Goal: Task Accomplishment & Management: Manage account settings

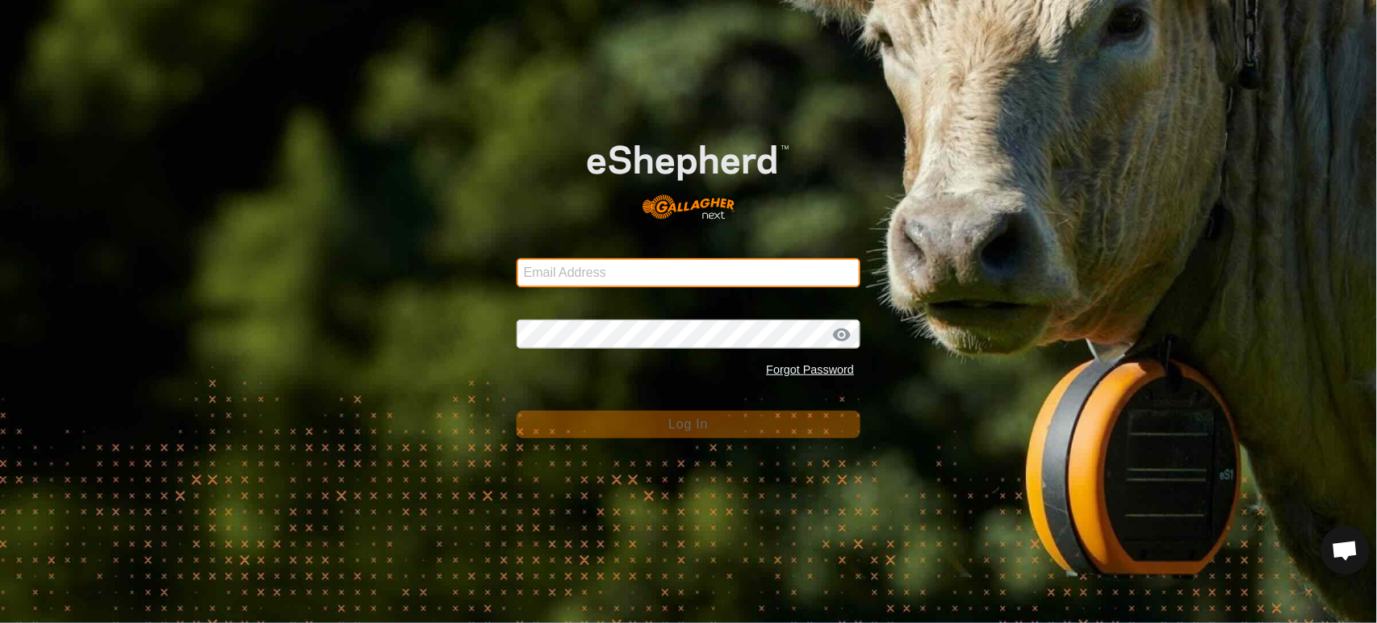
click at [596, 279] on input "Email Address" at bounding box center [689, 272] width 345 height 29
click at [0, 623] on com-1password-button at bounding box center [0, 623] width 0 height 0
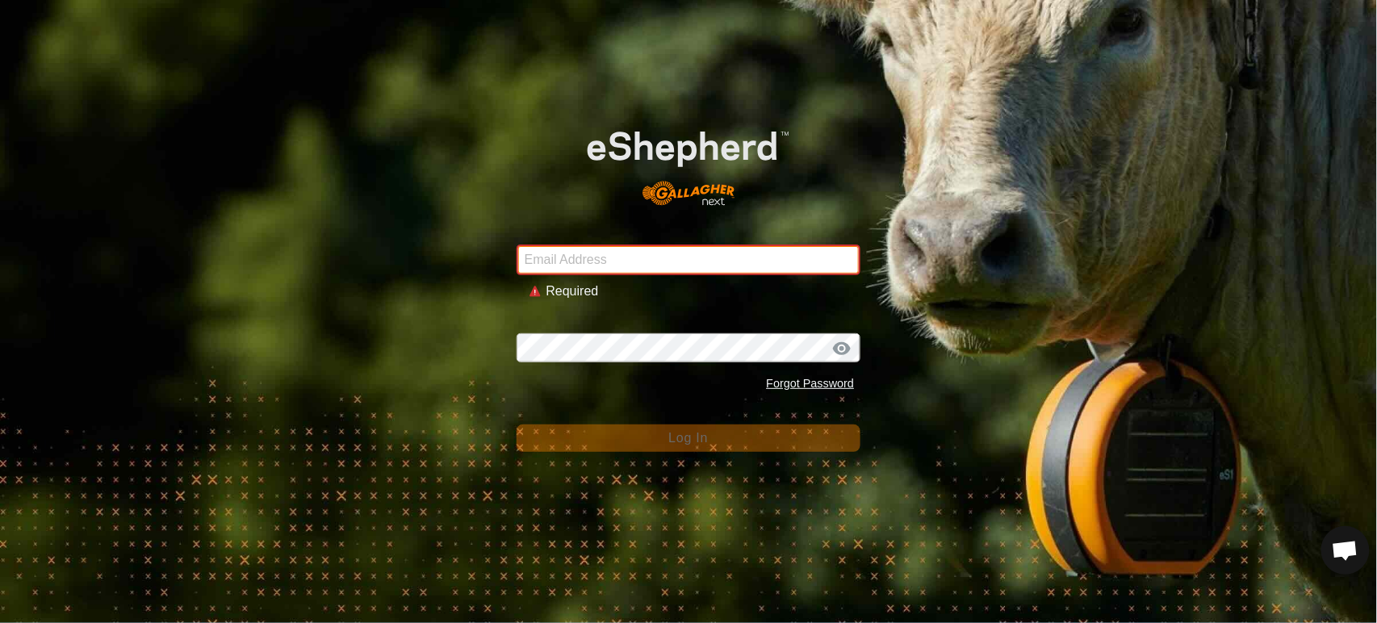
type input "[PERSON_NAME][EMAIL_ADDRESS][DOMAIN_NAME]"
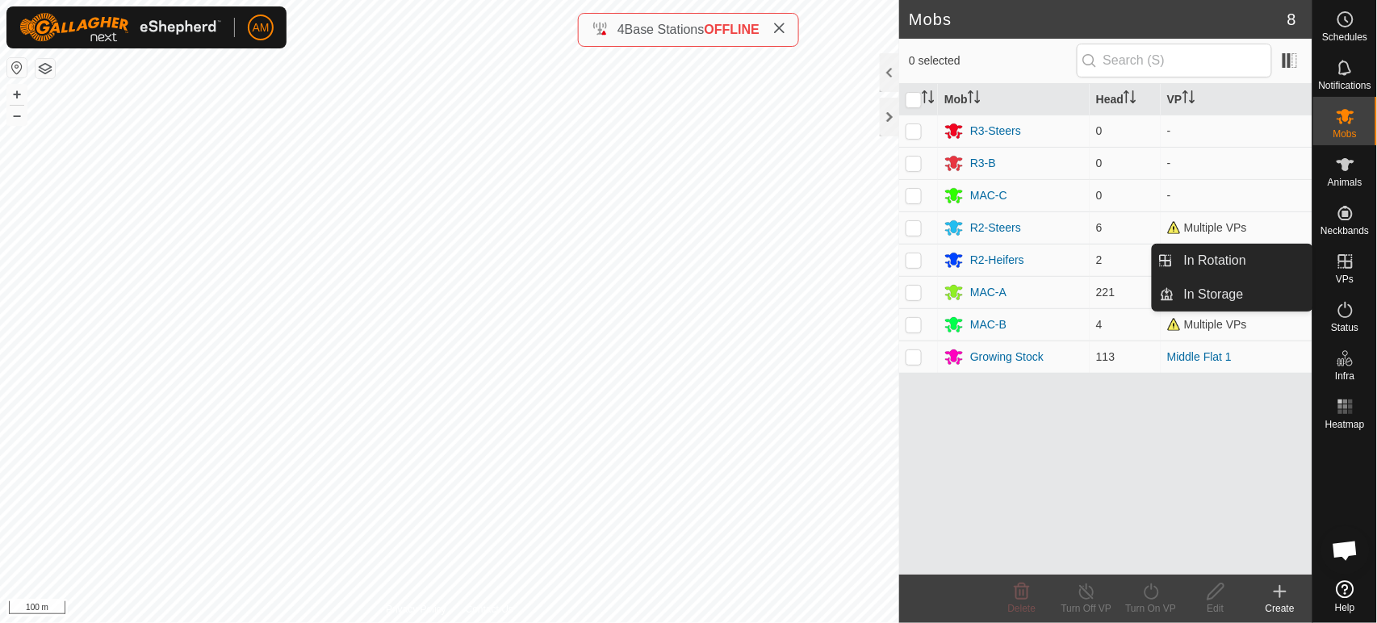
click at [1358, 260] on es-virtualpaddocks-svg-icon at bounding box center [1345, 262] width 29 height 26
click at [1286, 261] on link "In Rotation" at bounding box center [1244, 261] width 138 height 32
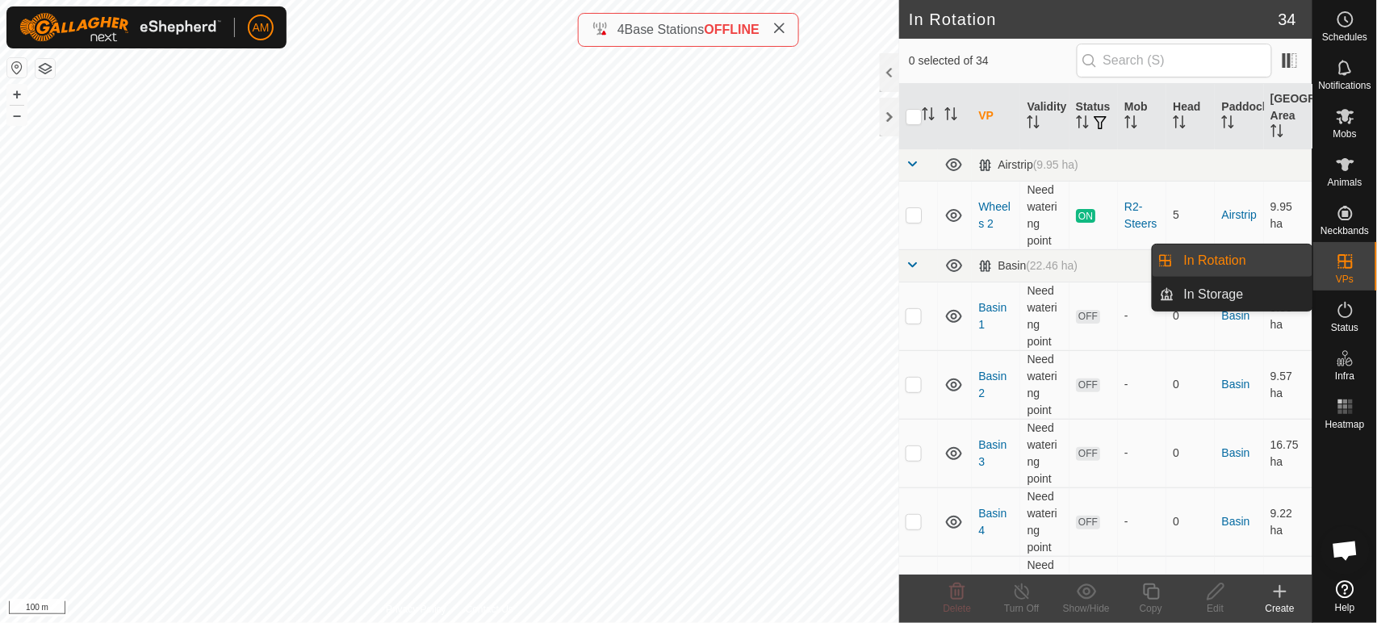
click at [1248, 267] on link "In Rotation" at bounding box center [1244, 261] width 138 height 32
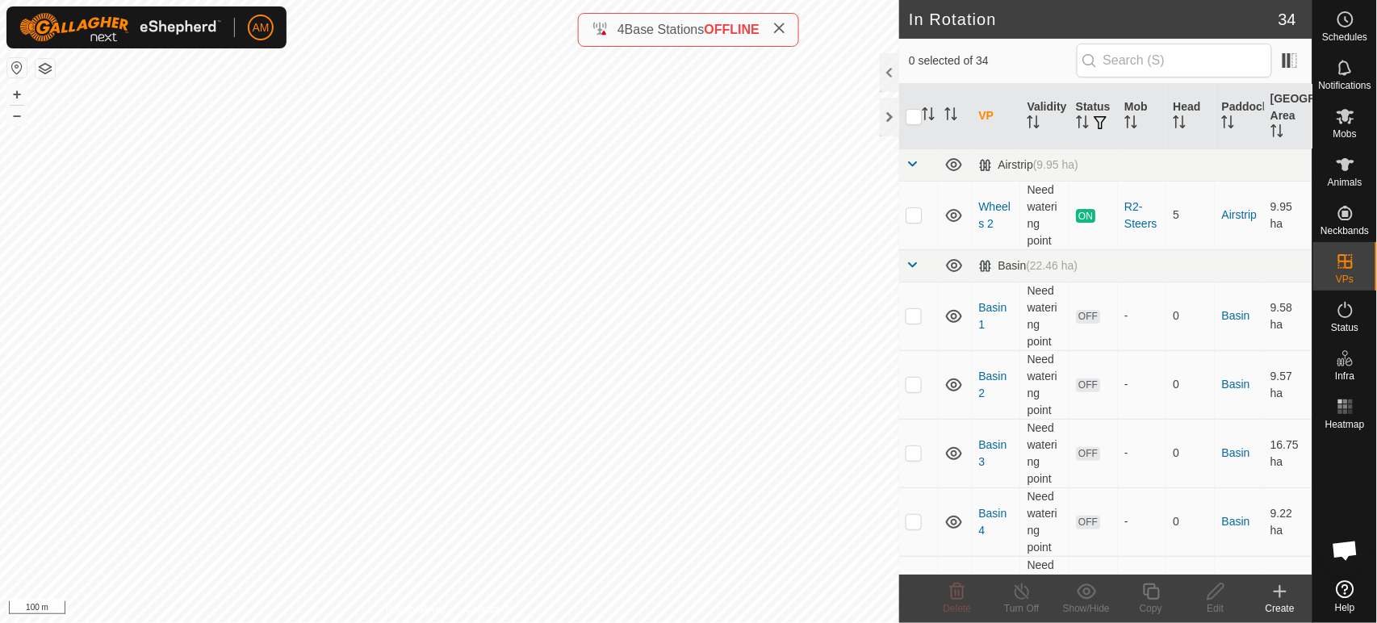
click at [1286, 593] on icon at bounding box center [1280, 591] width 19 height 19
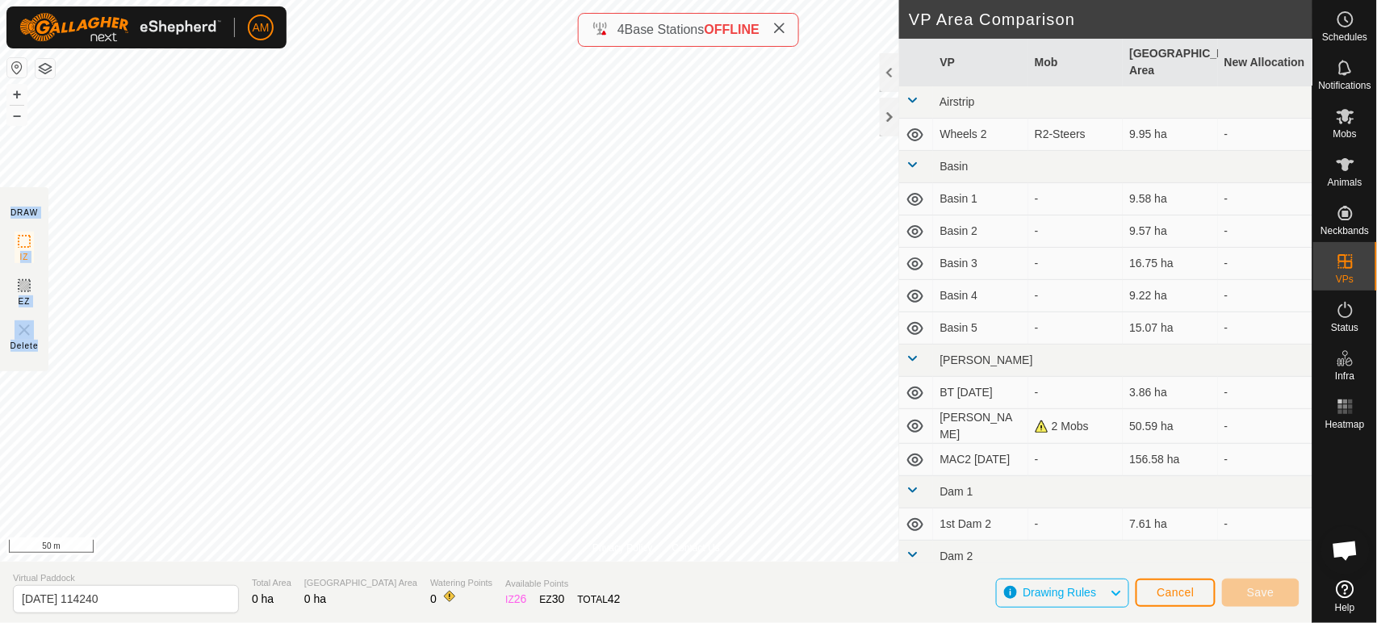
click at [845, 201] on div "Privacy Policy Contact Us Landmark 15 + – ⇧ i 50 m DRAW IZ EZ Delete VP Area Co…" at bounding box center [656, 311] width 1313 height 623
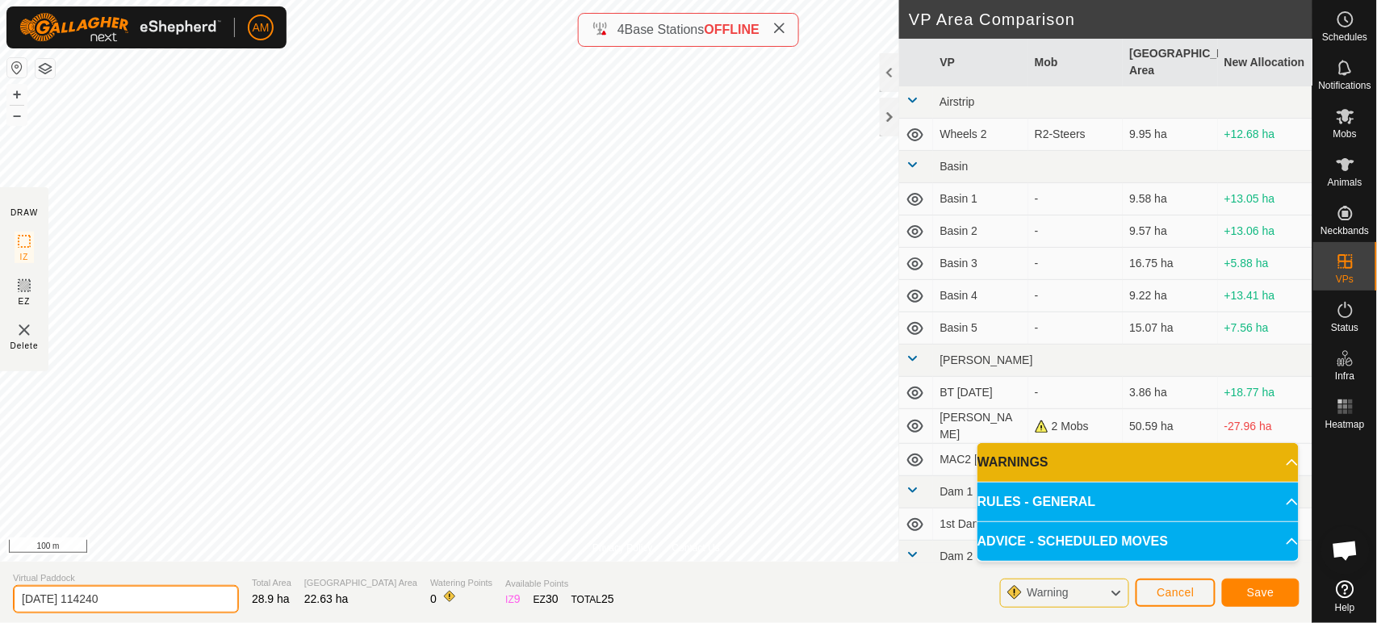
drag, startPoint x: 126, startPoint y: 595, endPoint x: 0, endPoint y: 590, distance: 126.0
click at [0, 590] on section "Virtual Paddock [DATE] 114240 Total Area 28.9 ha Grazing Area 22.63 ha Watering…" at bounding box center [656, 592] width 1313 height 61
type input "I"
type input "Middle Flat 2"
click at [1255, 590] on span "Save" at bounding box center [1260, 592] width 27 height 13
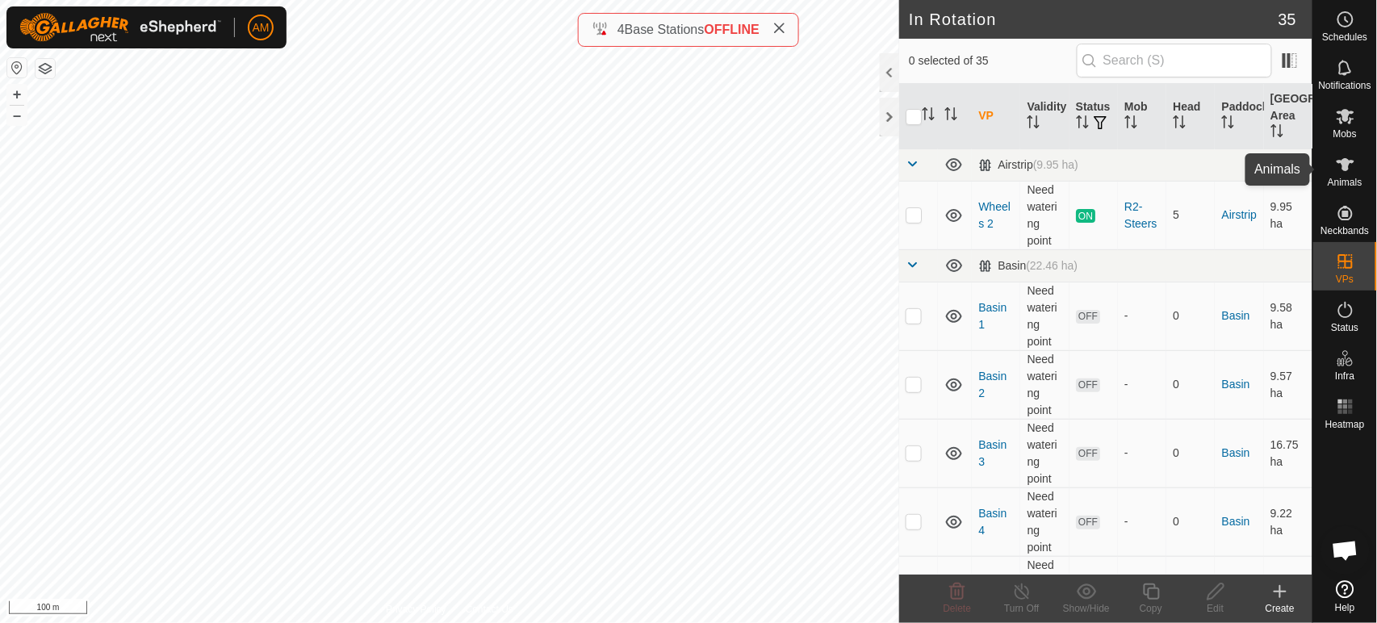
click at [1347, 166] on icon at bounding box center [1346, 164] width 18 height 13
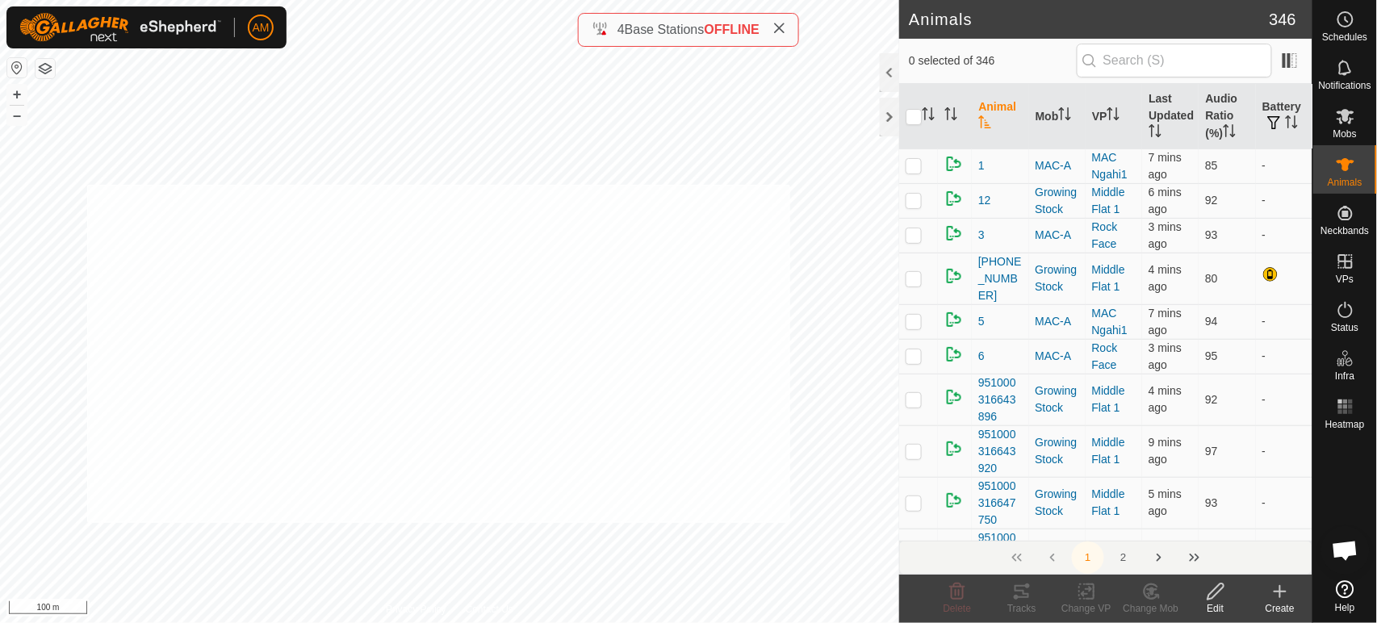
checkbox input "true"
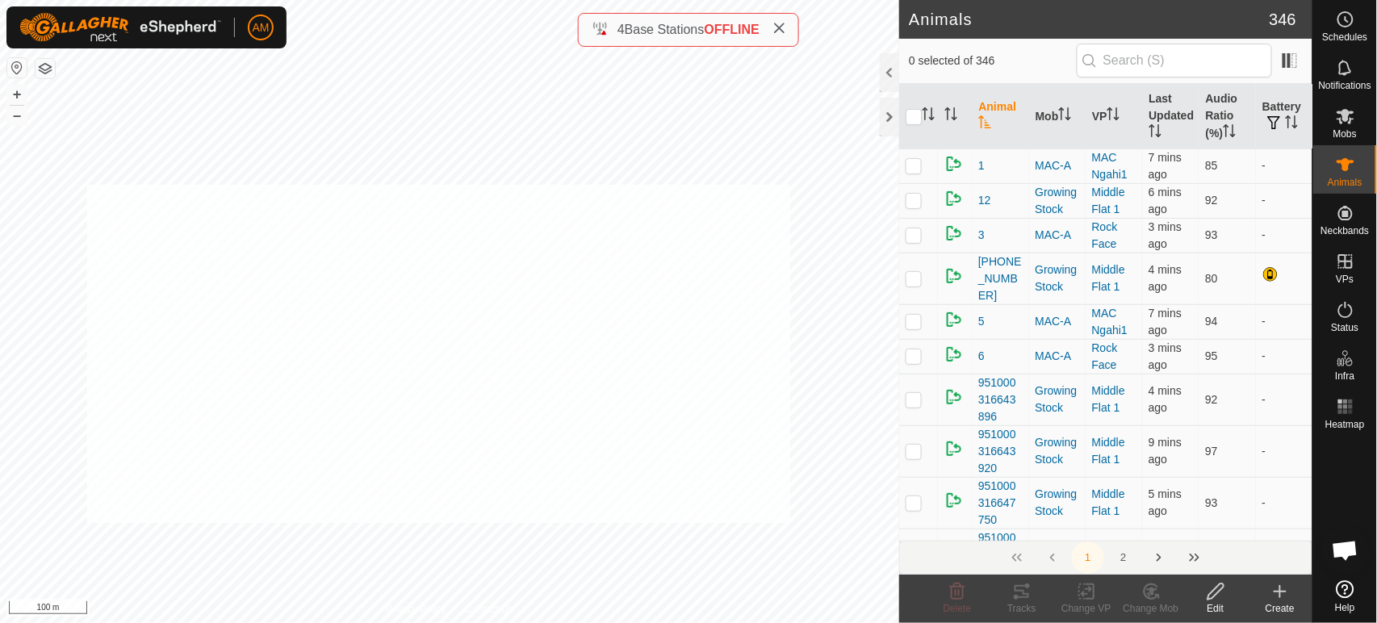
checkbox input "true"
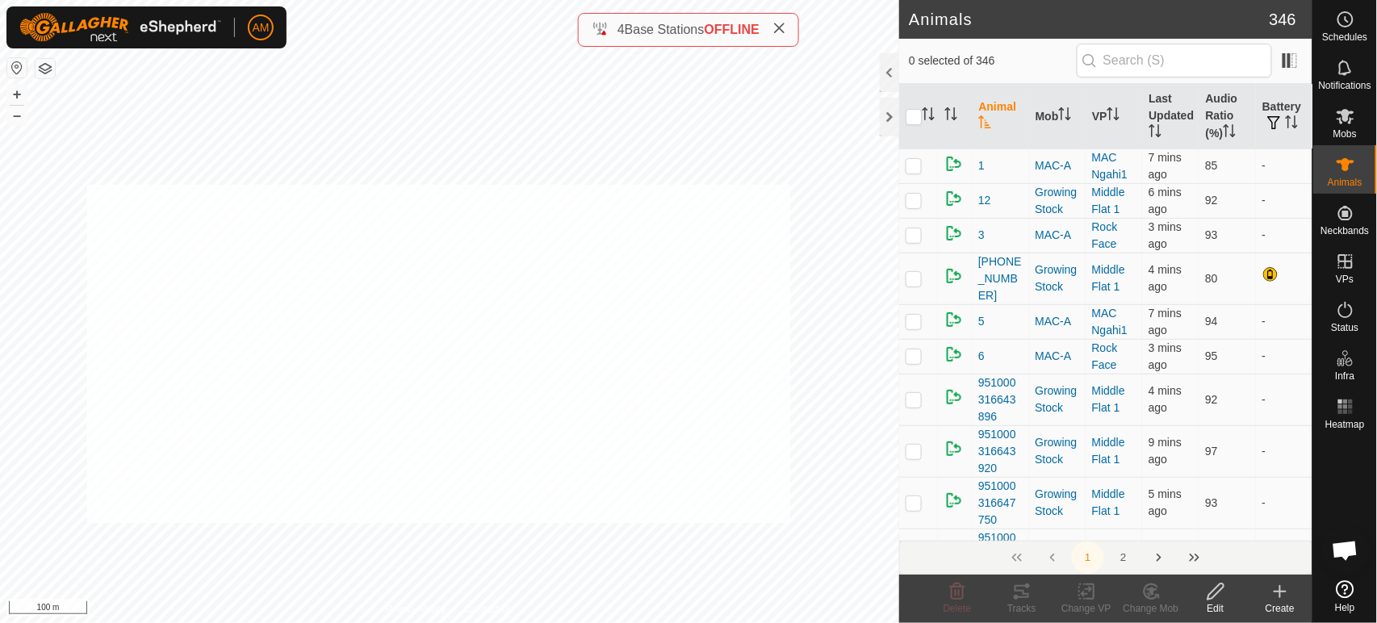
checkbox input "true"
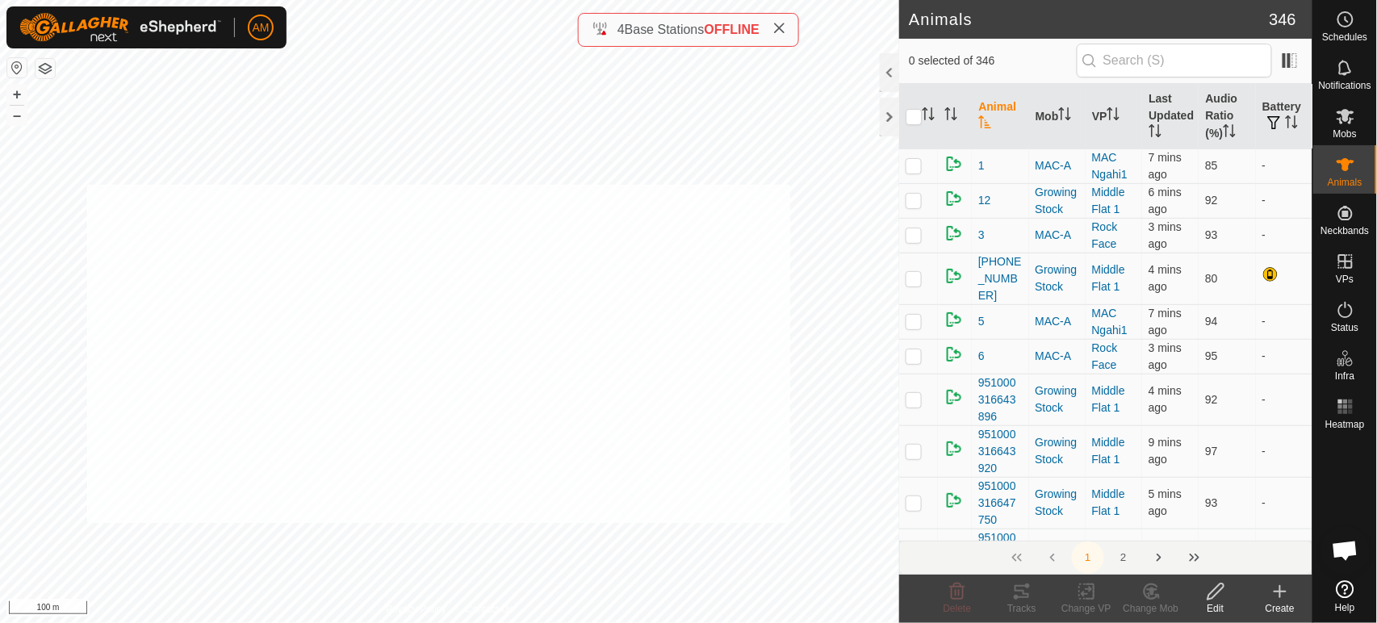
checkbox input "true"
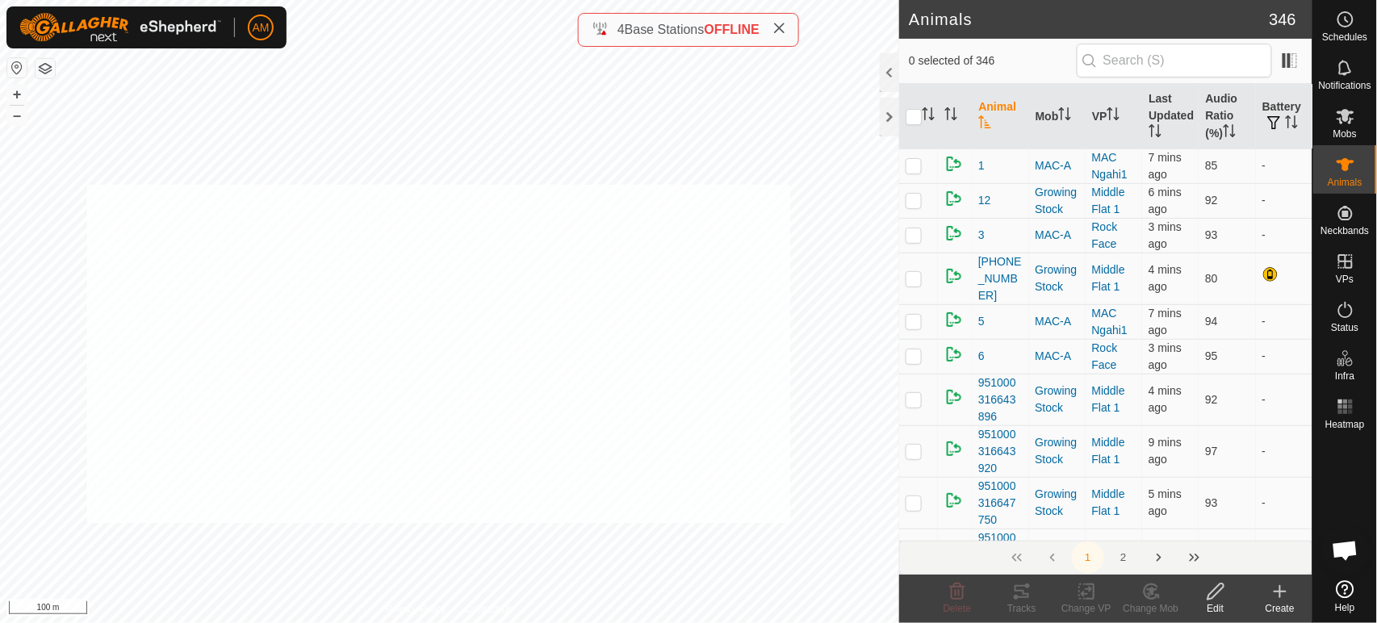
checkbox input "true"
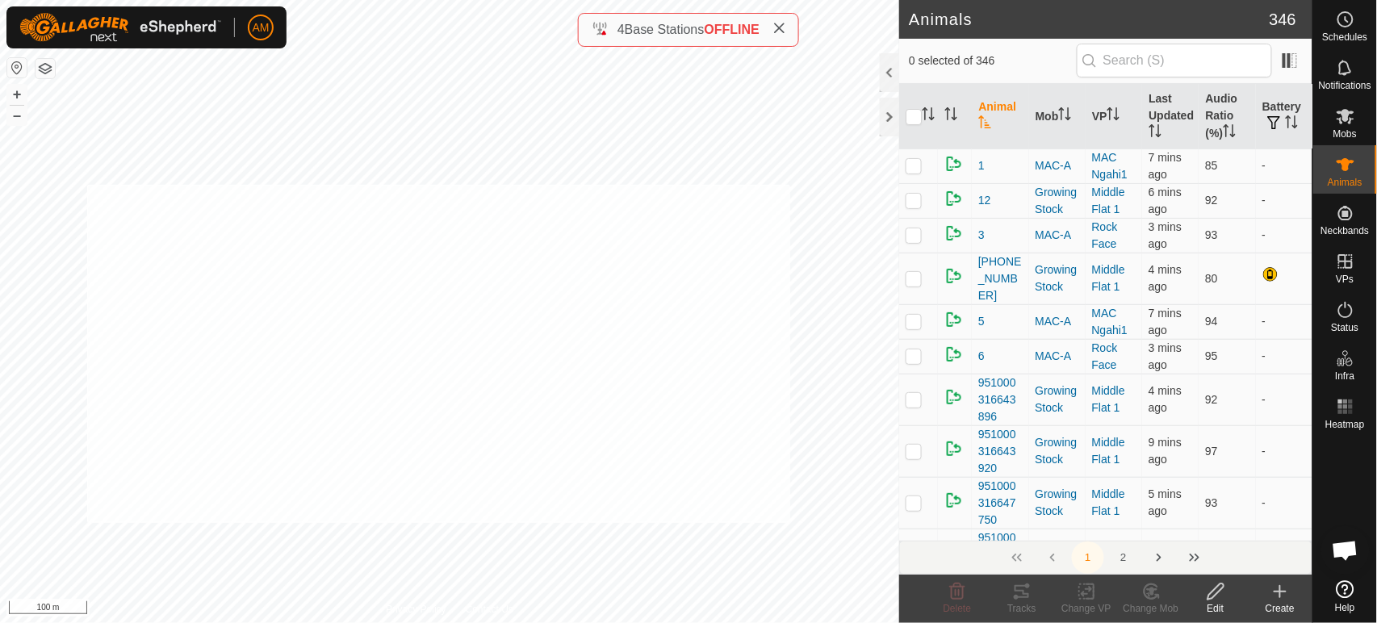
checkbox input "true"
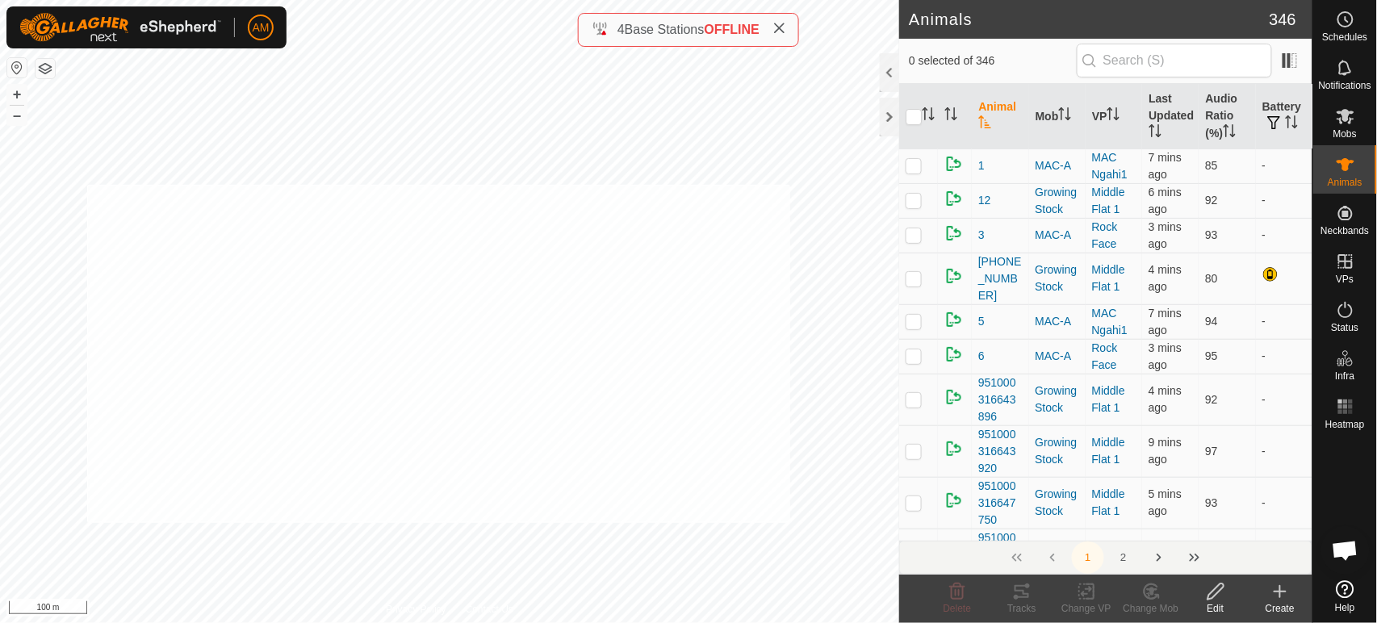
checkbox input "true"
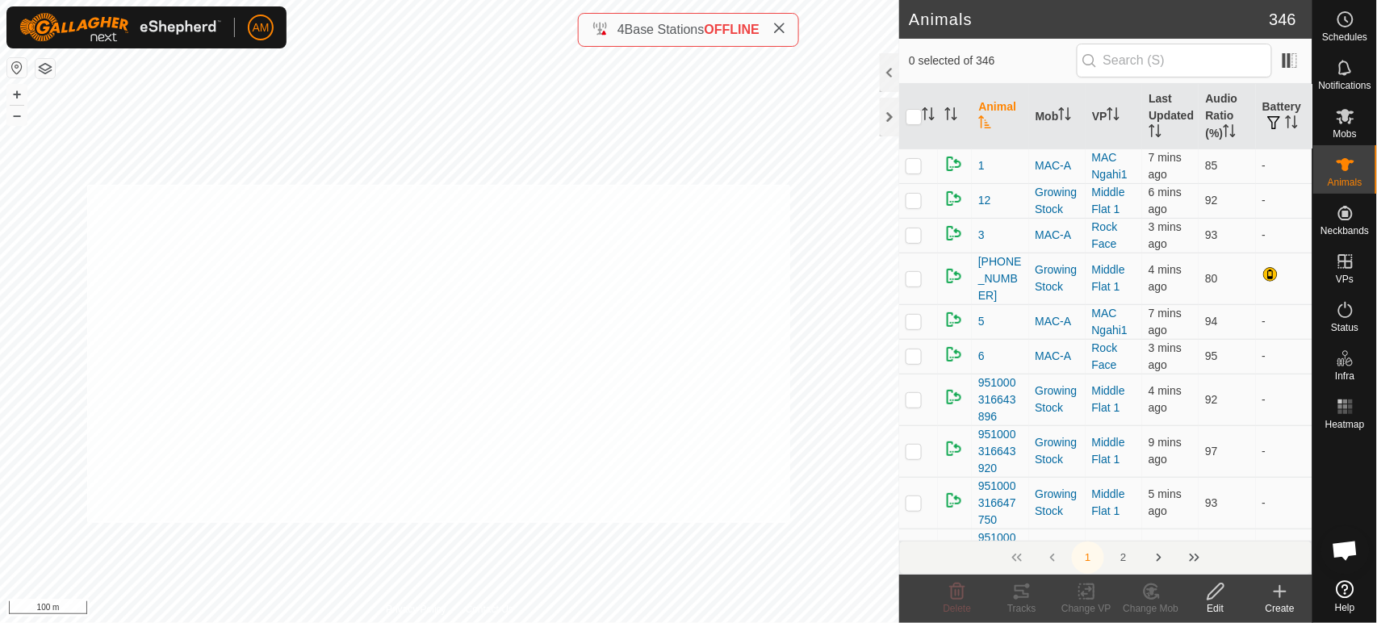
checkbox input "true"
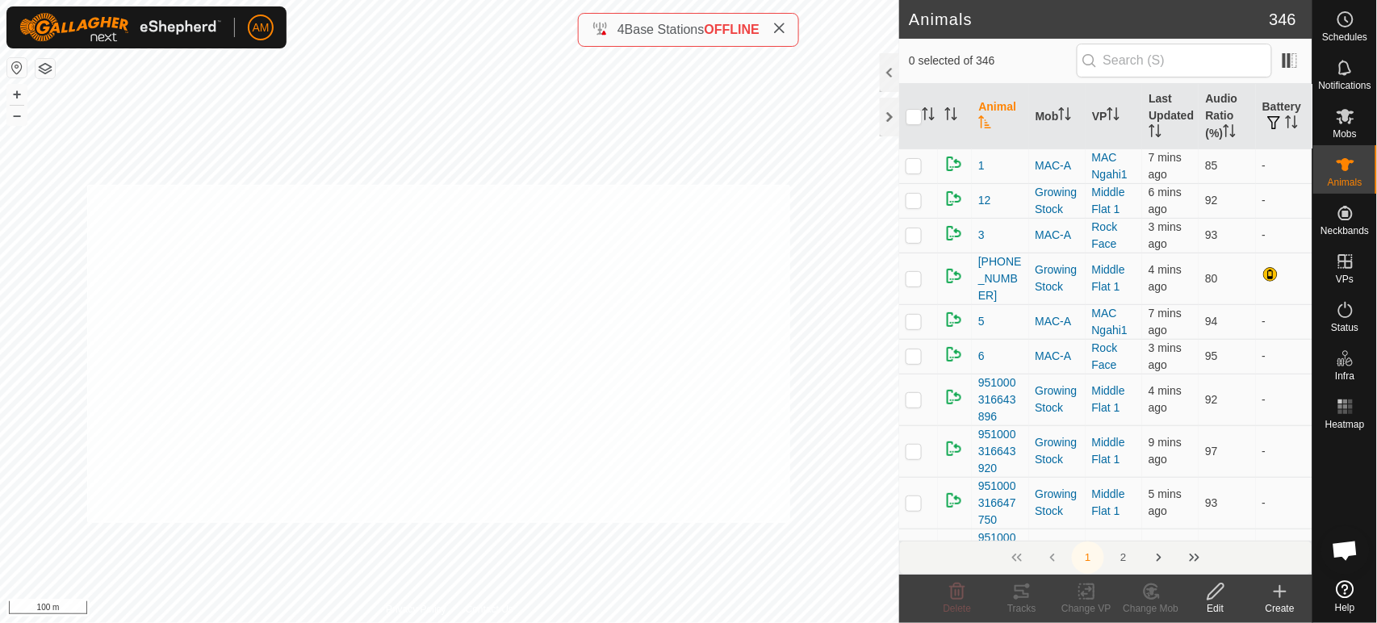
checkbox input "true"
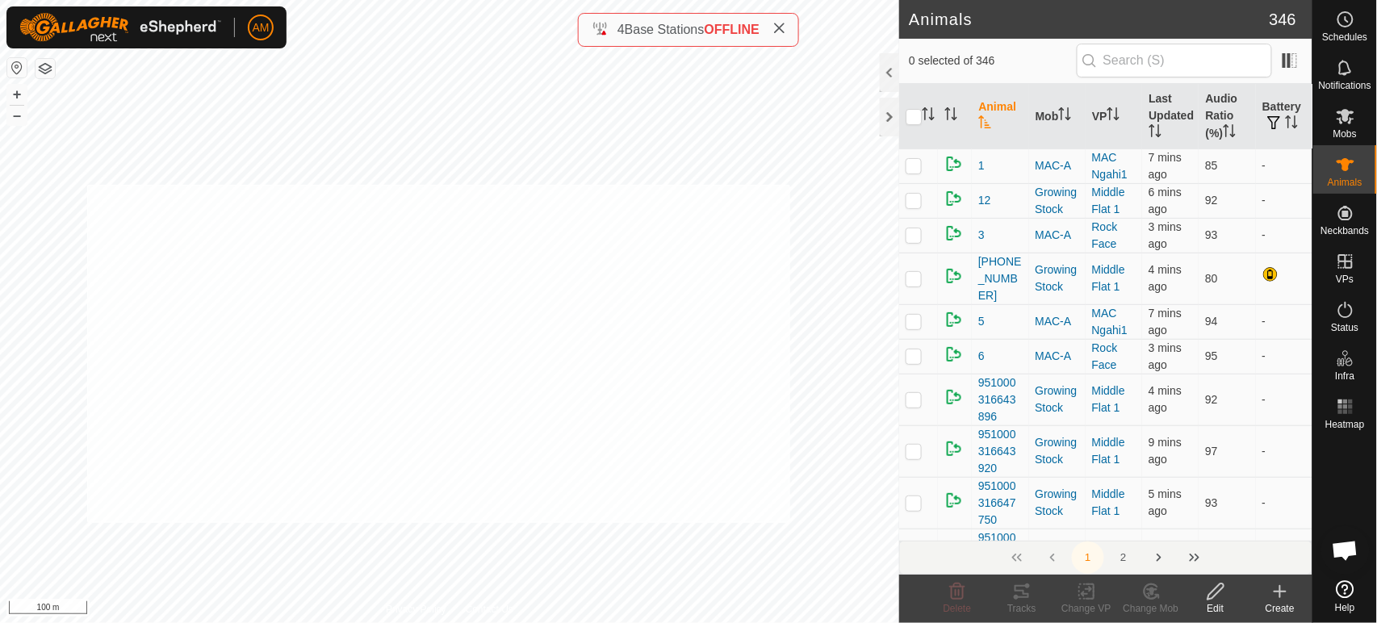
checkbox input "true"
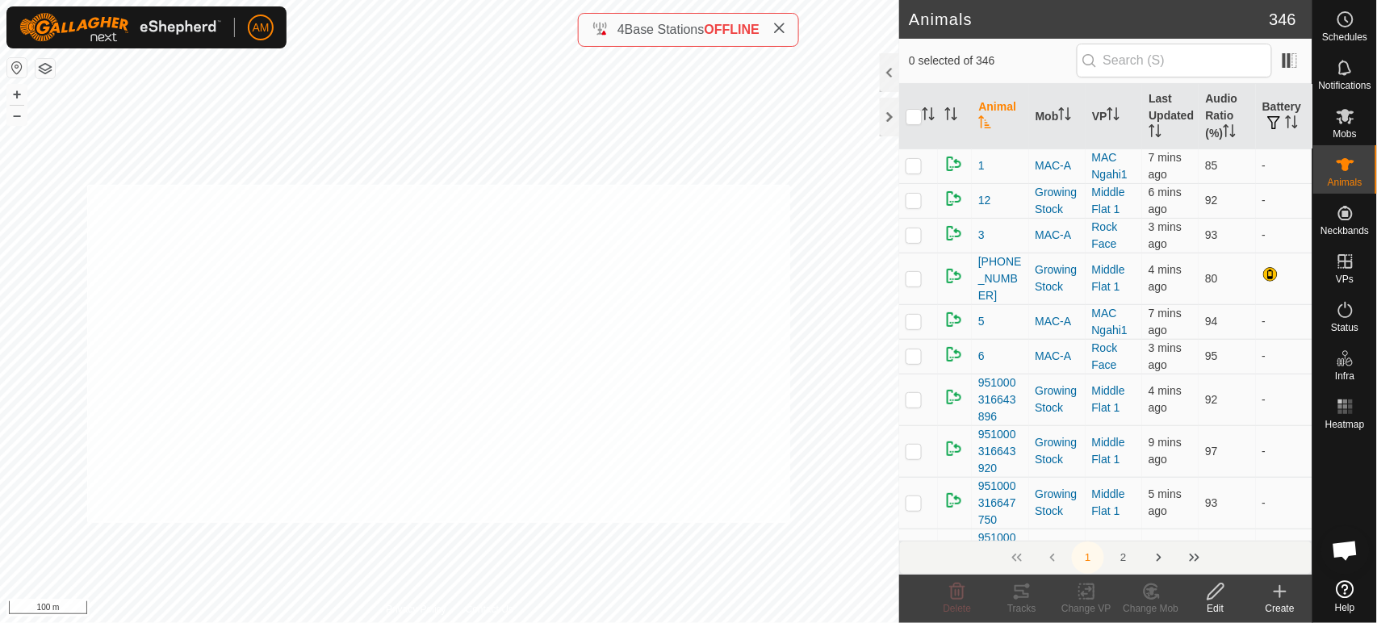
checkbox input "true"
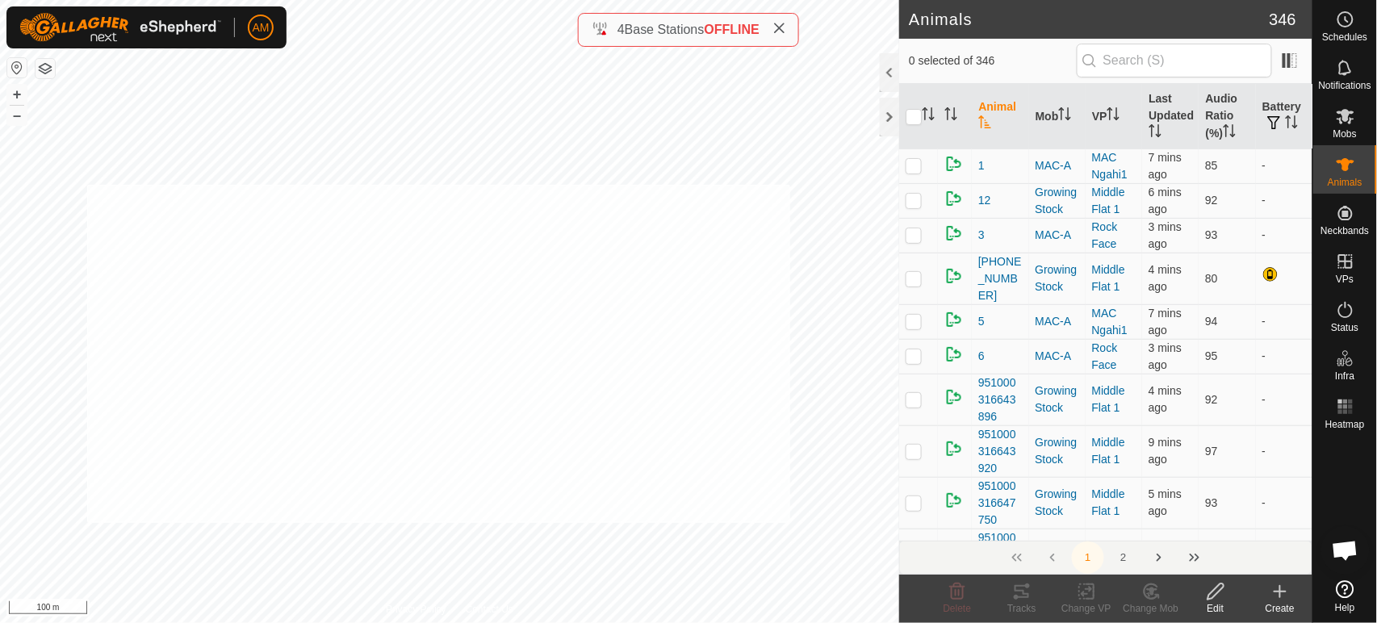
checkbox input "true"
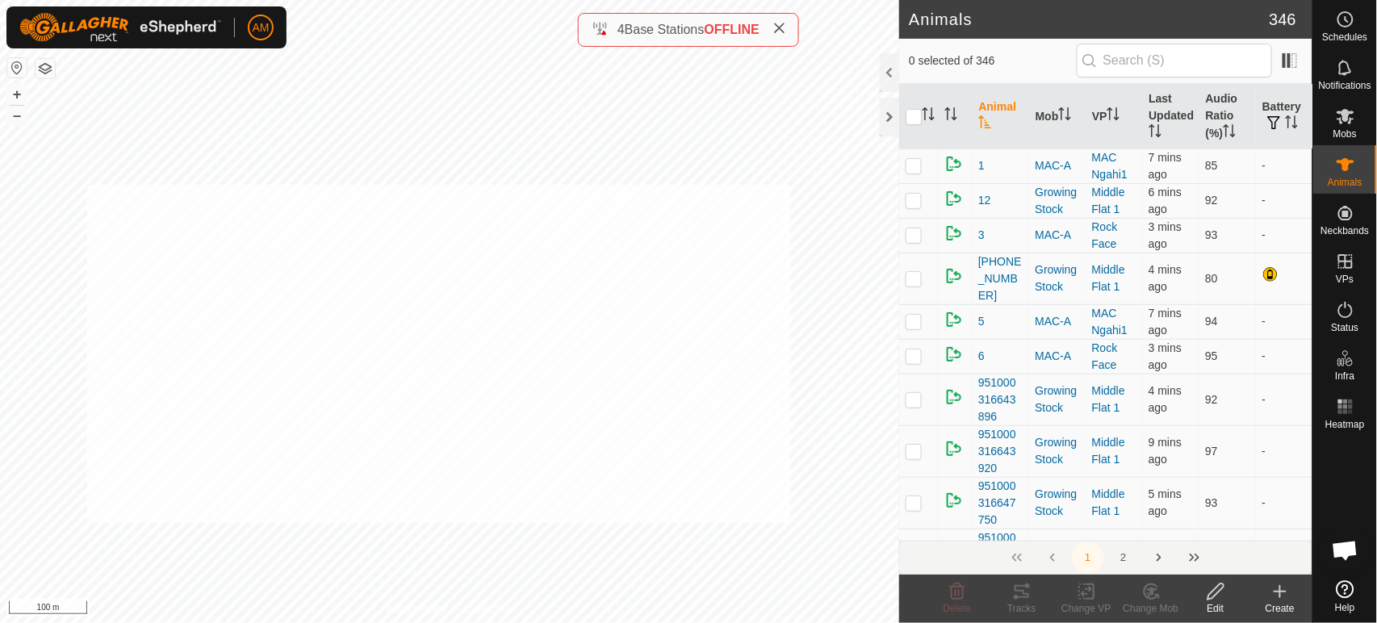
checkbox input "true"
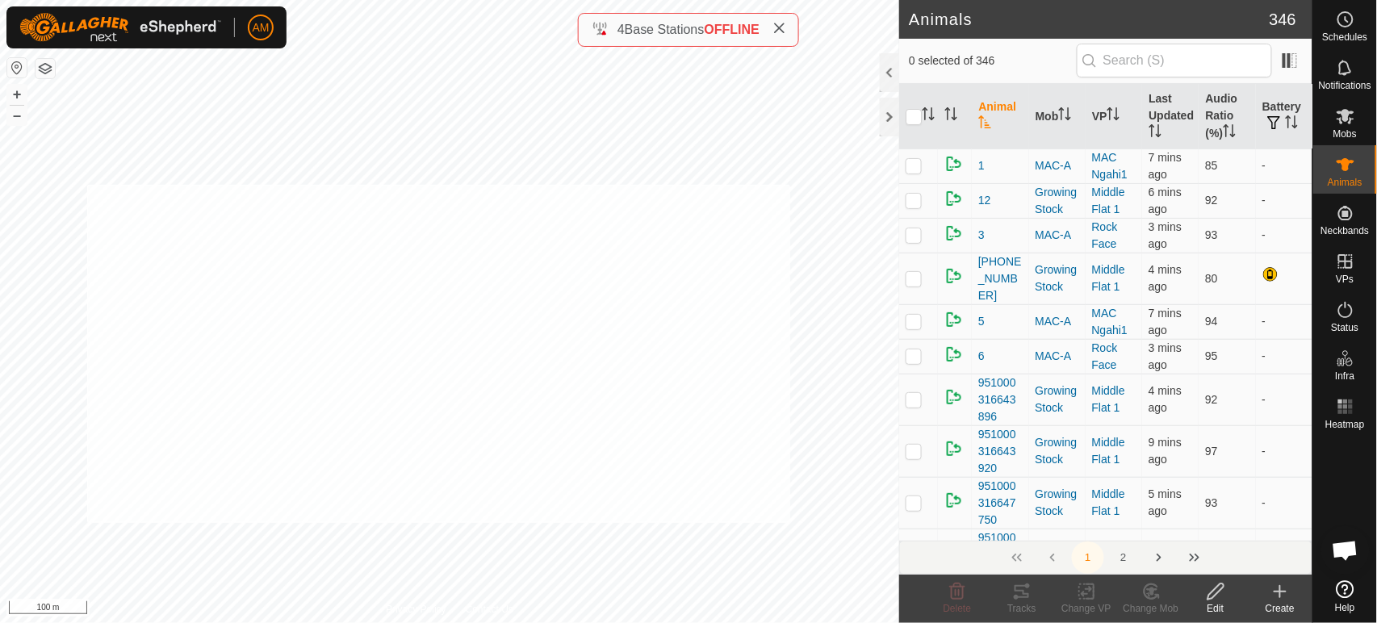
checkbox input "true"
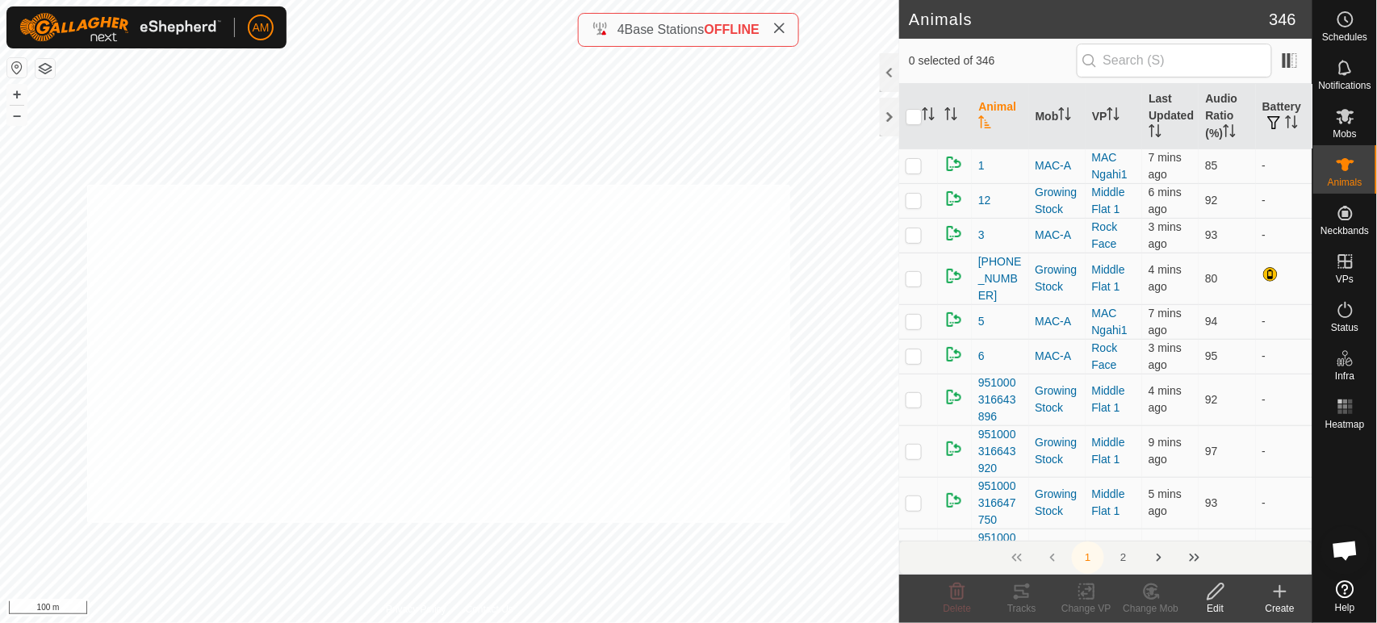
checkbox input "true"
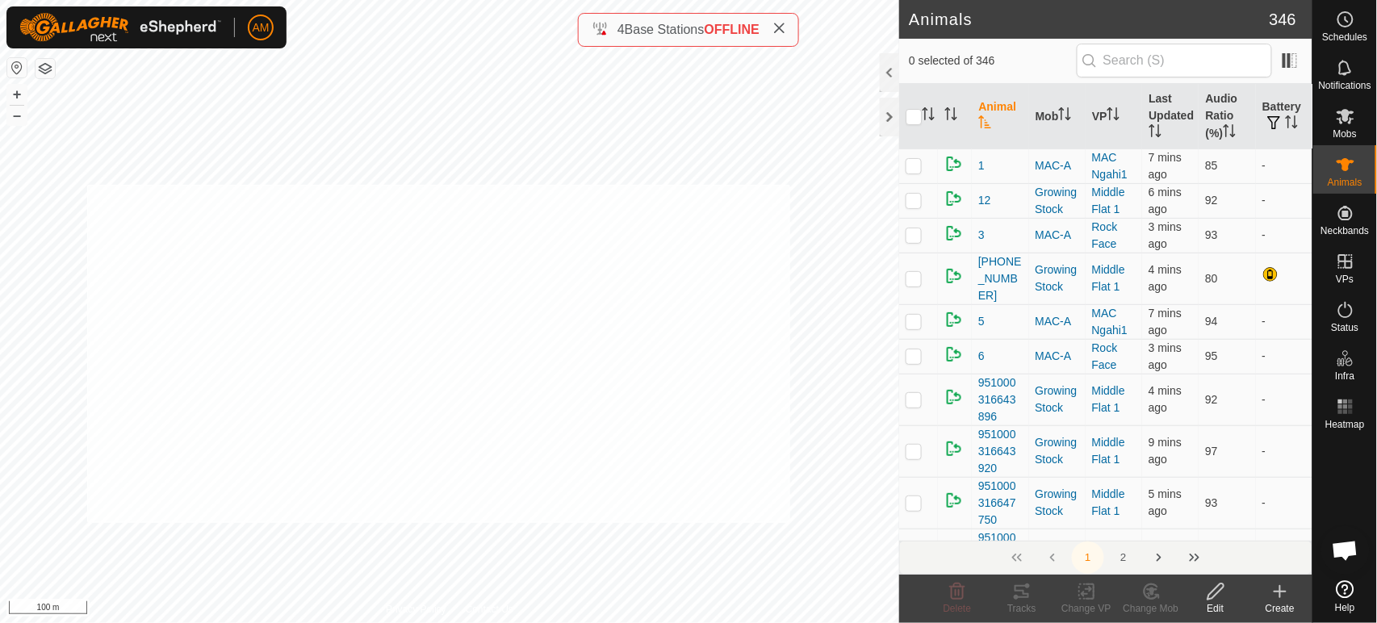
checkbox input "true"
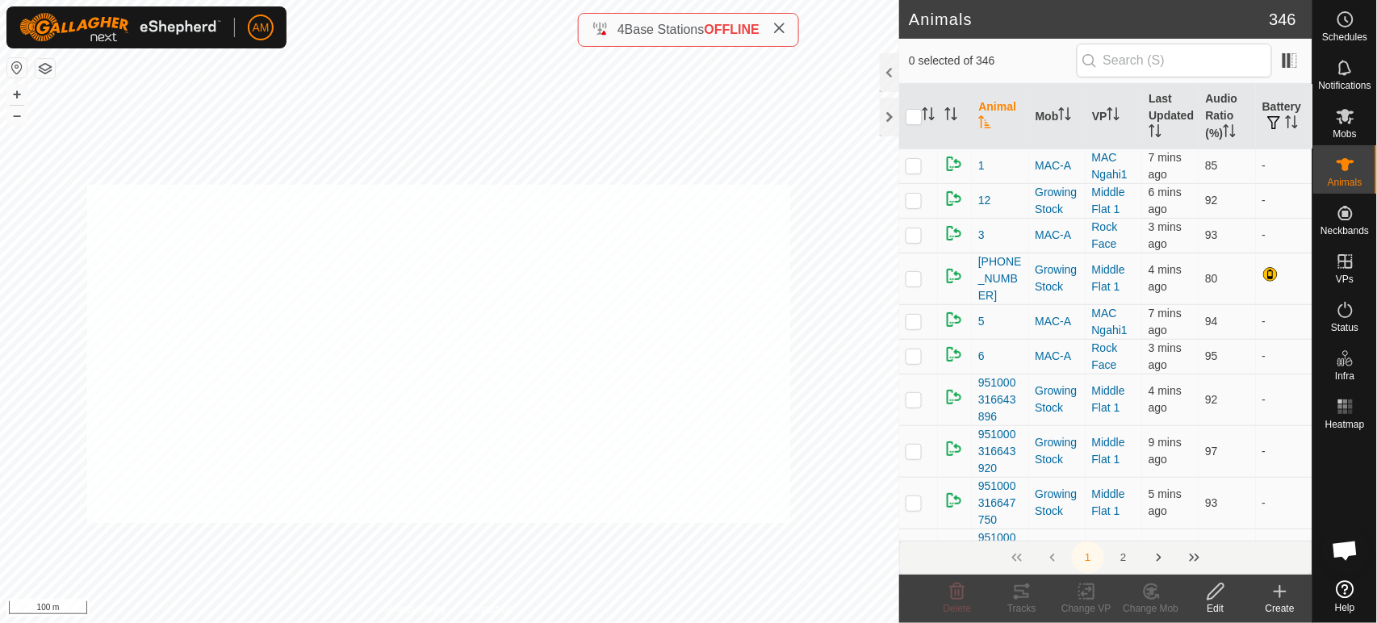
checkbox input "true"
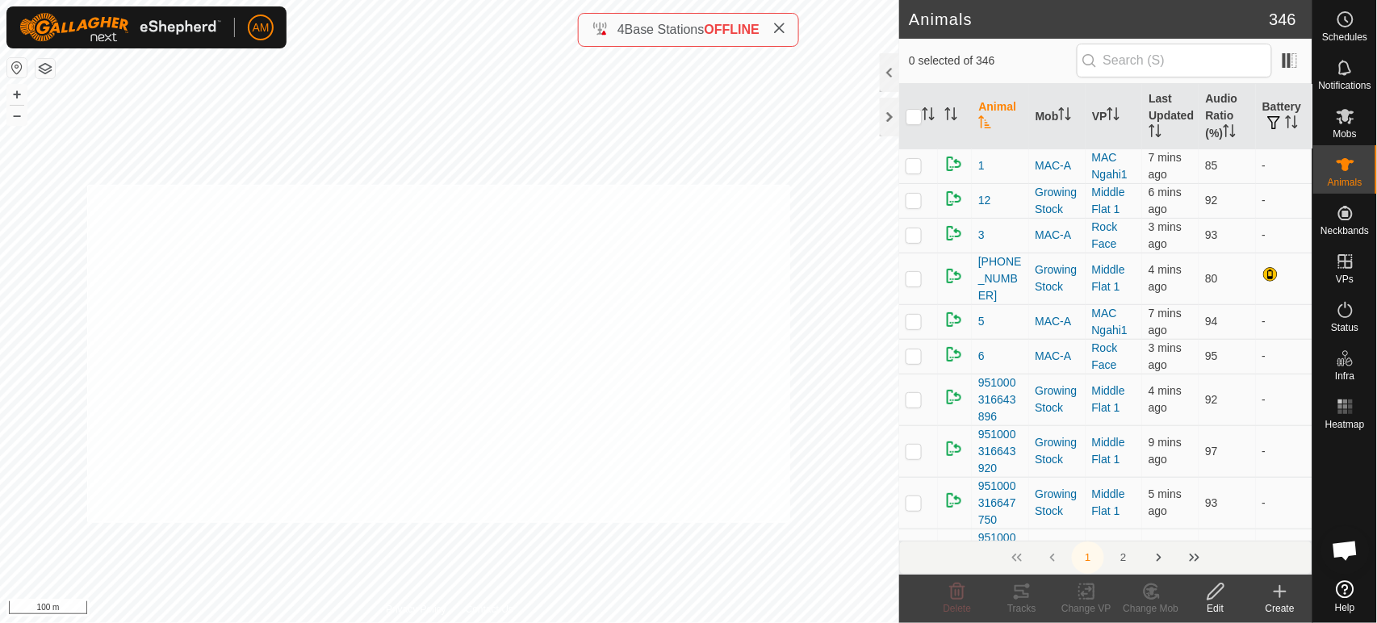
checkbox input "true"
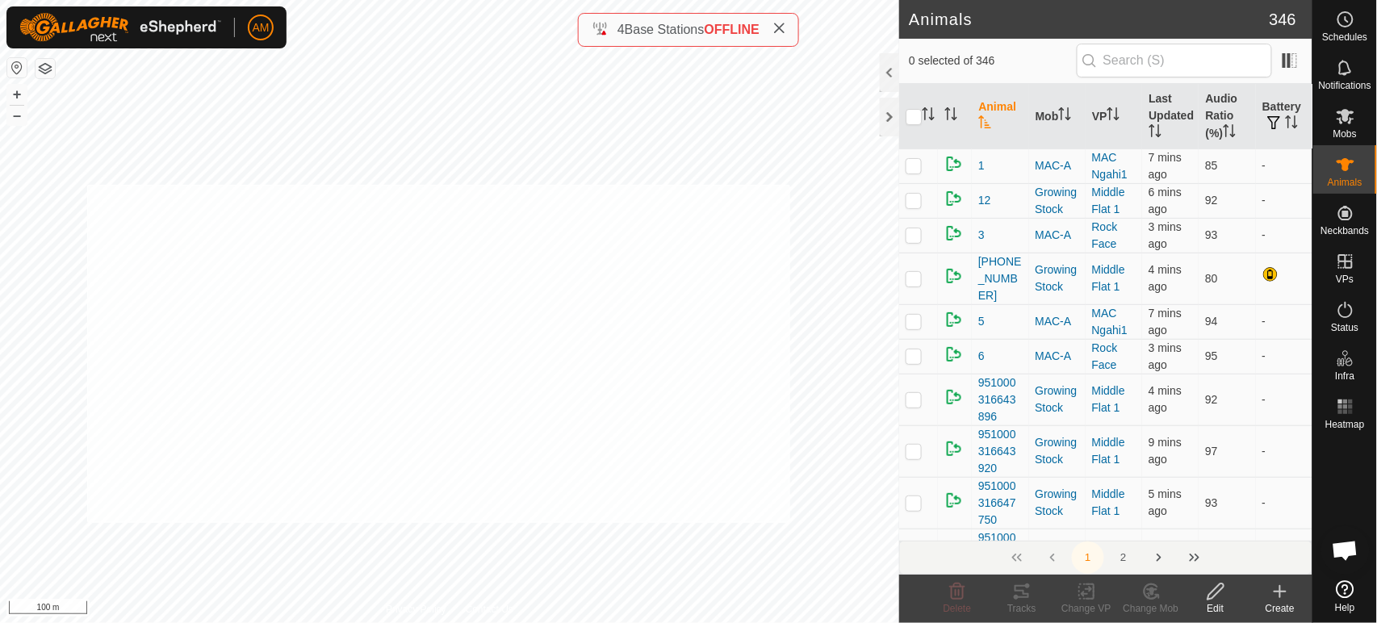
checkbox input "true"
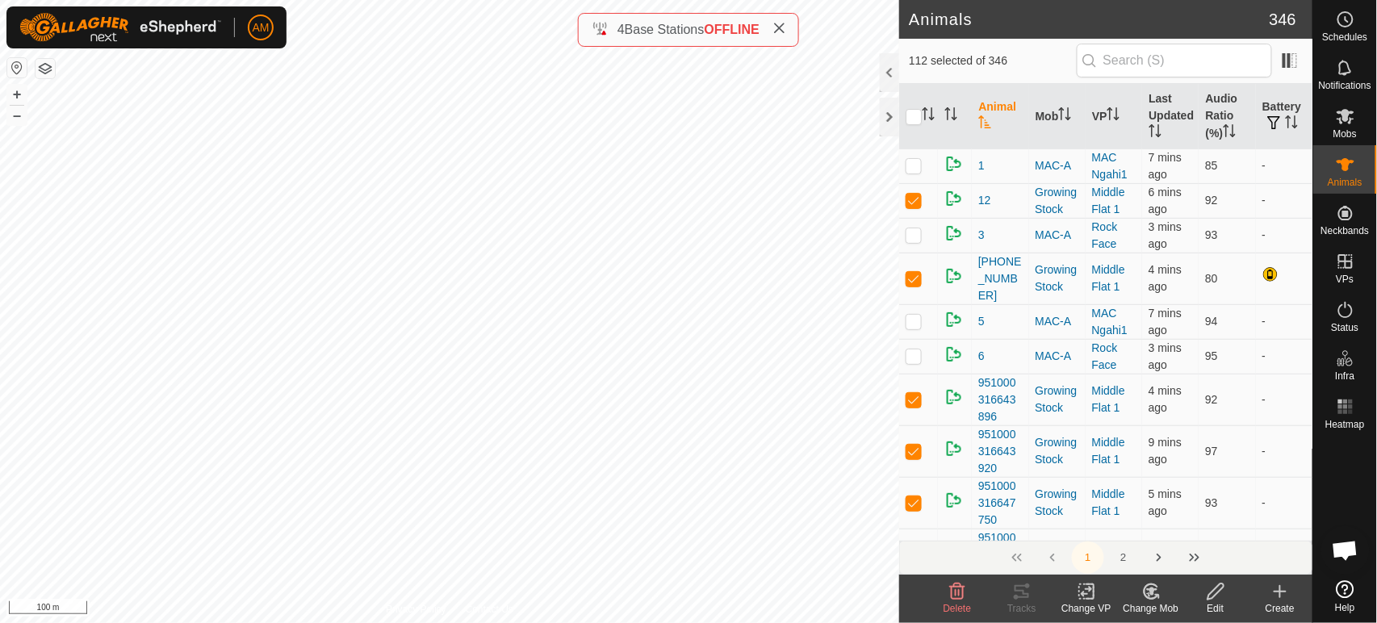
click at [1092, 596] on icon at bounding box center [1087, 591] width 20 height 19
click at [1096, 522] on link "Choose VP..." at bounding box center [1136, 522] width 160 height 32
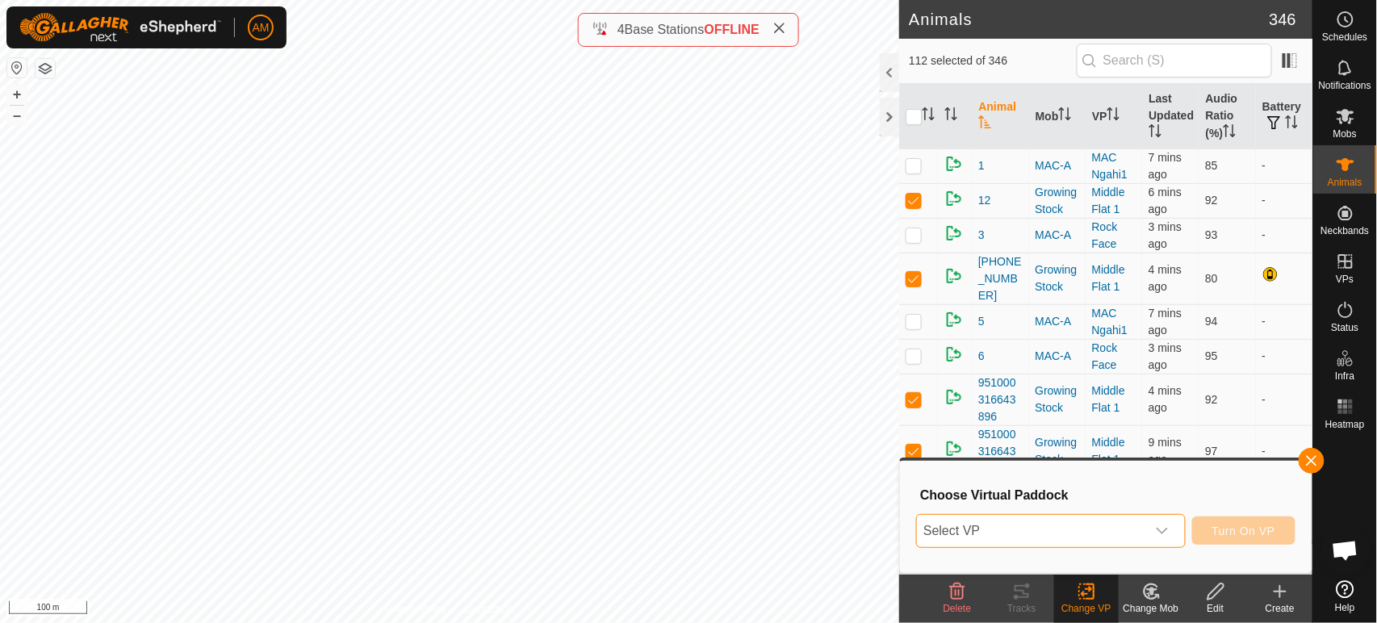
click at [1006, 525] on span "Select VP" at bounding box center [1031, 531] width 228 height 32
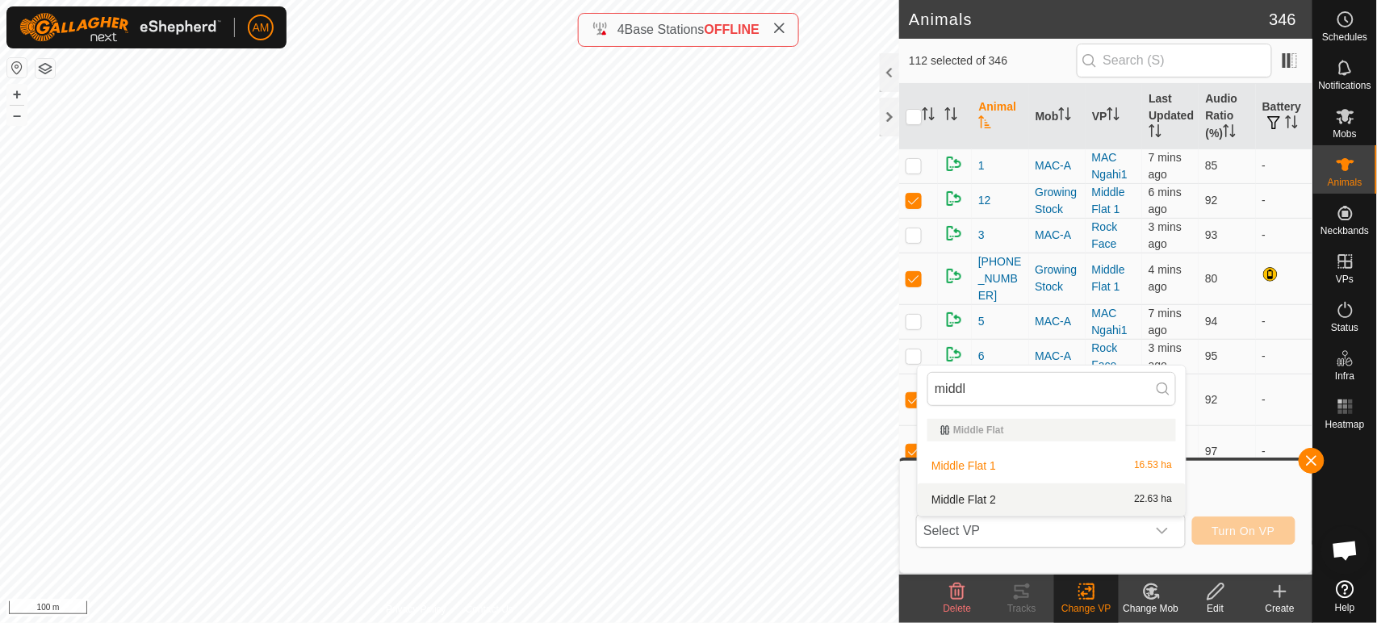
type input "middl"
click at [974, 494] on li "Middle Flat 2 22.63 ha" at bounding box center [1052, 500] width 268 height 32
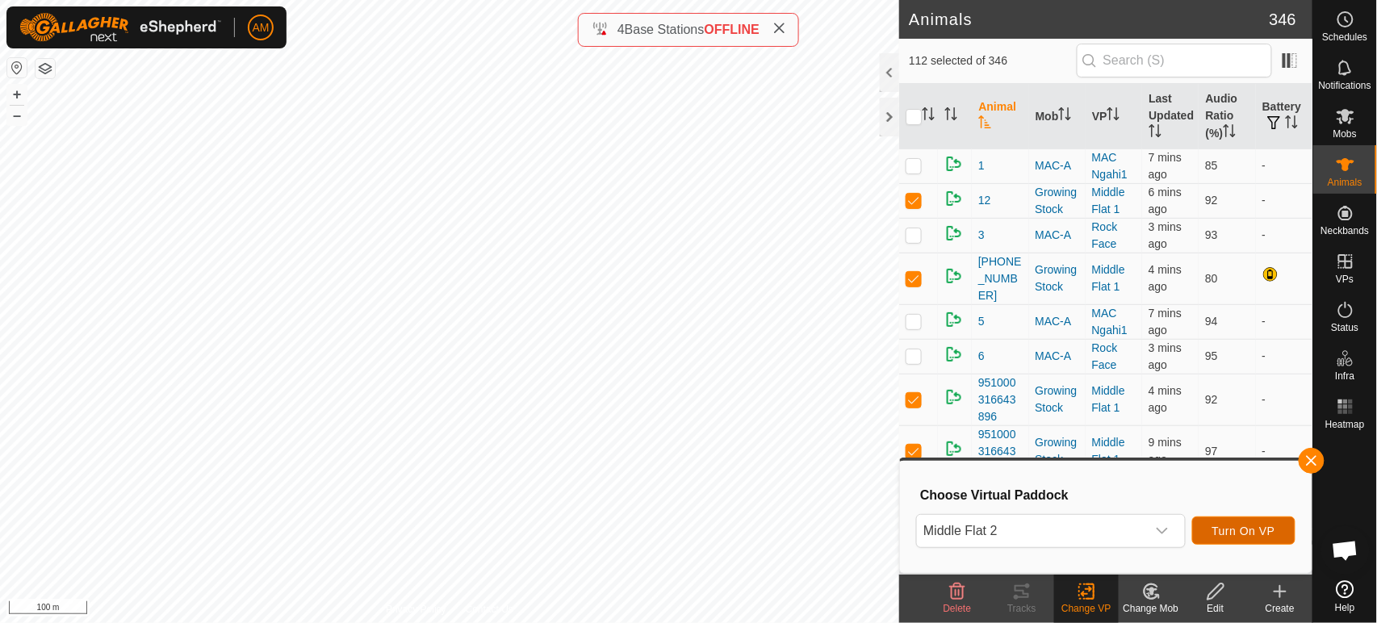
click at [1248, 521] on button "Turn On VP" at bounding box center [1244, 531] width 103 height 28
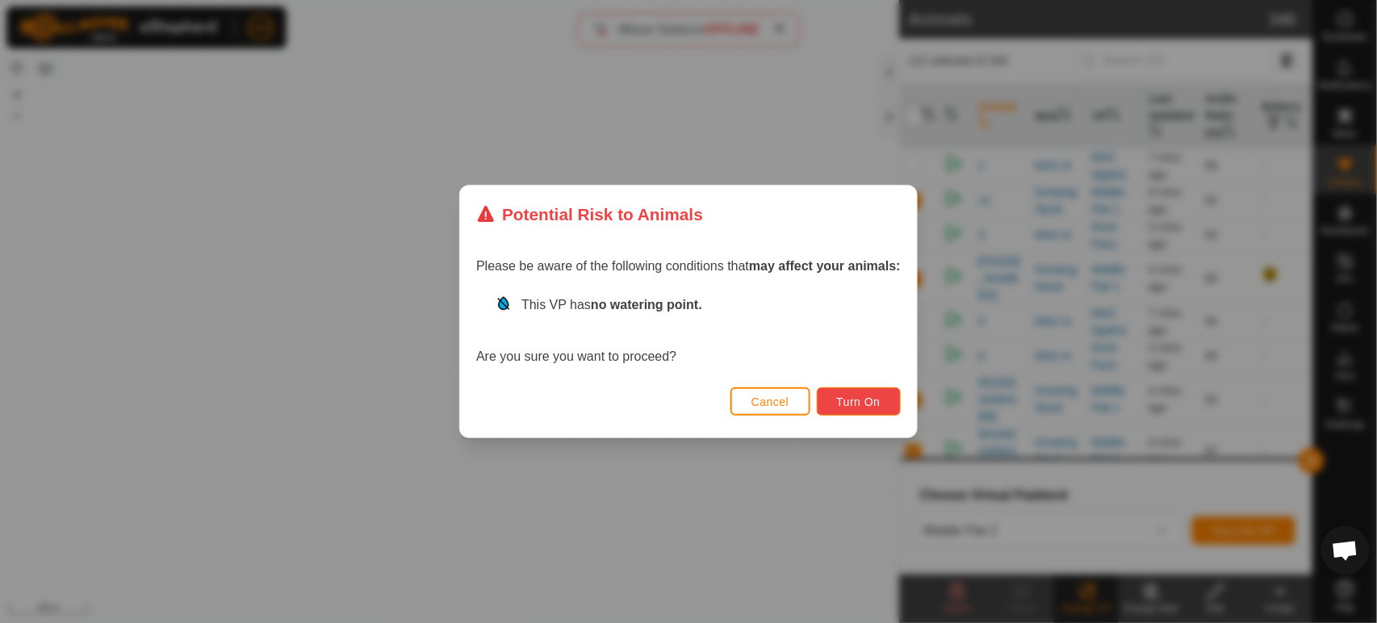
click at [851, 403] on span "Turn On" at bounding box center [859, 402] width 44 height 13
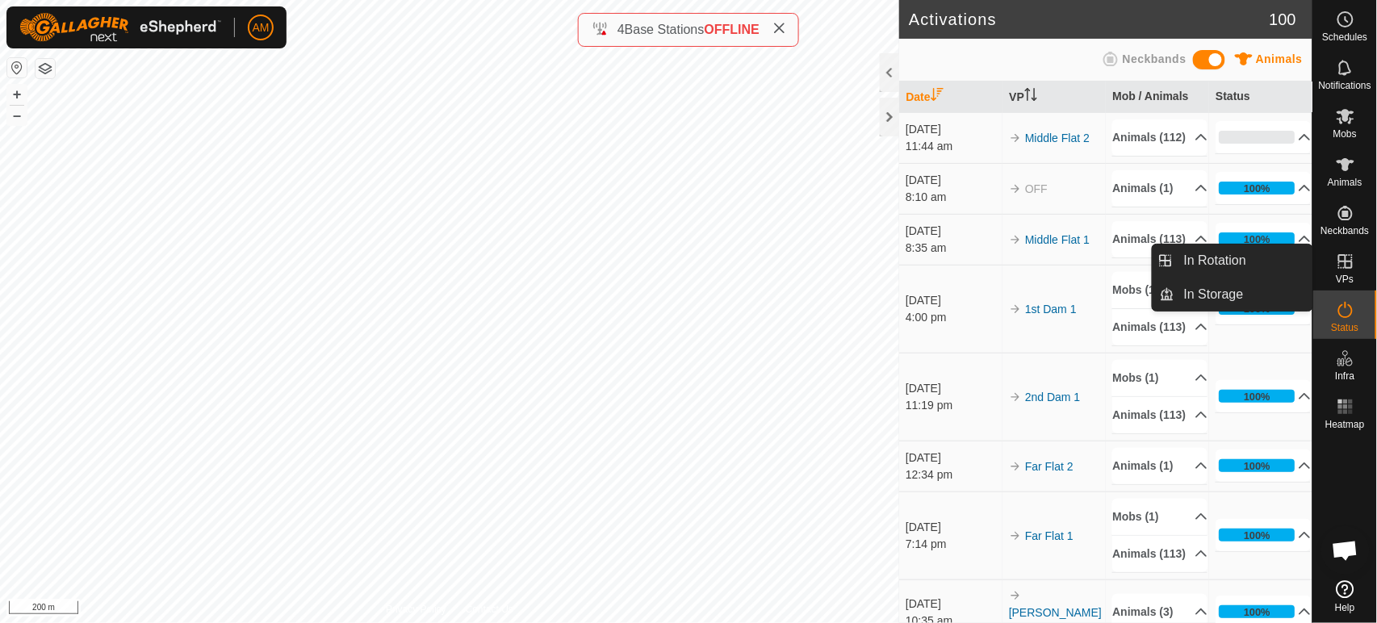
click at [1344, 270] on icon at bounding box center [1345, 261] width 19 height 19
click at [1275, 262] on link "In Rotation" at bounding box center [1244, 261] width 138 height 32
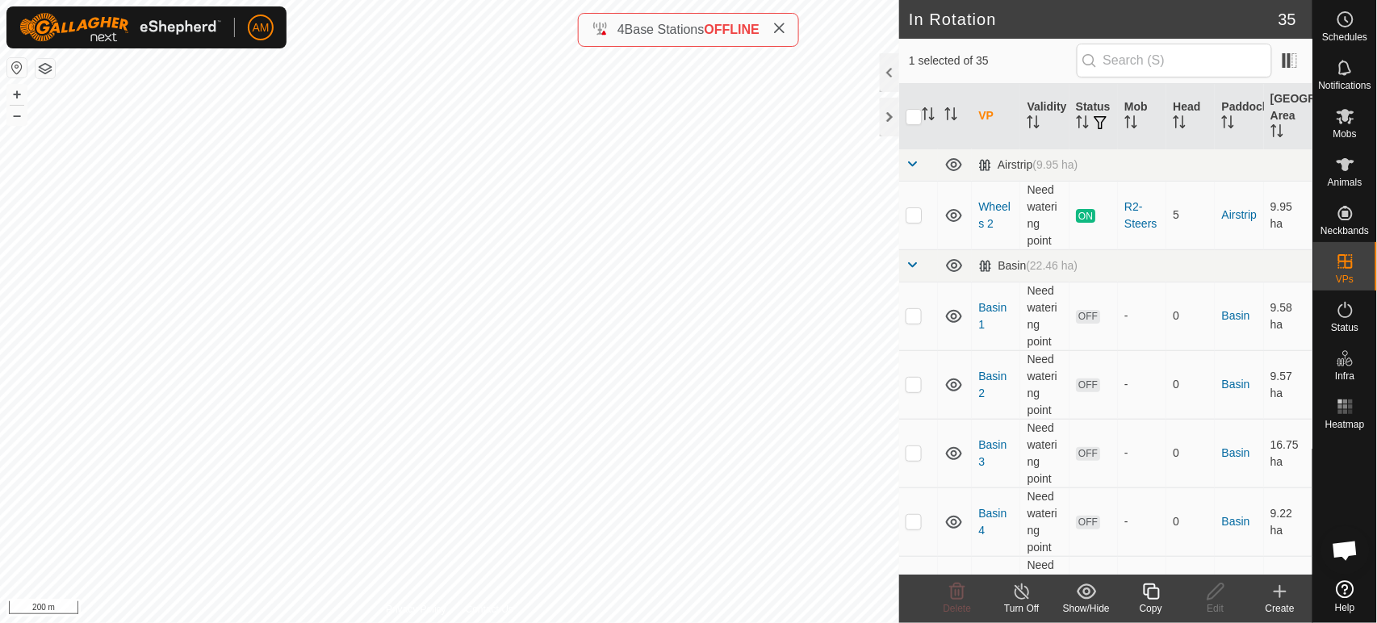
click at [1279, 598] on icon at bounding box center [1280, 591] width 19 height 19
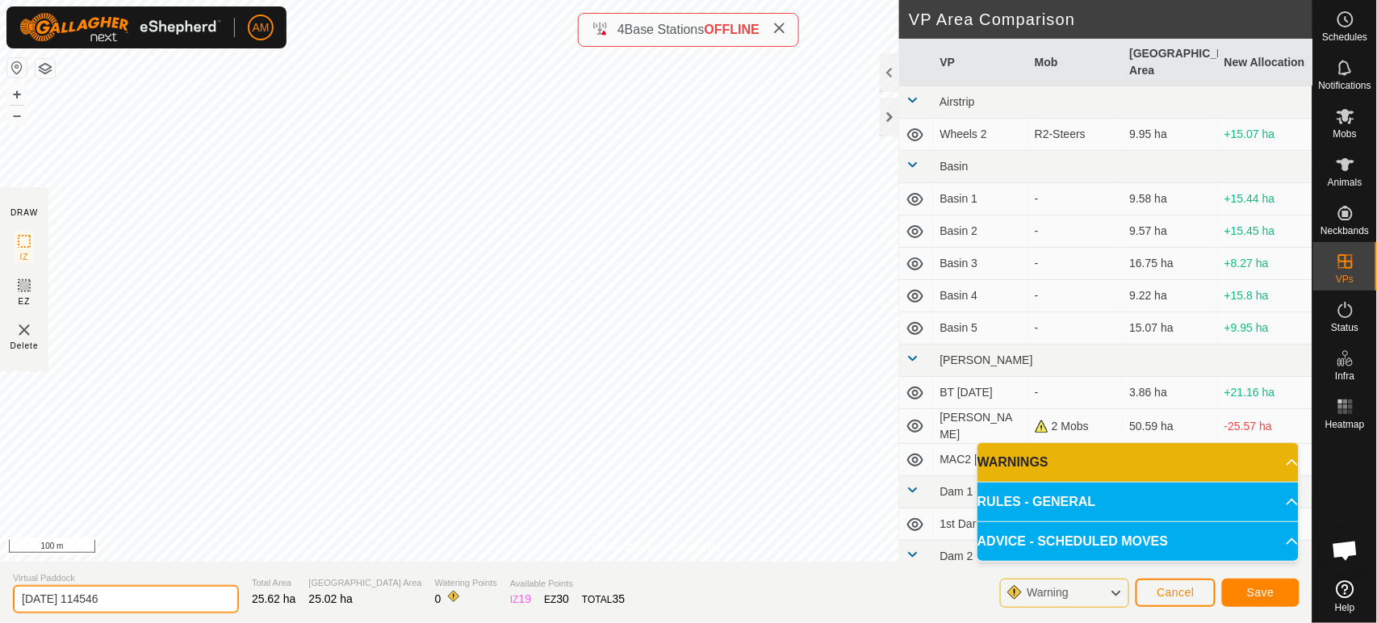
drag, startPoint x: 75, startPoint y: 593, endPoint x: 0, endPoint y: 612, distance: 77.4
click at [0, 612] on section "Virtual Paddock [DATE] 114546 Total Area 25.62 ha Grazing Area 25.02 ha Waterin…" at bounding box center [656, 592] width 1313 height 61
type input "R"
type input "Totara"
click at [1277, 583] on button "Save" at bounding box center [1261, 593] width 78 height 28
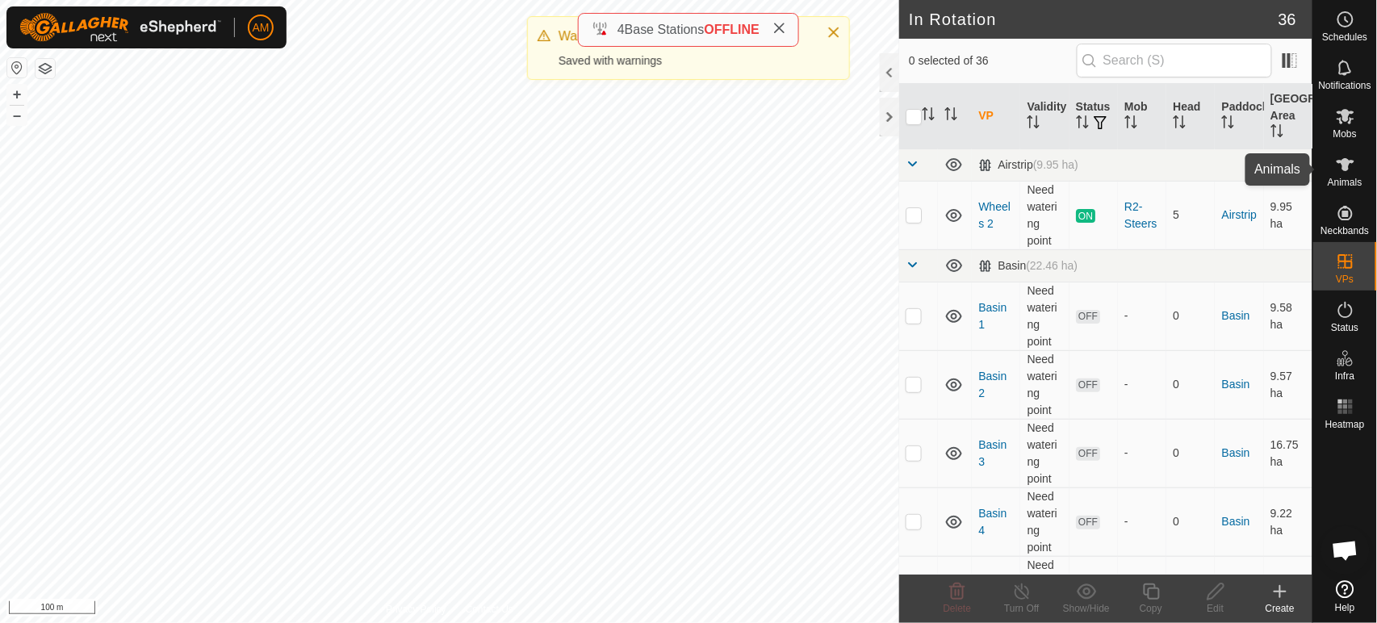
drag, startPoint x: 1339, startPoint y: 173, endPoint x: 1318, endPoint y: 177, distance: 22.2
click at [1339, 173] on icon at bounding box center [1345, 164] width 19 height 19
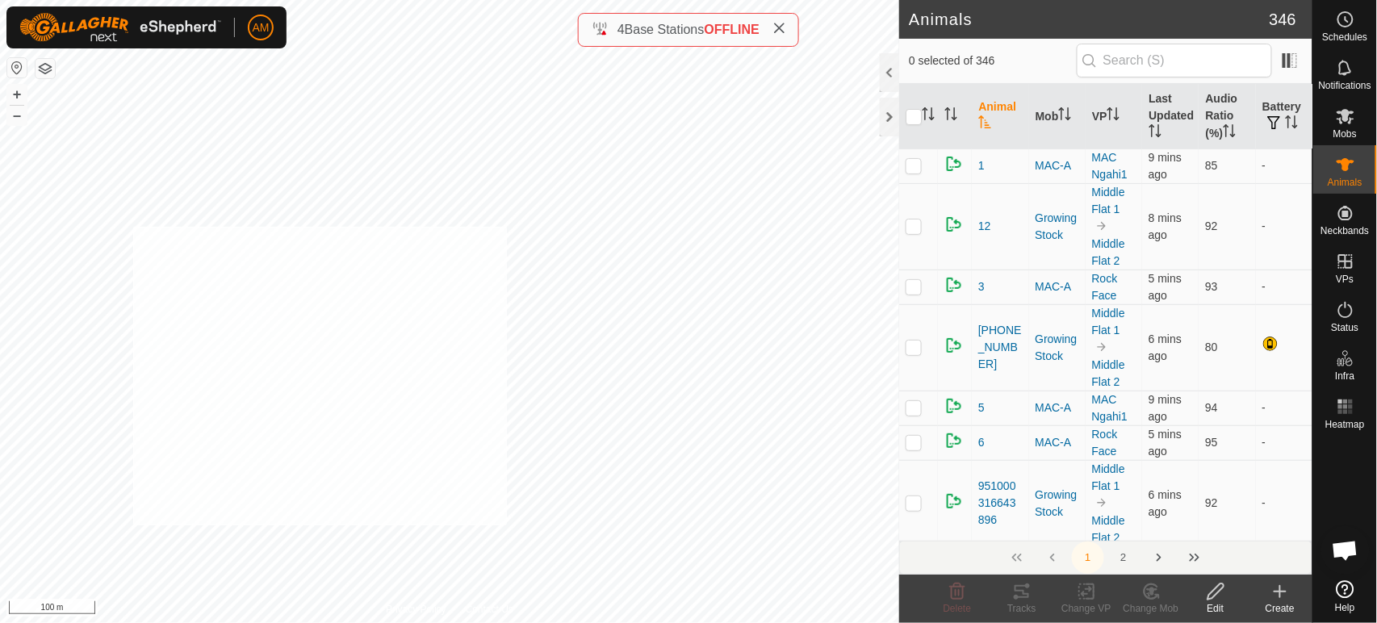
checkbox input "true"
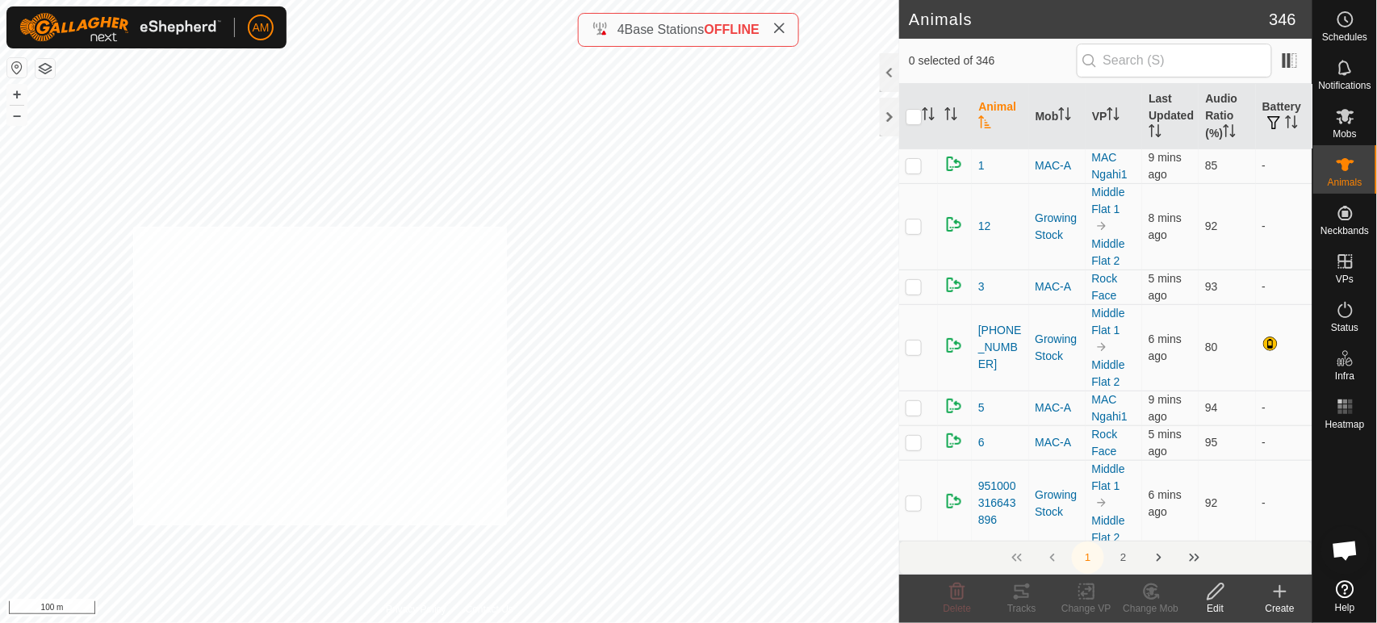
checkbox input "true"
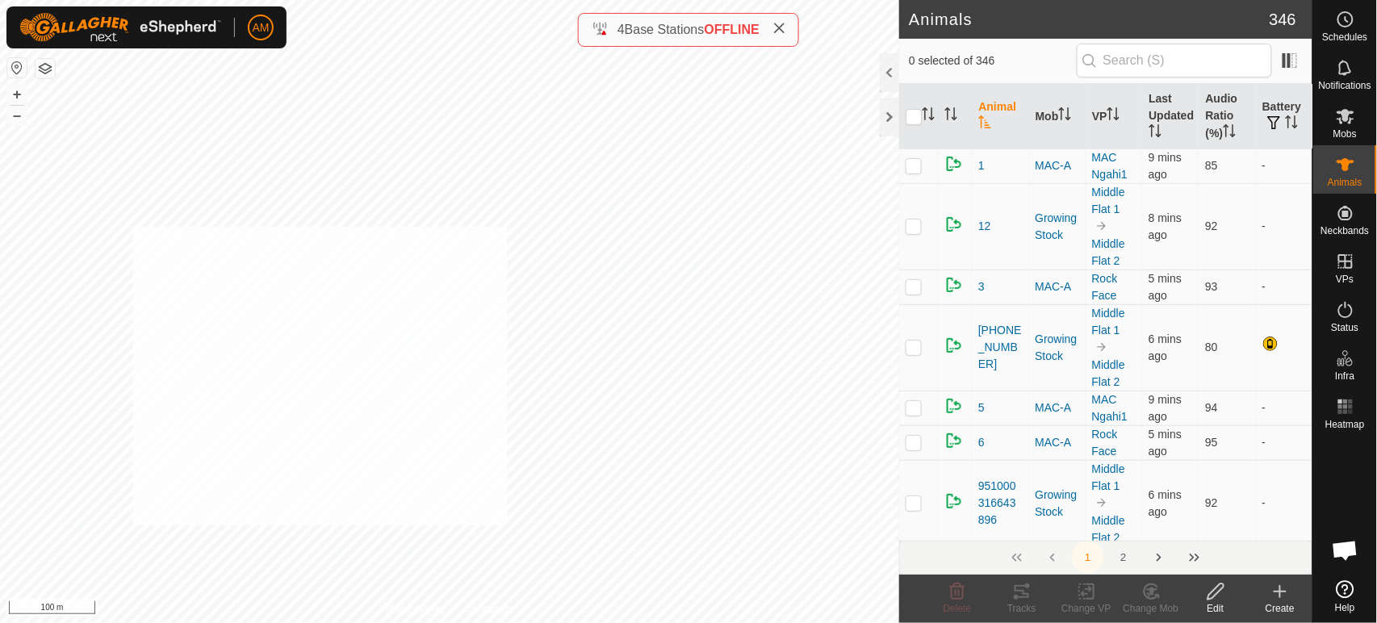
checkbox input "true"
click at [1092, 597] on icon at bounding box center [1087, 591] width 20 height 19
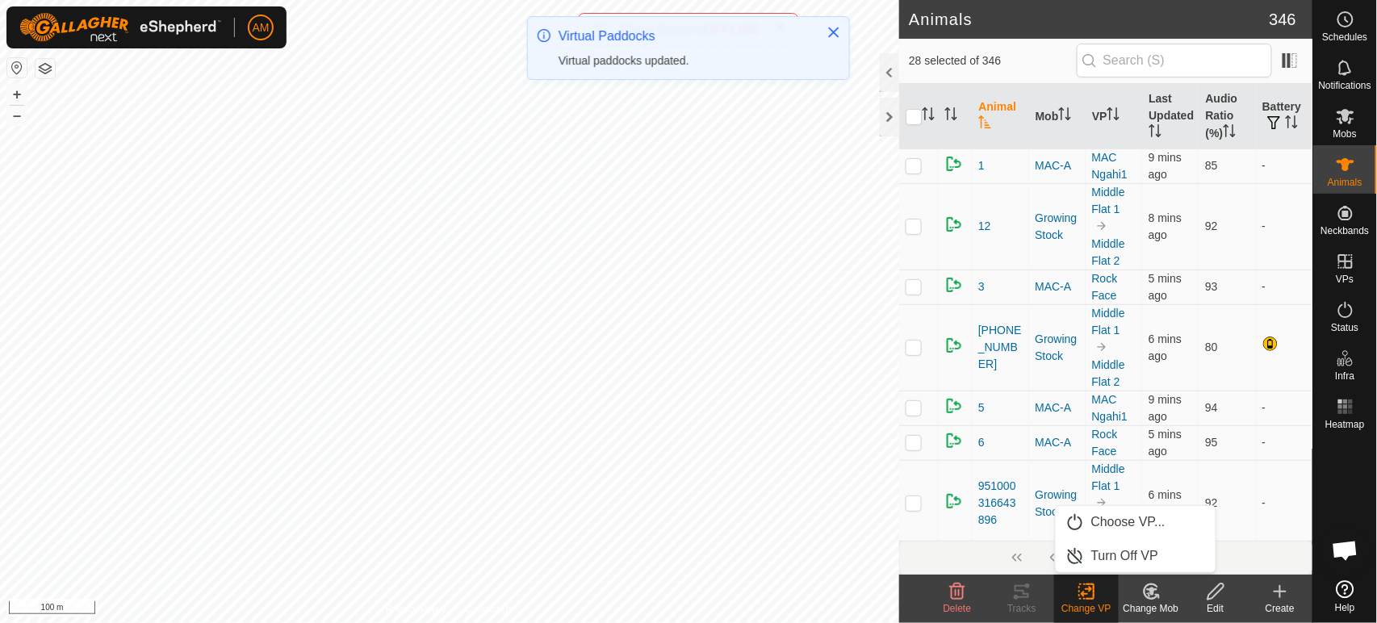
click at [1095, 523] on link "Choose VP..." at bounding box center [1136, 522] width 160 height 32
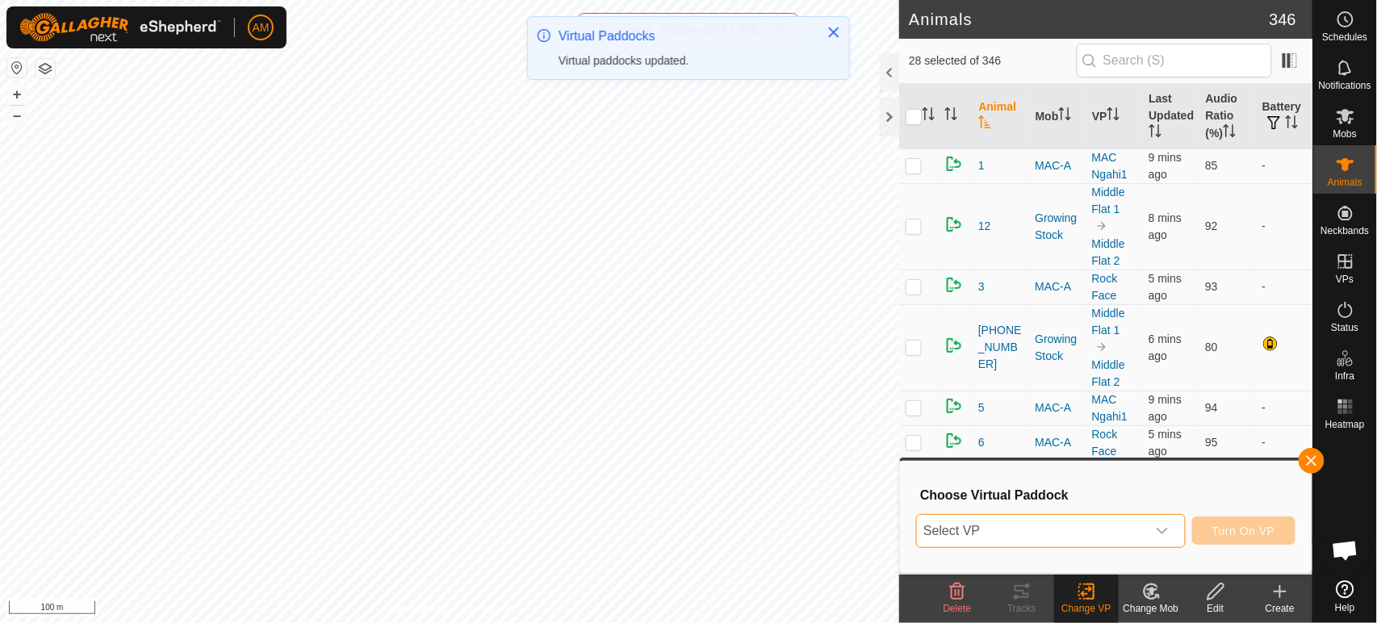
click at [987, 529] on span "Select VP" at bounding box center [1031, 531] width 228 height 32
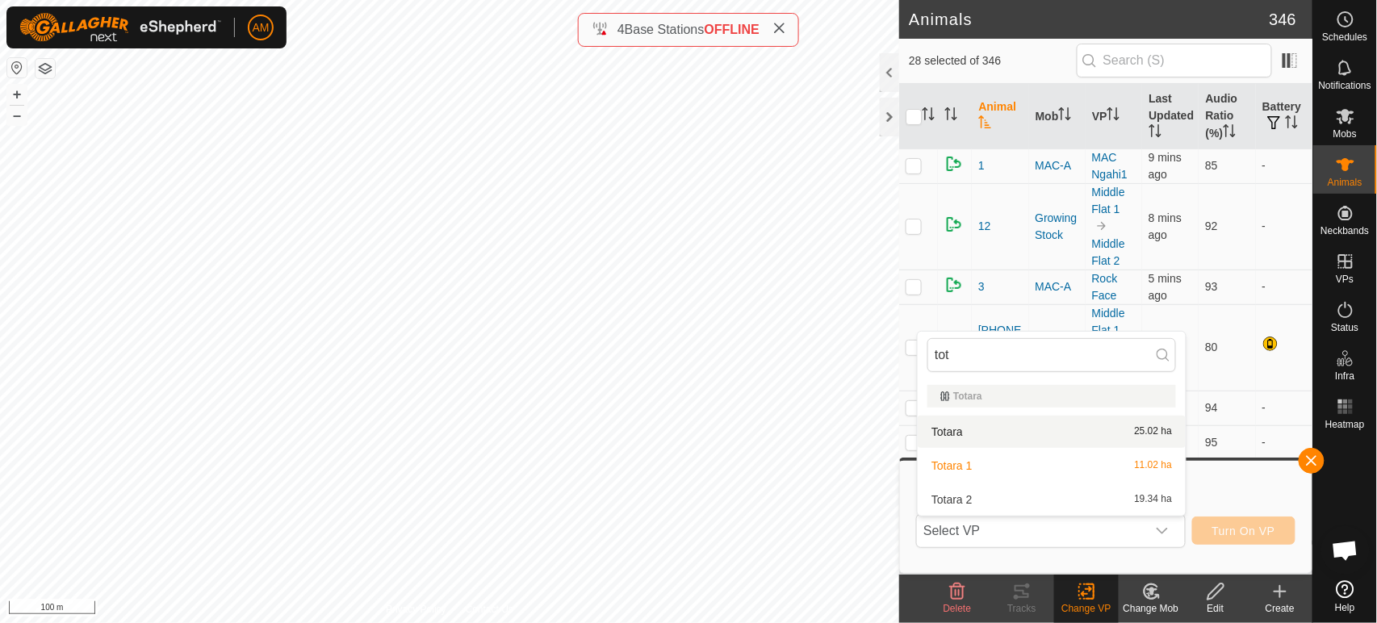
type input "tot"
click at [958, 435] on li "Totara 25.02 ha" at bounding box center [1052, 432] width 268 height 32
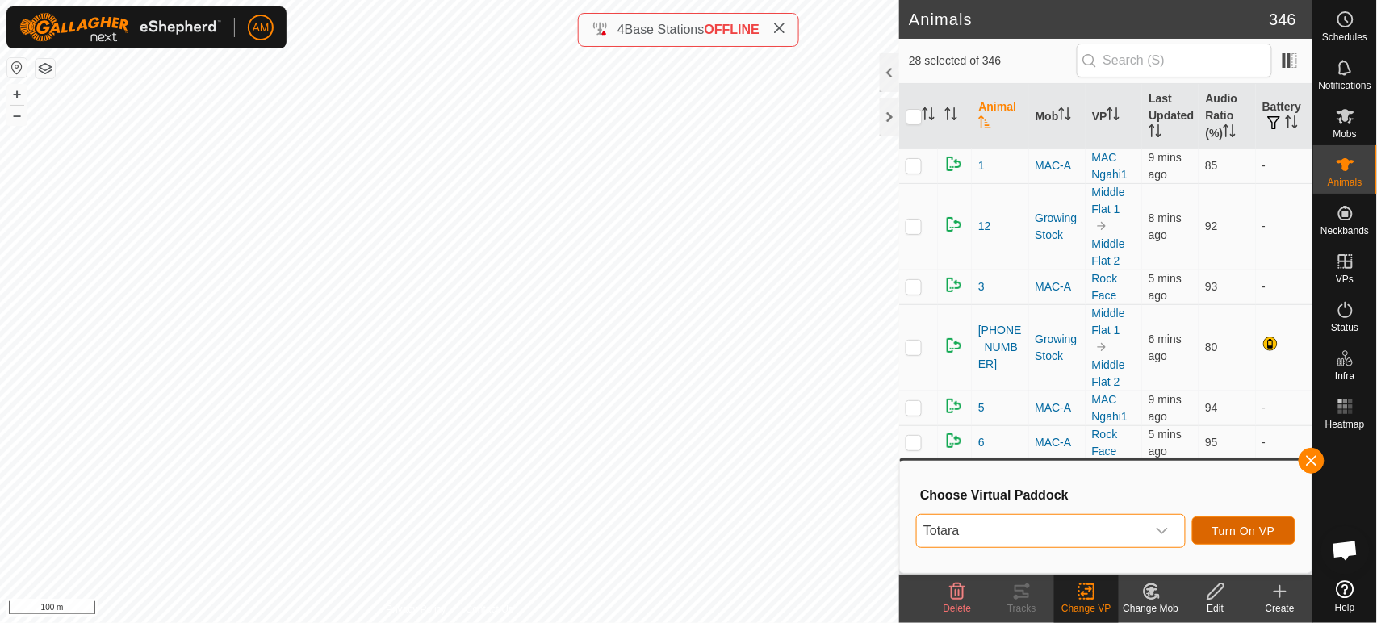
click at [1226, 535] on span "Turn On VP" at bounding box center [1244, 531] width 63 height 13
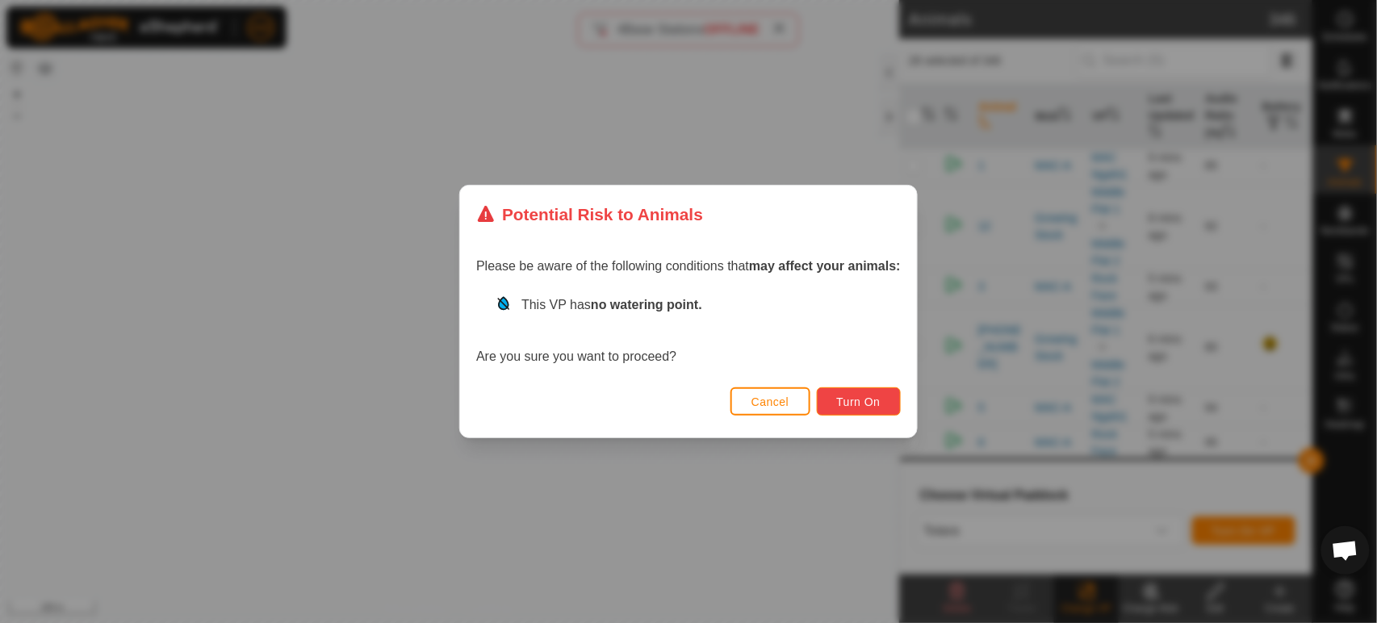
click at [846, 405] on span "Turn On" at bounding box center [859, 402] width 44 height 13
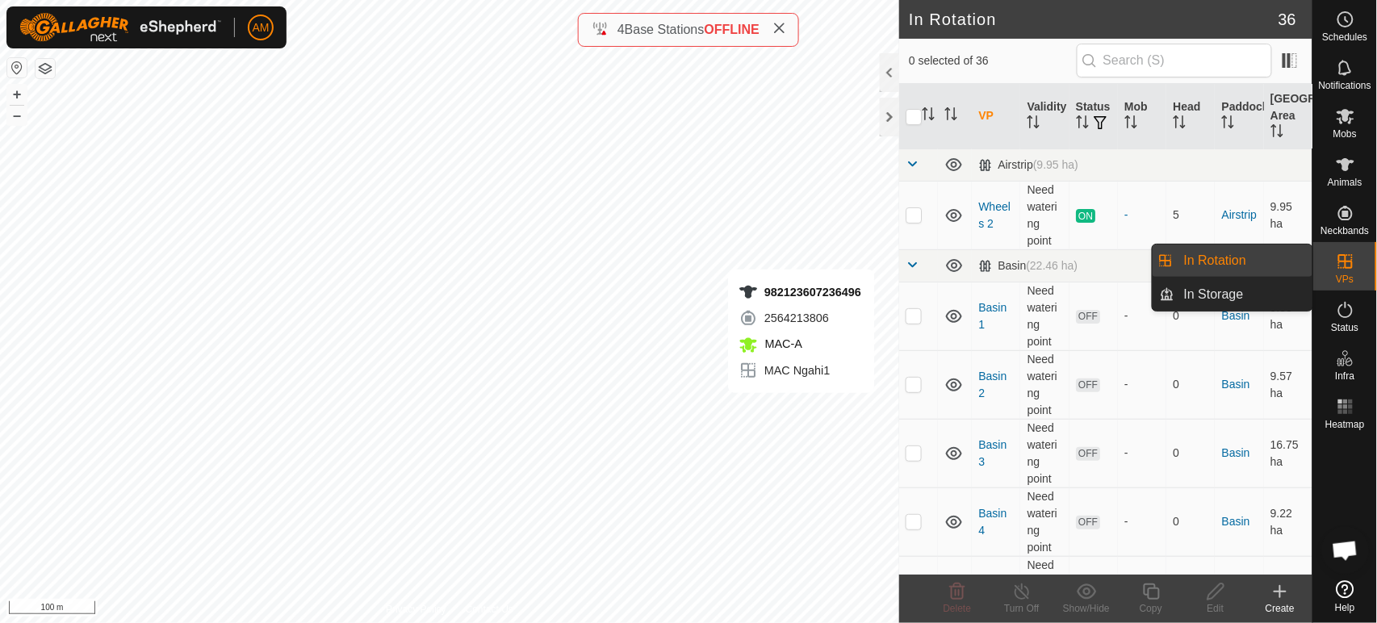
click at [1218, 266] on link "In Rotation" at bounding box center [1244, 261] width 138 height 32
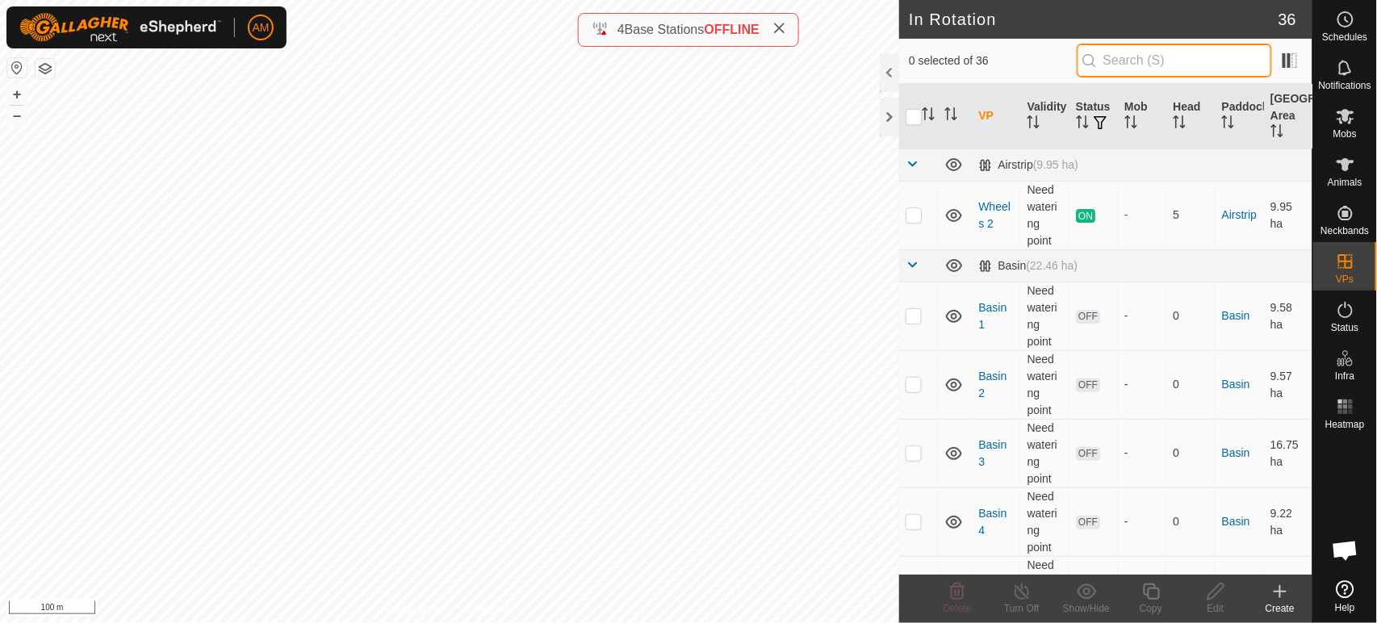
click at [1121, 57] on input "text" at bounding box center [1174, 61] width 195 height 34
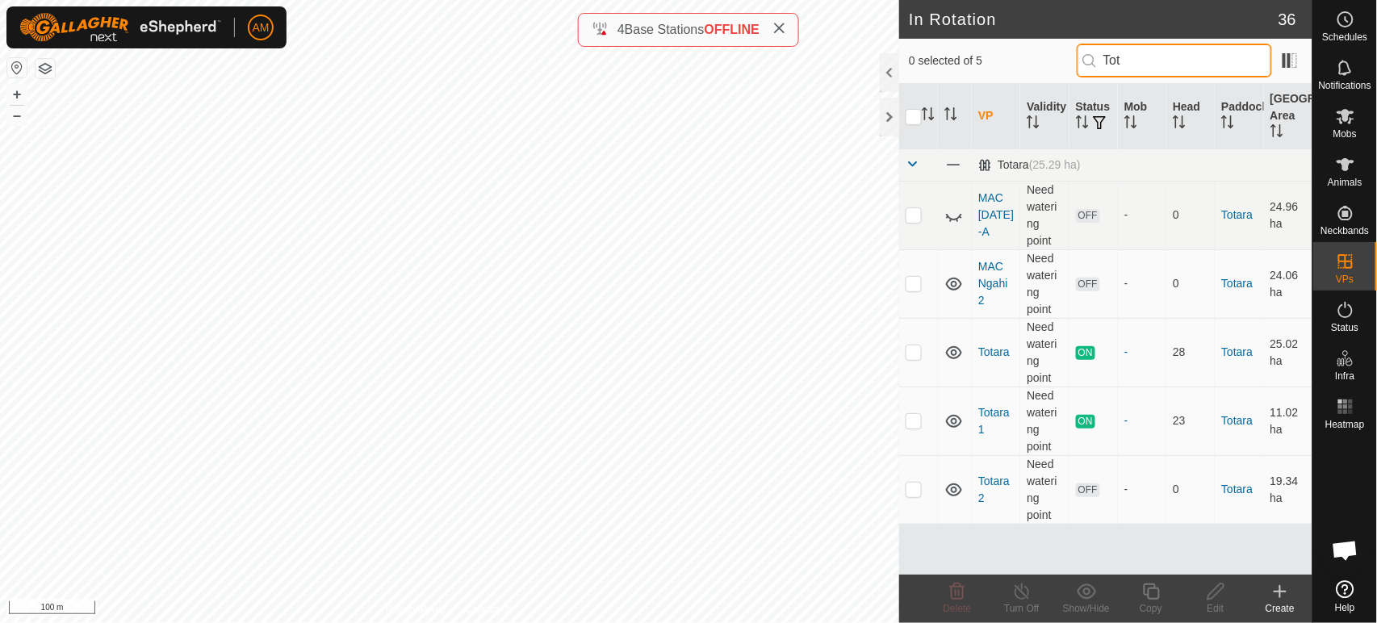
type input "Tot"
click at [912, 352] on p-checkbox at bounding box center [914, 352] width 16 height 13
checkbox input "true"
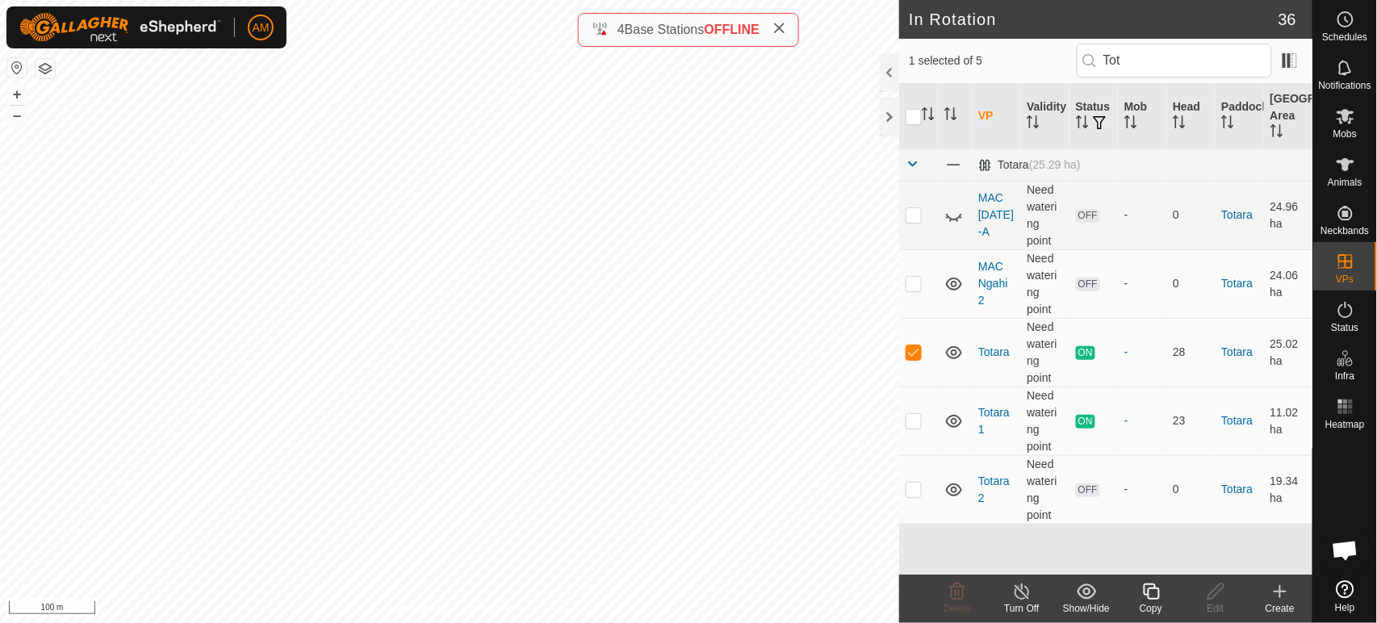
click at [1127, 587] on copy-svg-icon at bounding box center [1151, 591] width 65 height 19
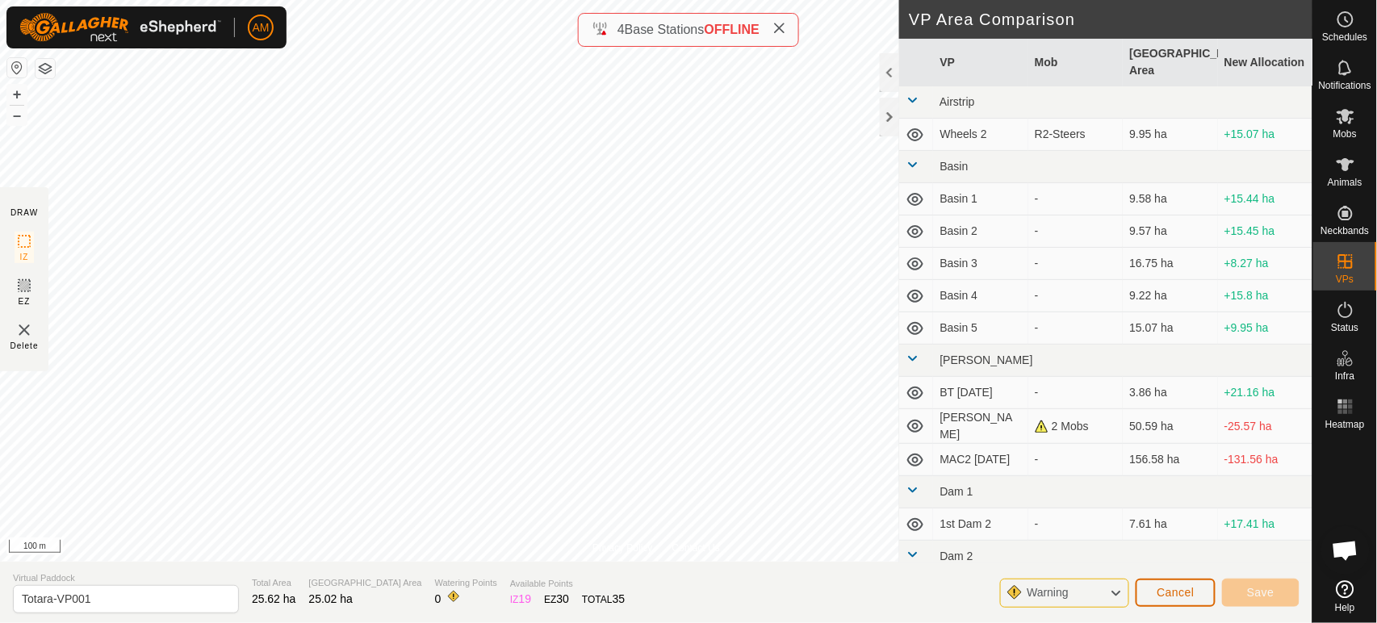
click at [1169, 594] on span "Cancel" at bounding box center [1176, 592] width 38 height 13
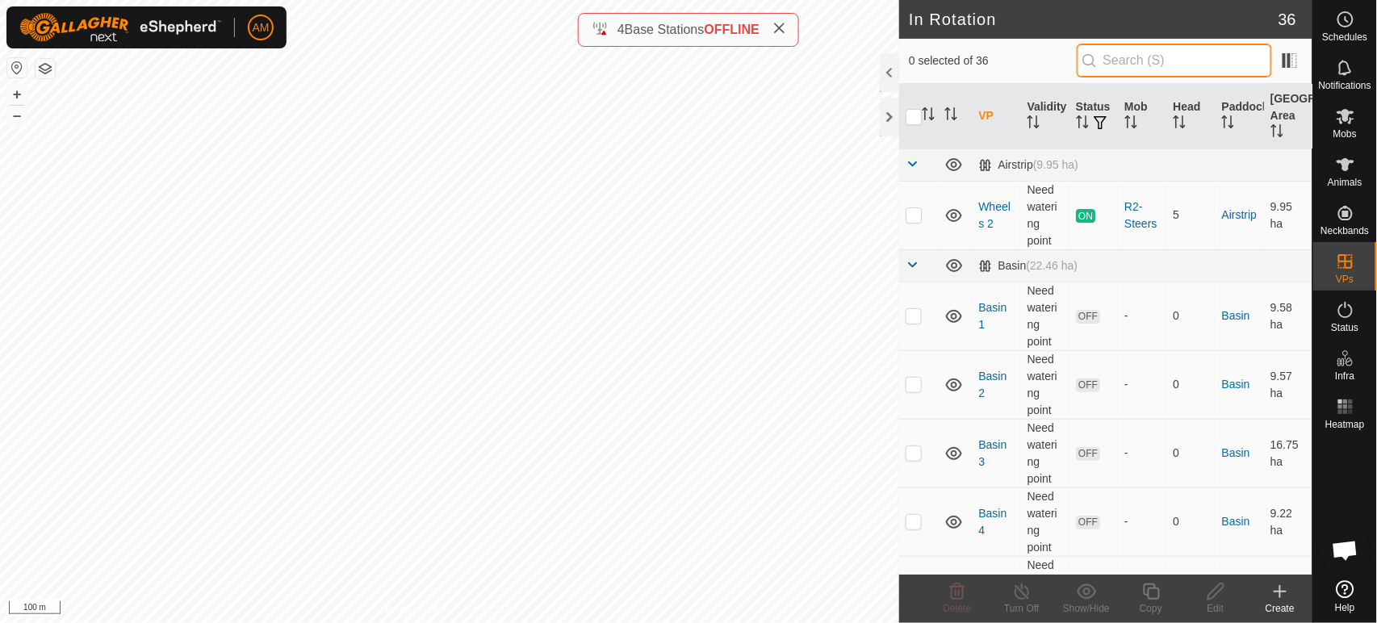
click at [1153, 66] on input "text" at bounding box center [1174, 61] width 195 height 34
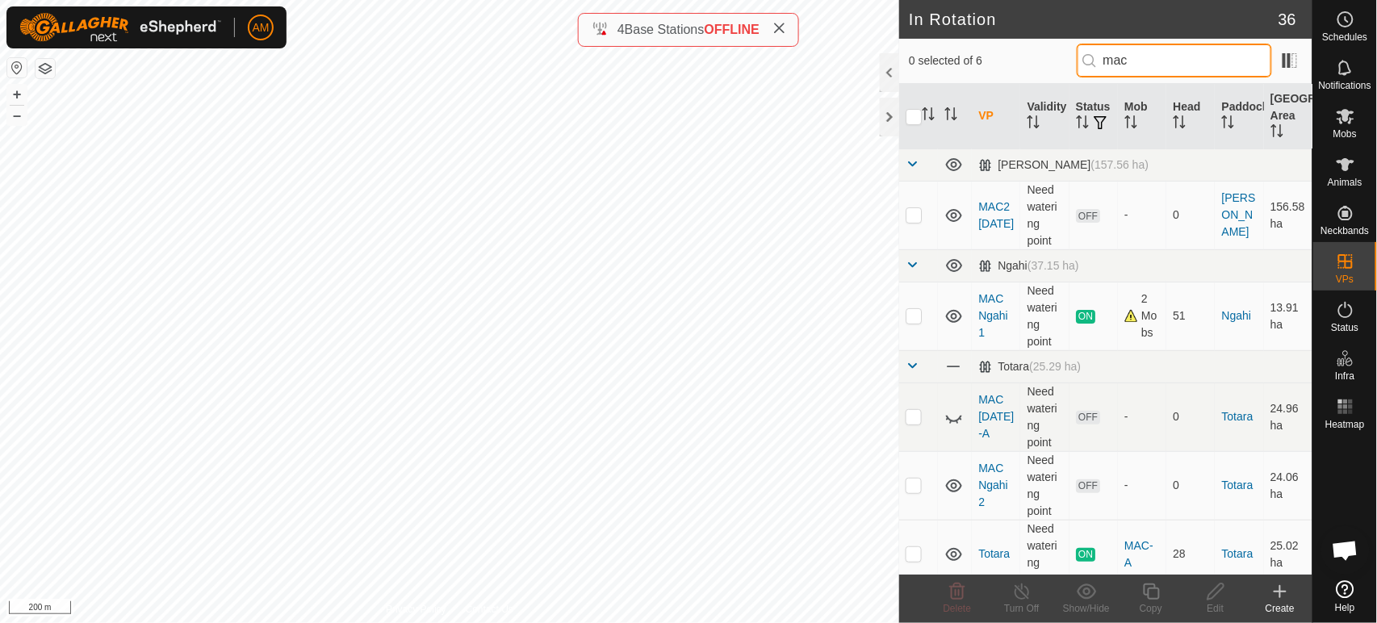
type input "mac"
click at [914, 317] on p-checkbox at bounding box center [914, 315] width 16 height 13
checkbox input "true"
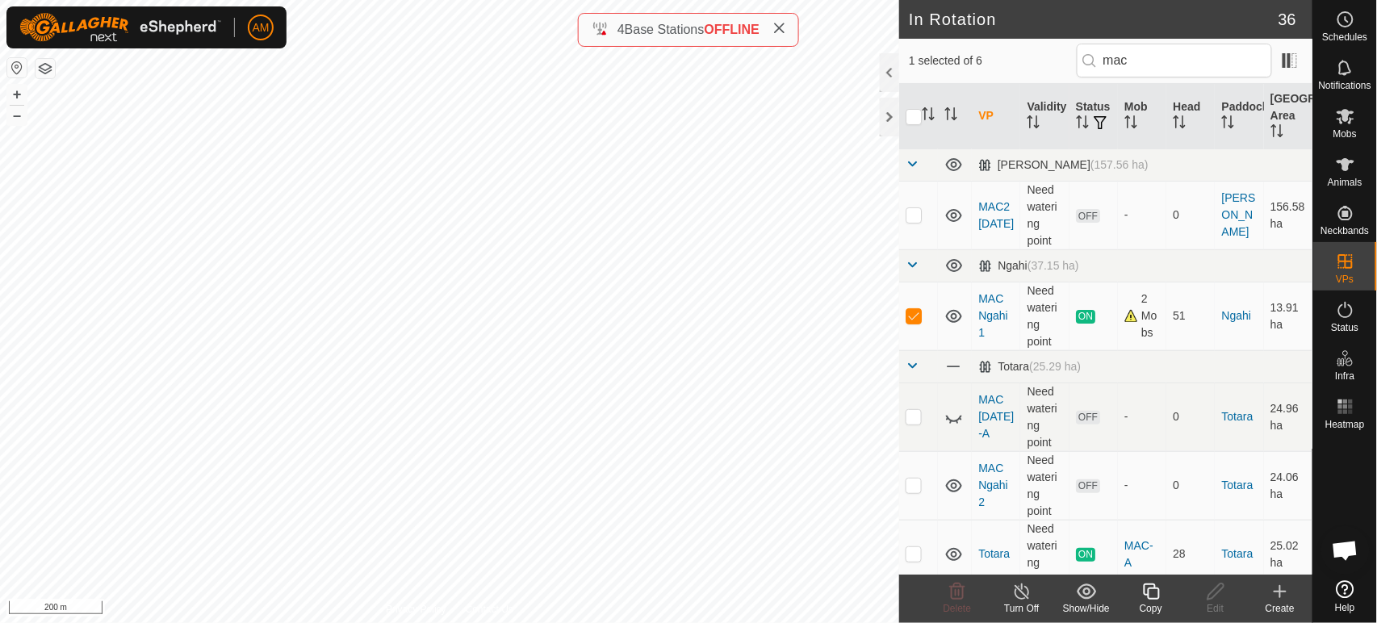
click at [1160, 601] on icon at bounding box center [1152, 591] width 20 height 19
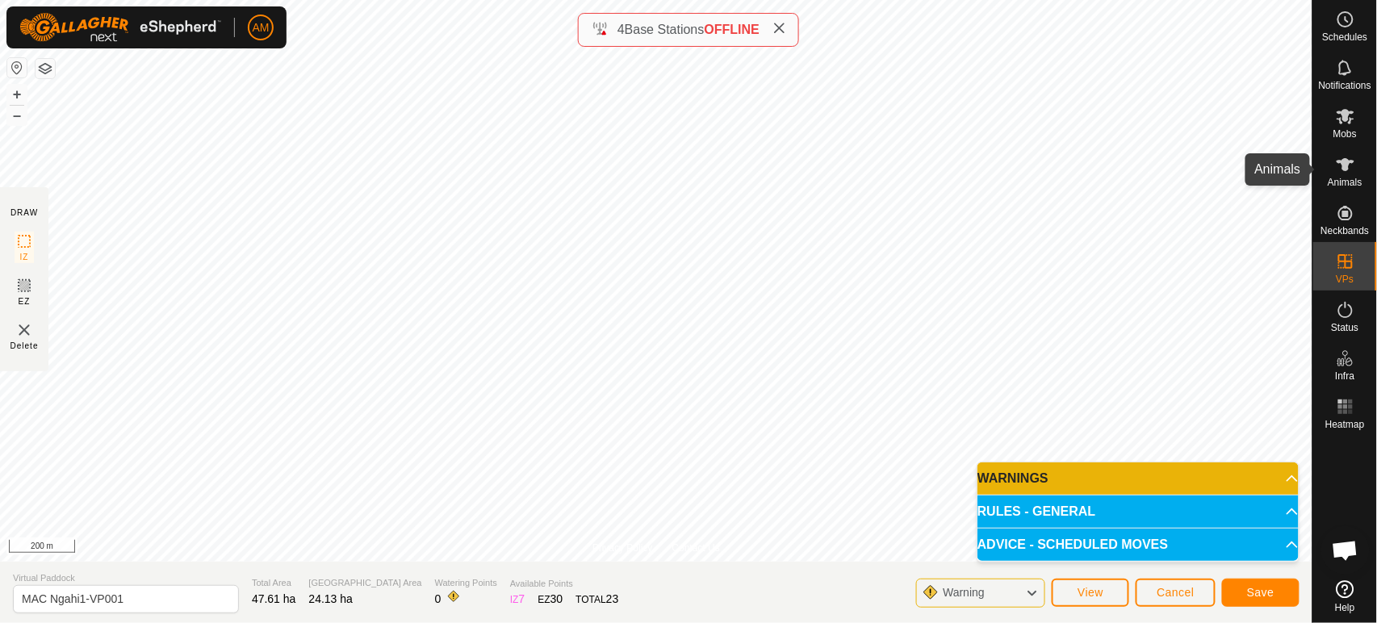
click at [1348, 172] on icon at bounding box center [1345, 164] width 19 height 19
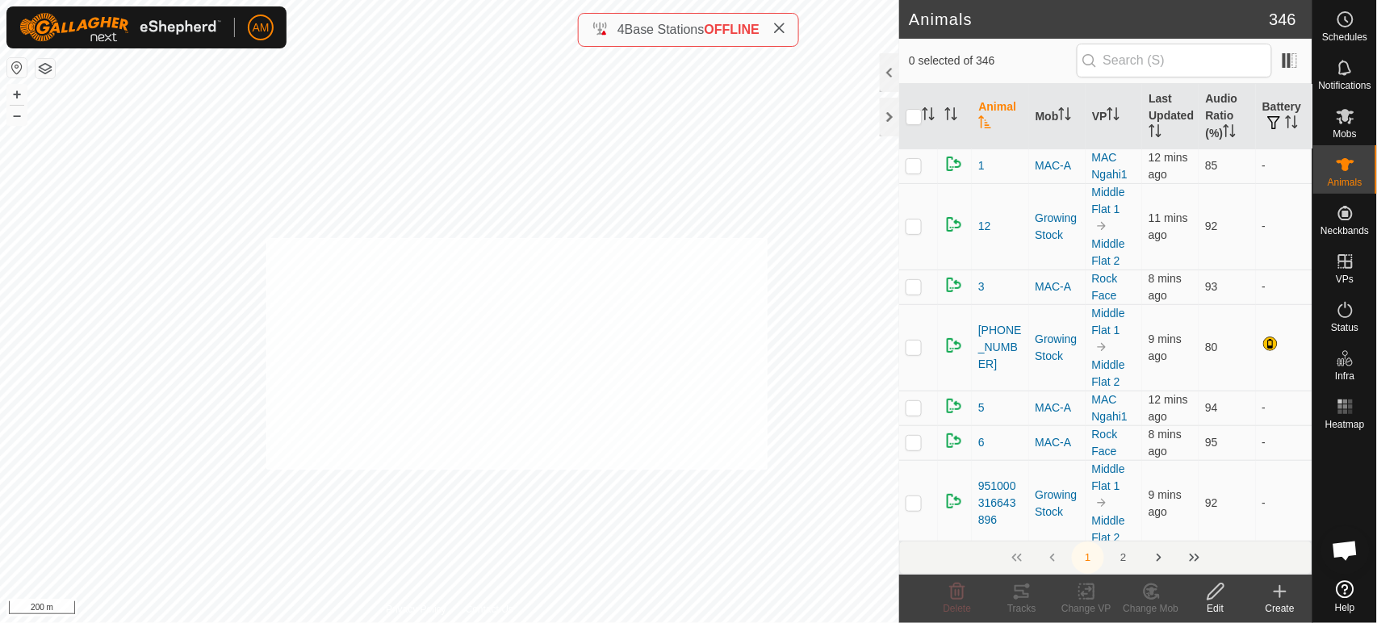
checkbox input "true"
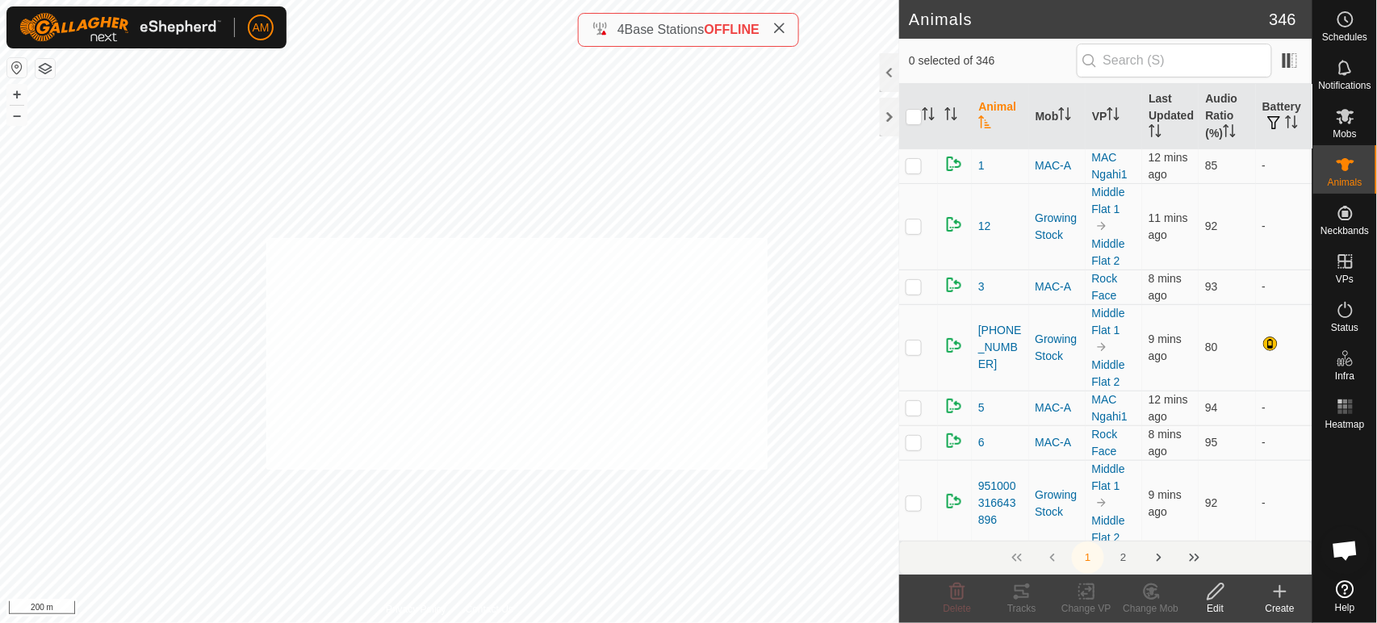
checkbox input "true"
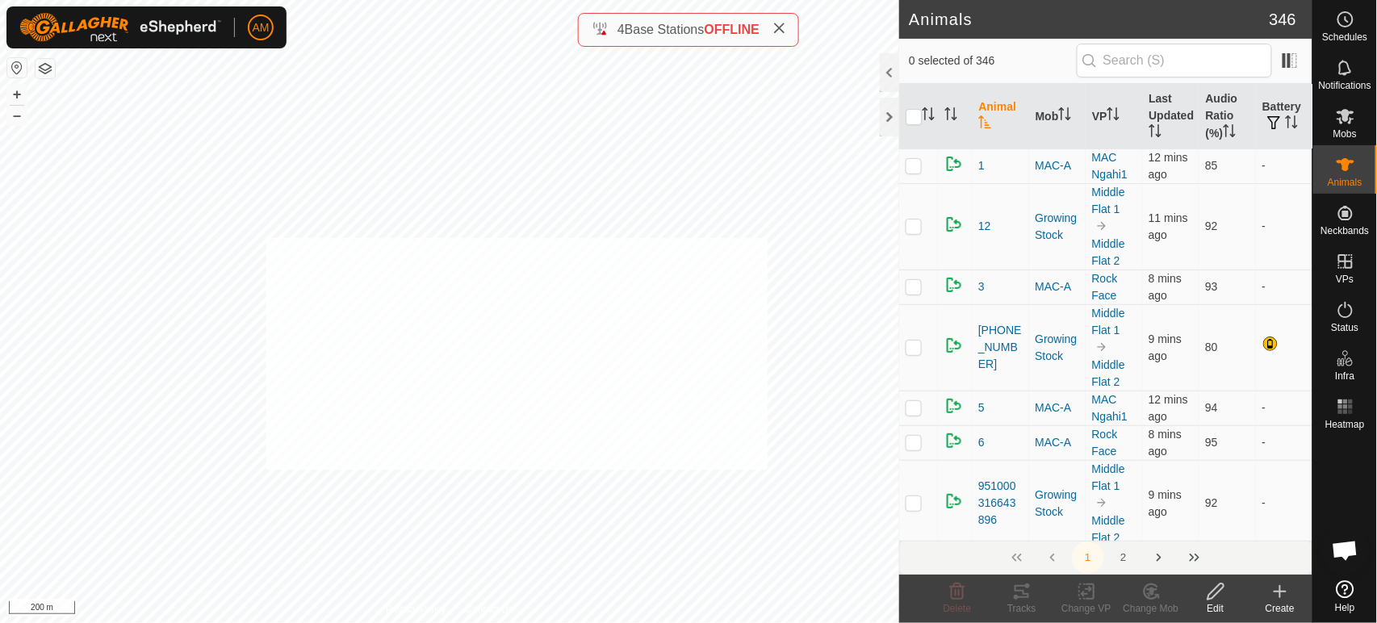
checkbox input "true"
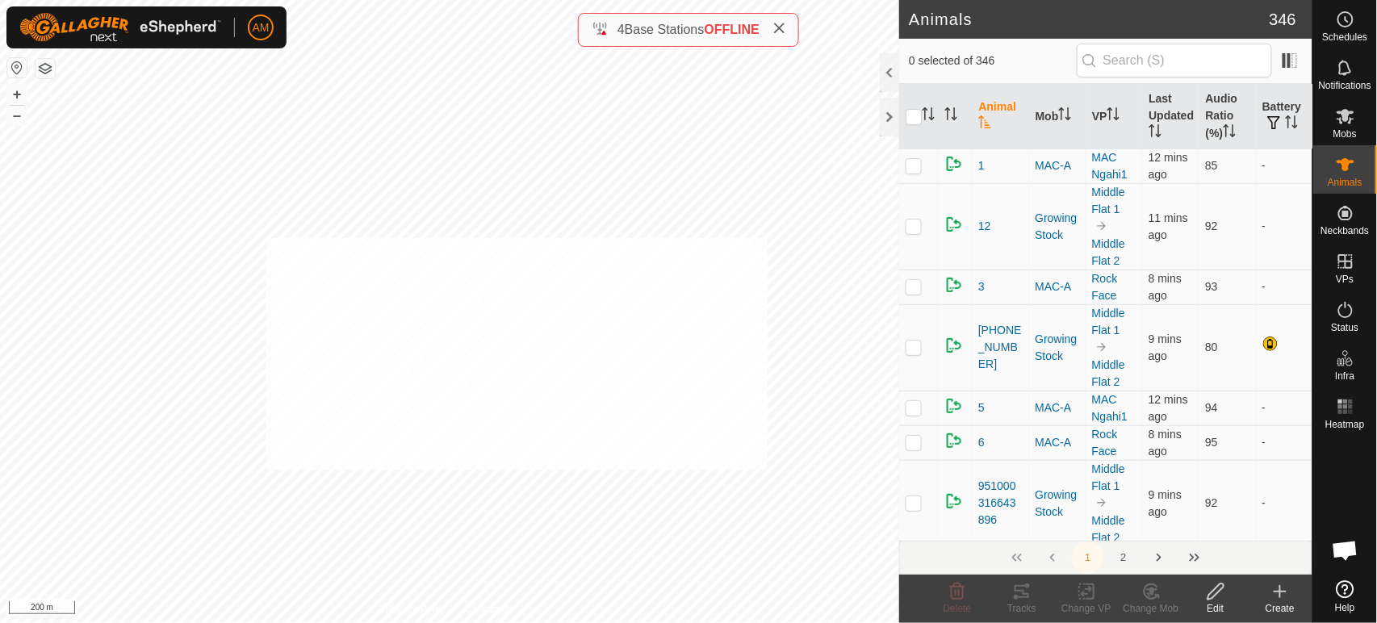
checkbox input "true"
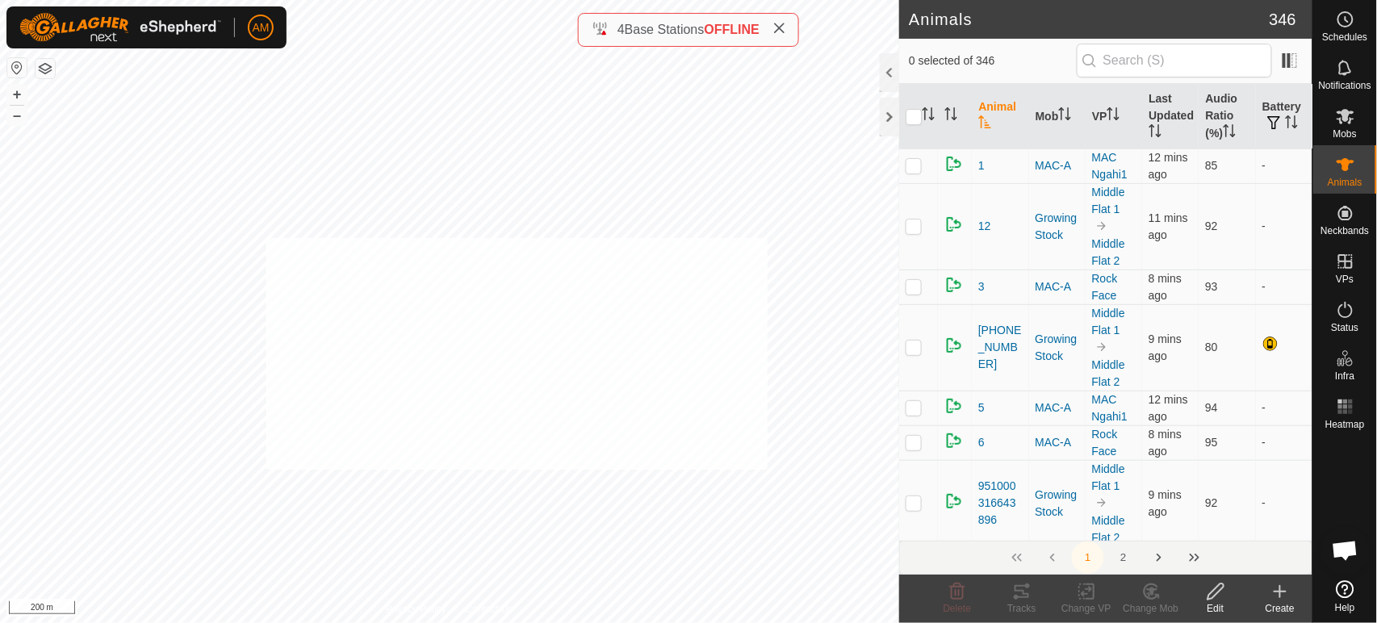
checkbox input "true"
click at [1078, 585] on icon at bounding box center [1087, 591] width 20 height 19
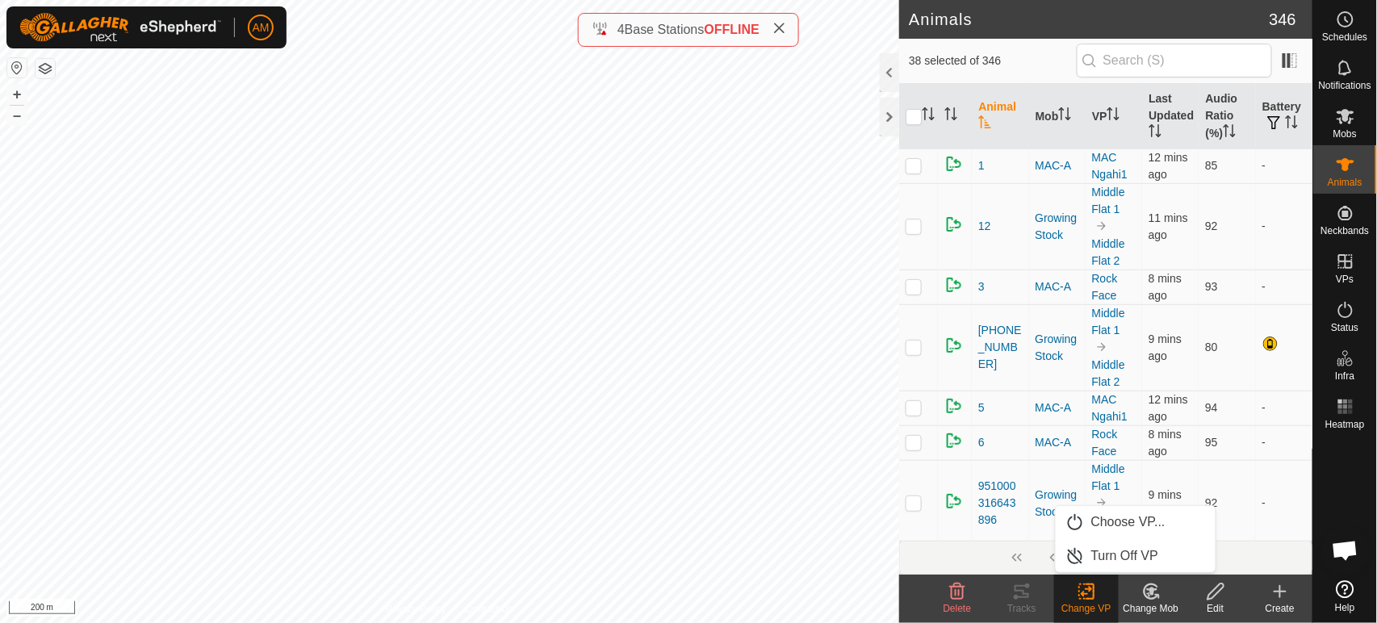
click at [1105, 553] on link "Turn Off VP" at bounding box center [1136, 556] width 160 height 32
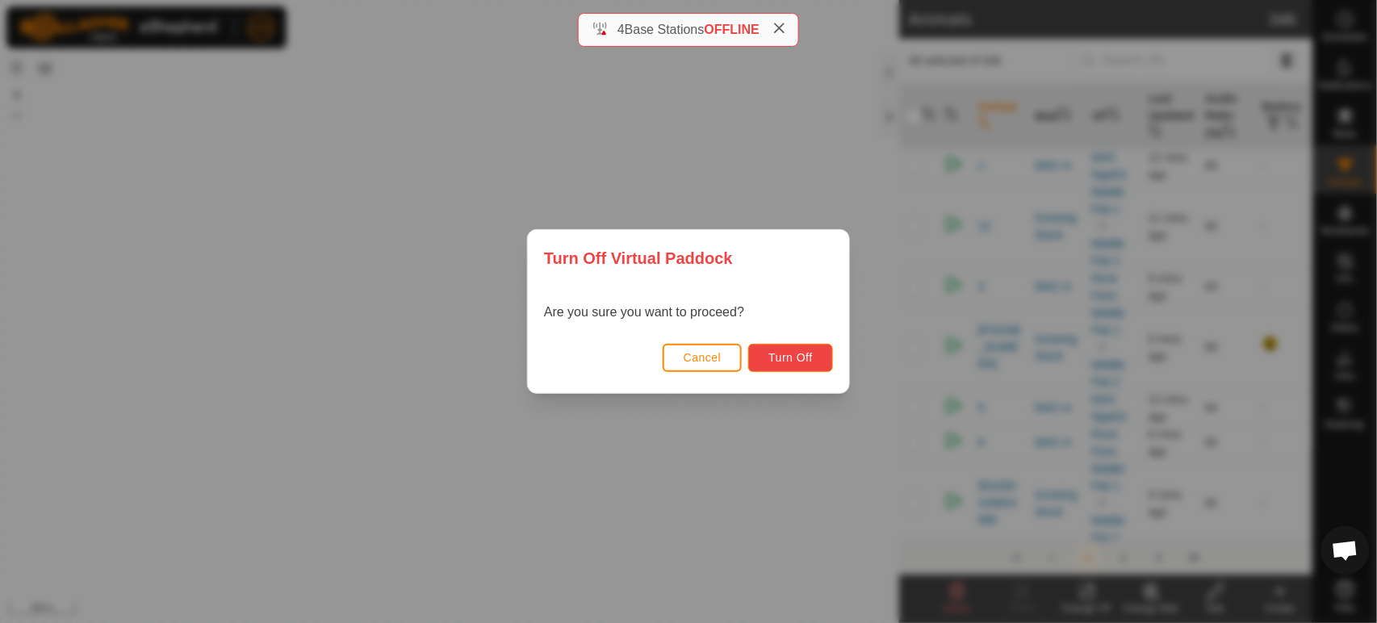
click at [789, 348] on button "Turn Off" at bounding box center [790, 358] width 85 height 28
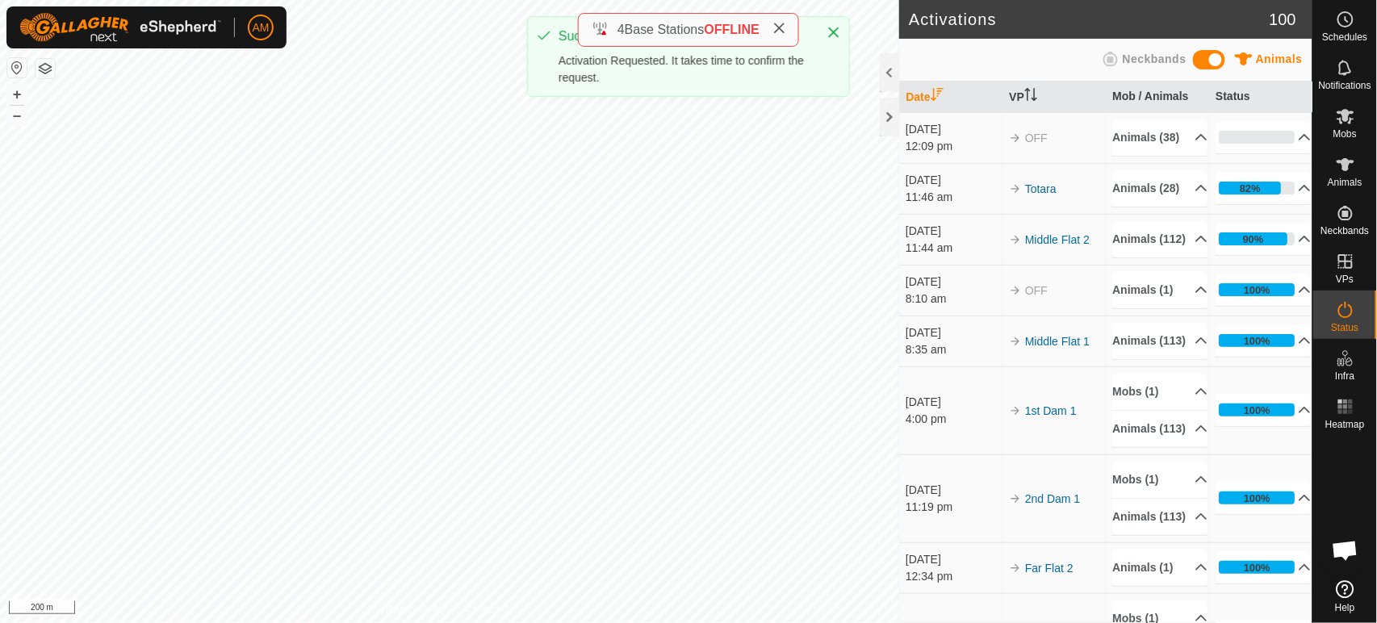
click at [429, 623] on html "AM Schedules Notifications Mobs Animals Neckbands VPs Status Infra Heatmap Help…" at bounding box center [688, 311] width 1377 height 623
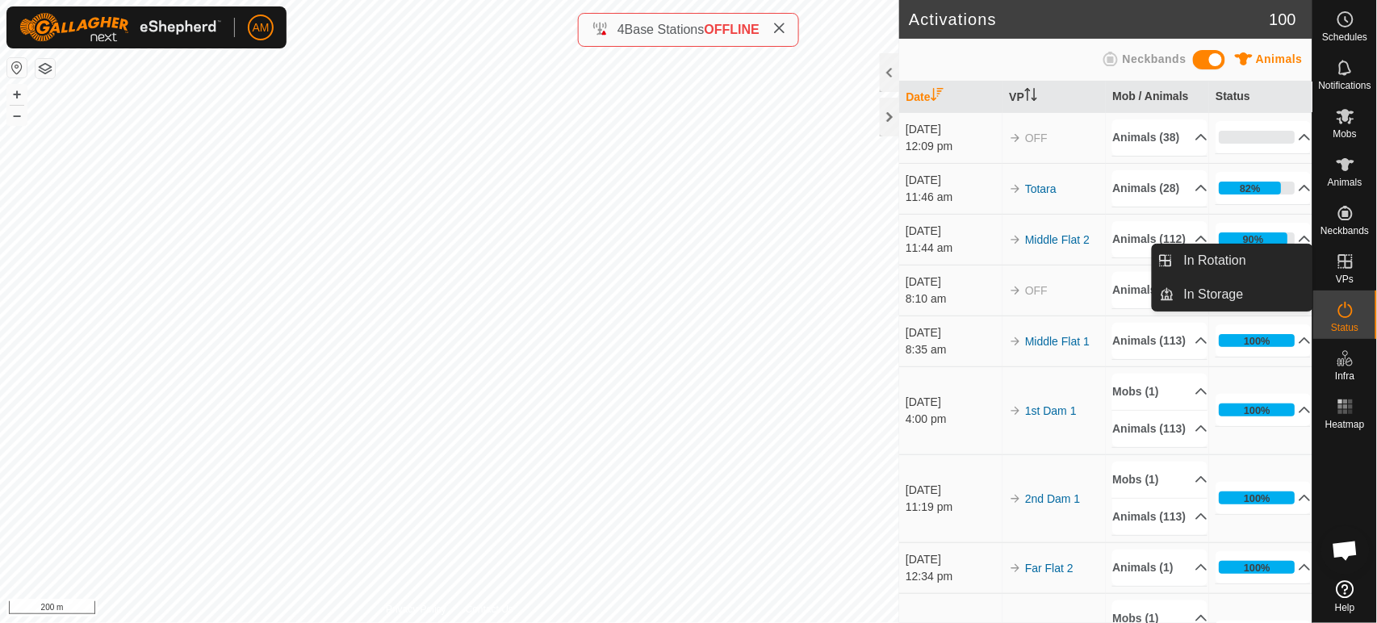
click at [1263, 261] on link "In Rotation" at bounding box center [1244, 261] width 138 height 32
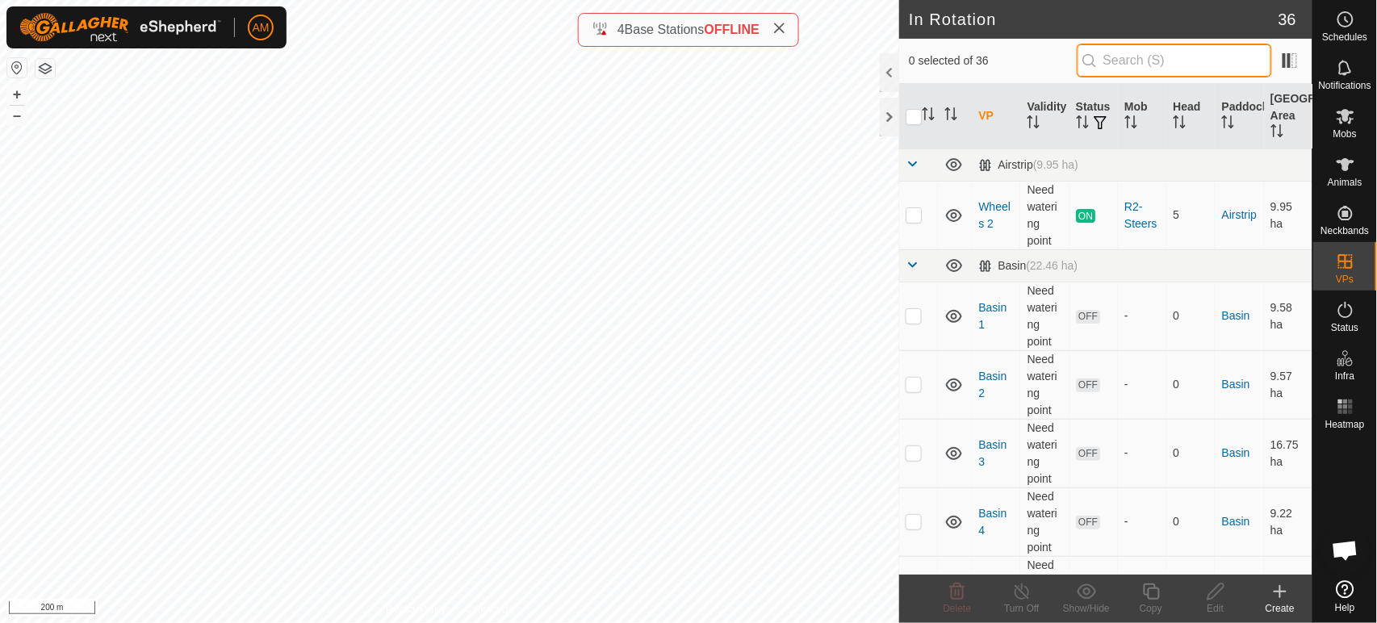
click at [1142, 74] on input "text" at bounding box center [1174, 61] width 195 height 34
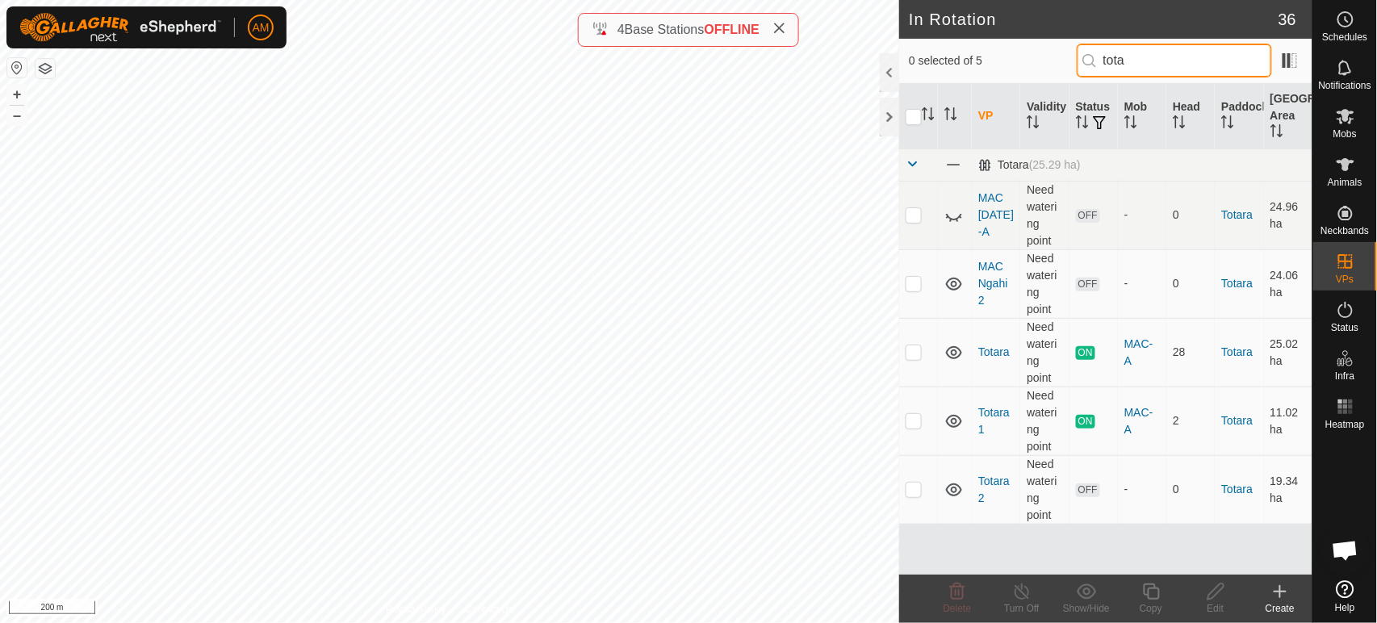
type input "tota"
click at [920, 353] on p-checkbox at bounding box center [914, 352] width 16 height 13
checkbox input "true"
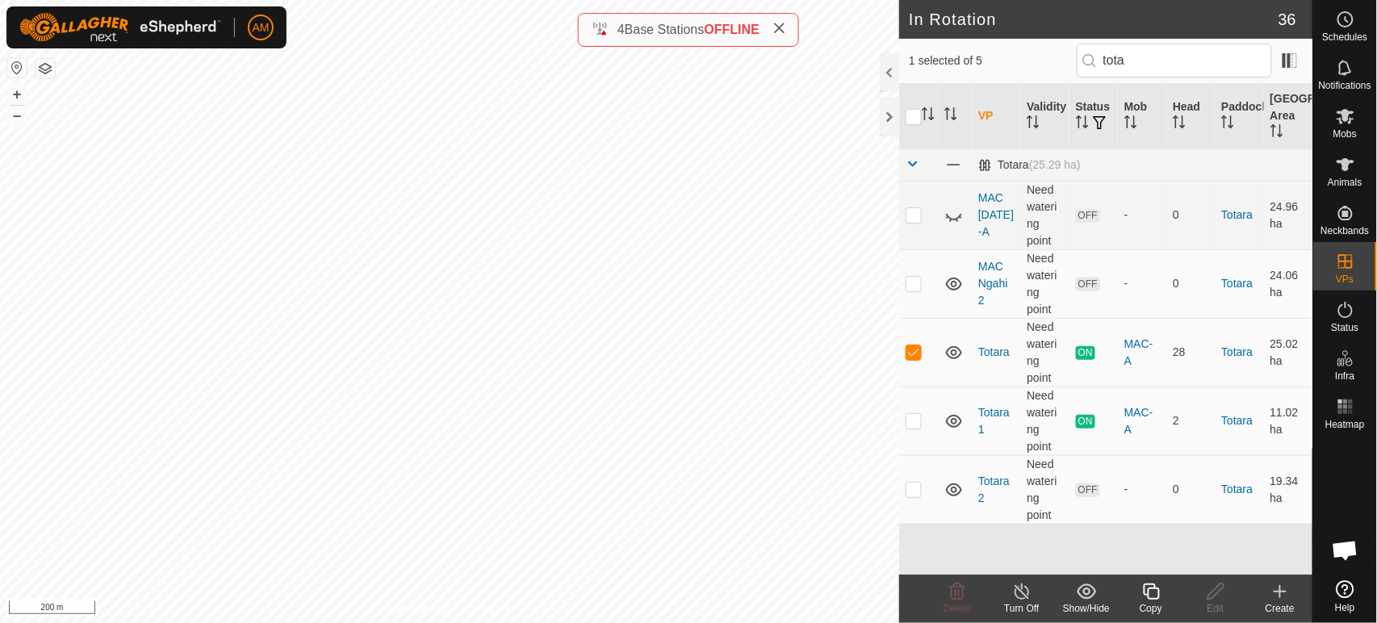
click at [1138, 592] on copy-svg-icon at bounding box center [1151, 591] width 65 height 19
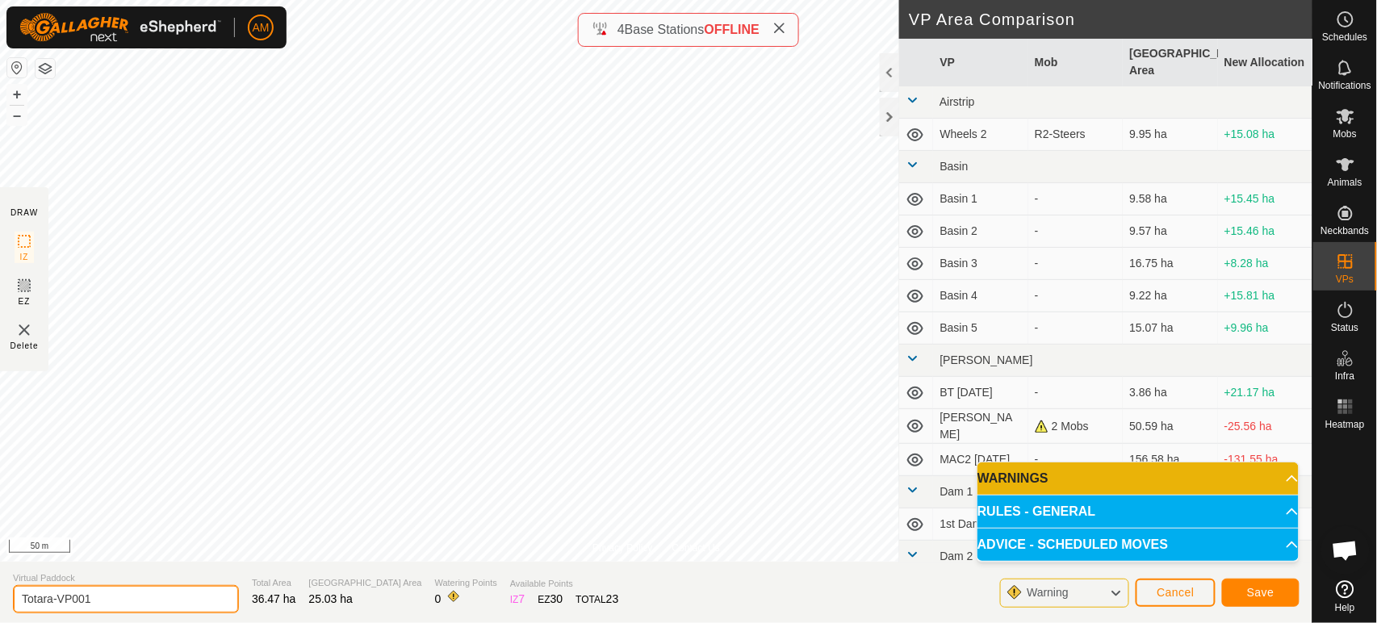
drag, startPoint x: 56, startPoint y: 596, endPoint x: 201, endPoint y: 596, distance: 145.3
click at [201, 596] on input "Totara-VP001" at bounding box center [126, 599] width 226 height 28
type input "Totara-Centre"
click at [1260, 602] on button "Save" at bounding box center [1261, 593] width 78 height 28
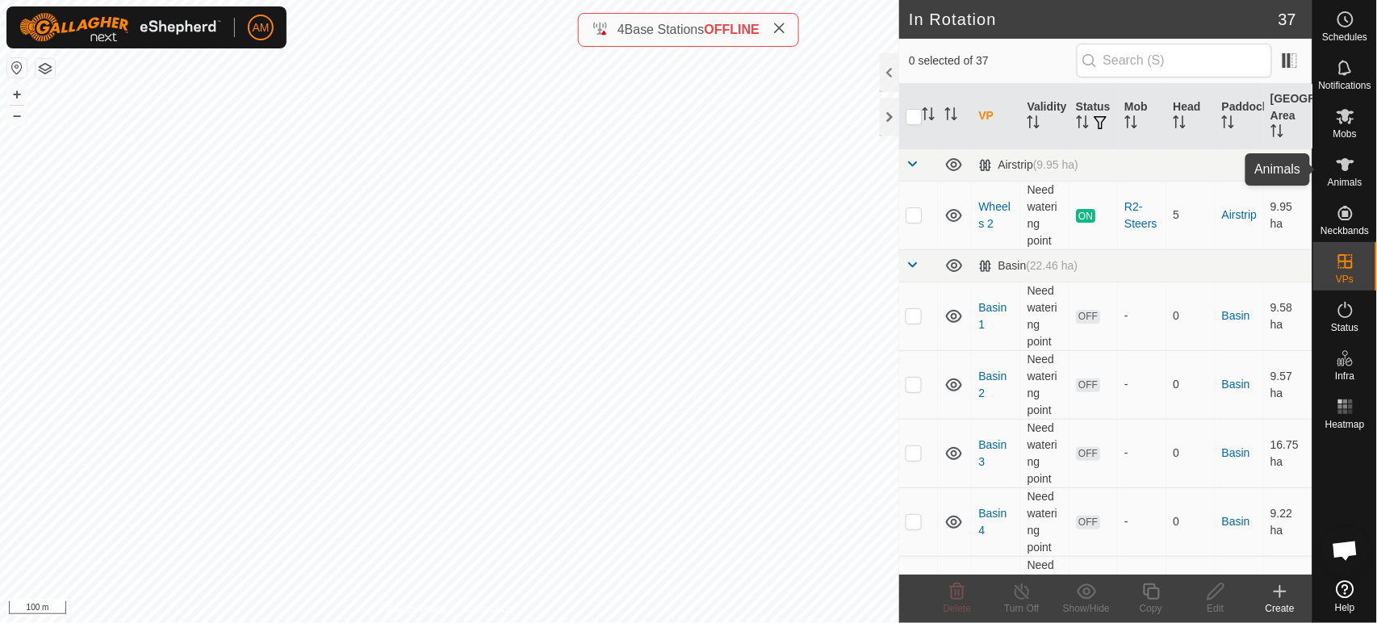
click at [1344, 172] on icon at bounding box center [1345, 164] width 19 height 19
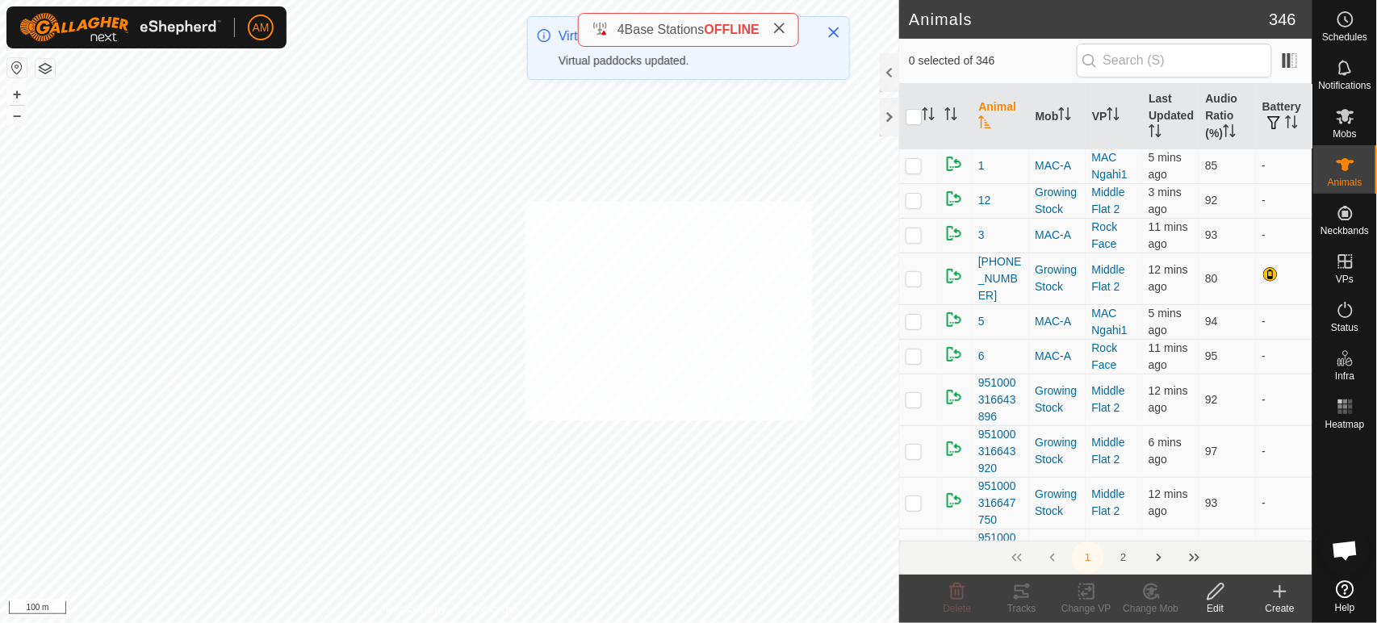
checkbox input "true"
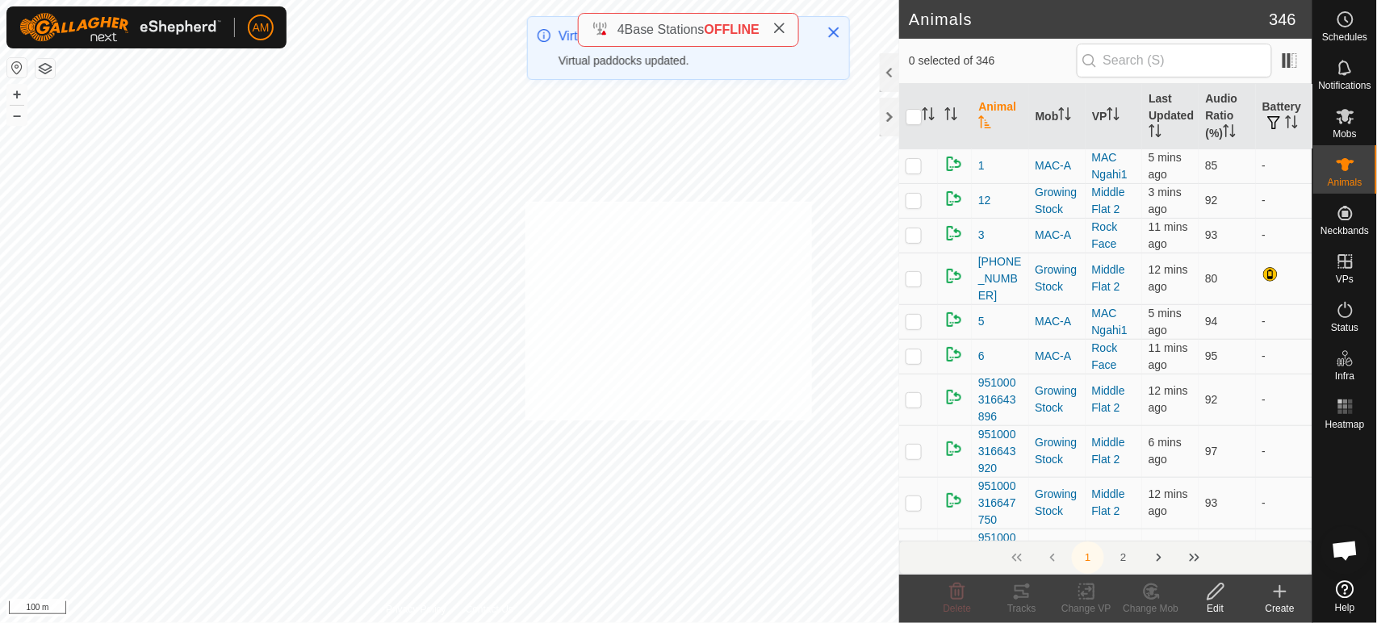
checkbox input "true"
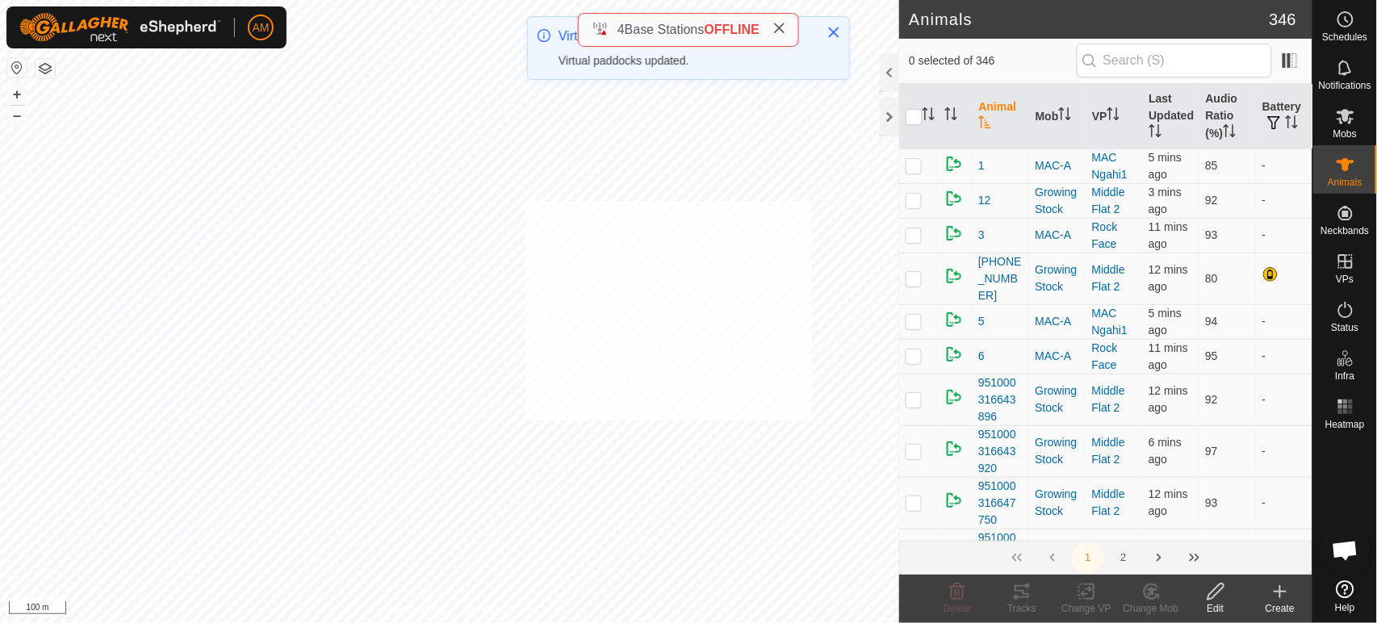
checkbox input "true"
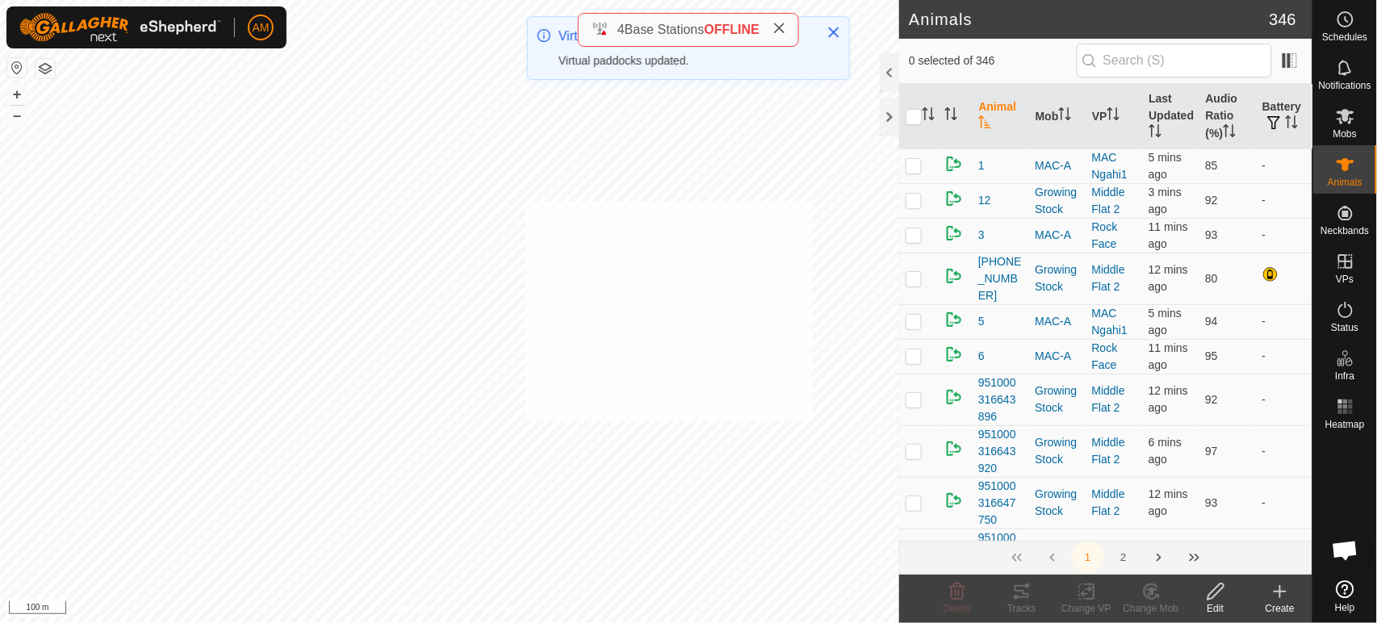
checkbox input "true"
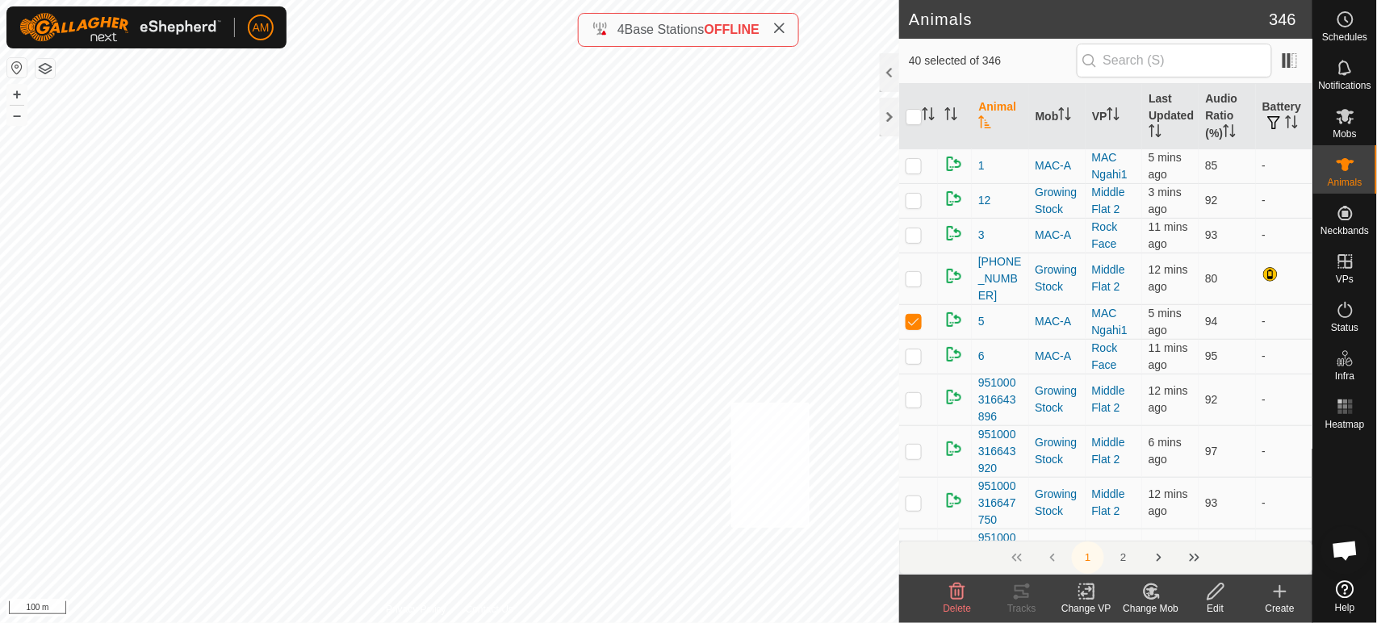
checkbox input "true"
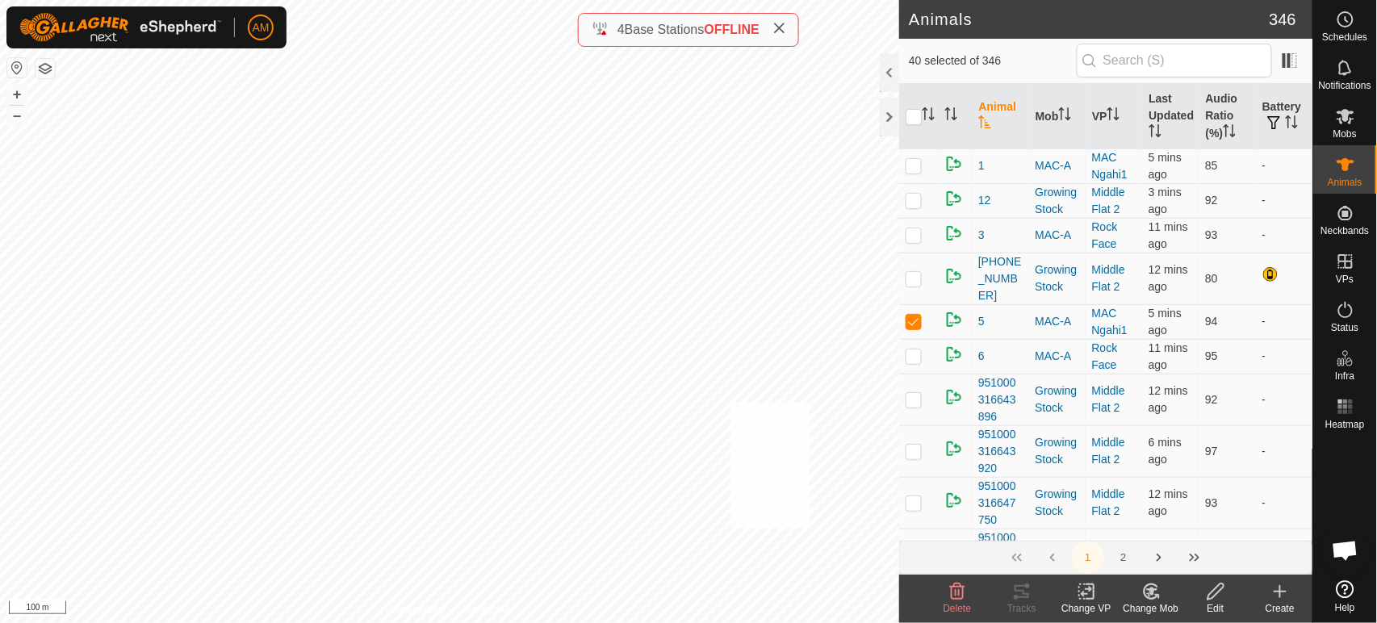
checkbox input "true"
click at [1092, 596] on icon at bounding box center [1087, 591] width 20 height 19
click at [1100, 526] on link "Choose VP..." at bounding box center [1136, 522] width 160 height 32
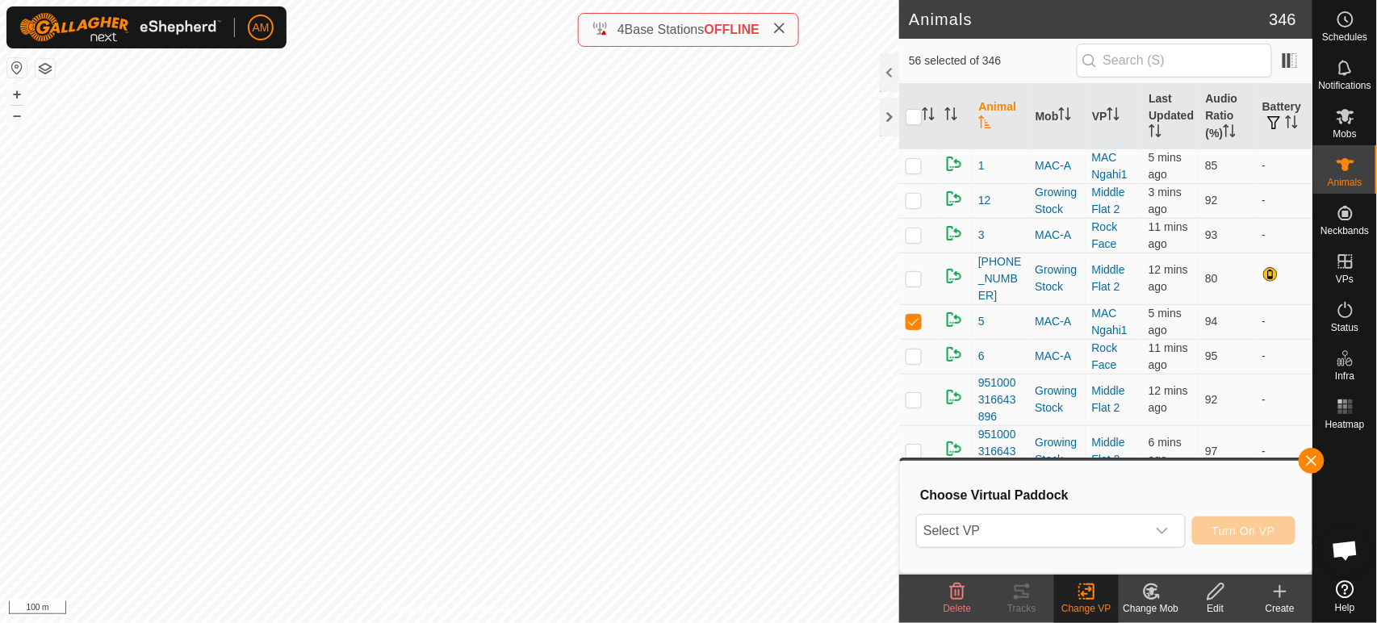
click at [1059, 531] on span "Select VP" at bounding box center [1031, 531] width 228 height 32
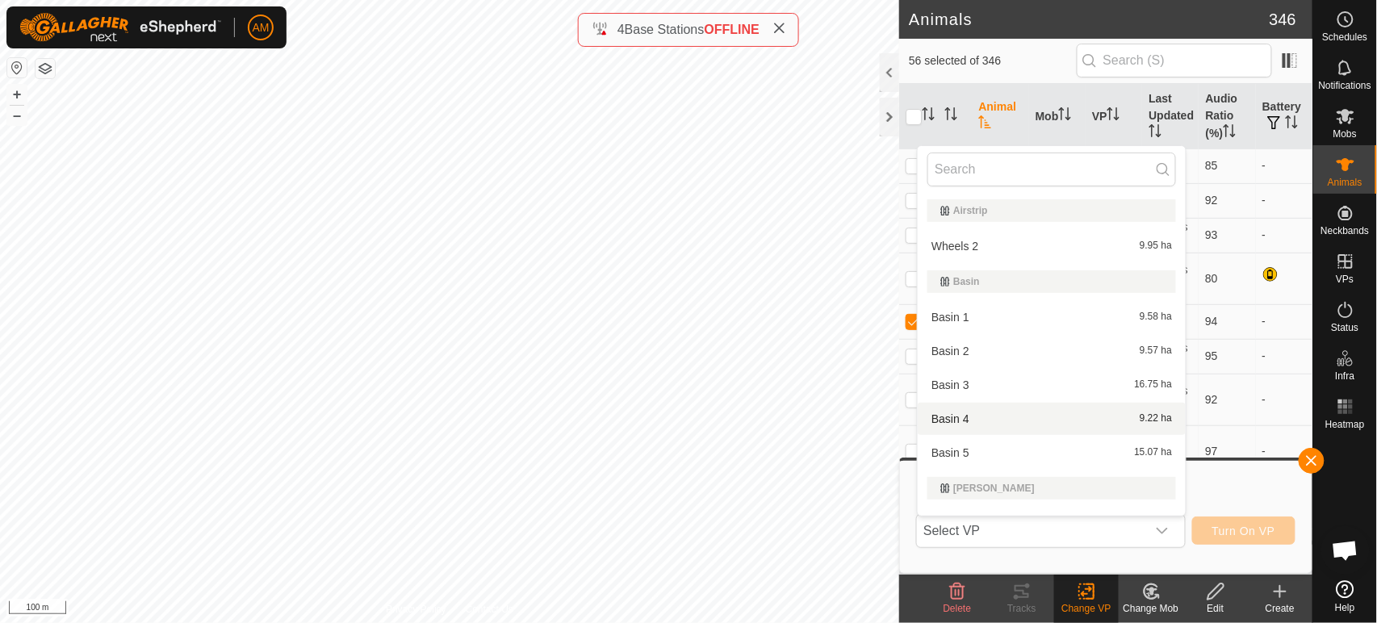
scroll to position [24, 0]
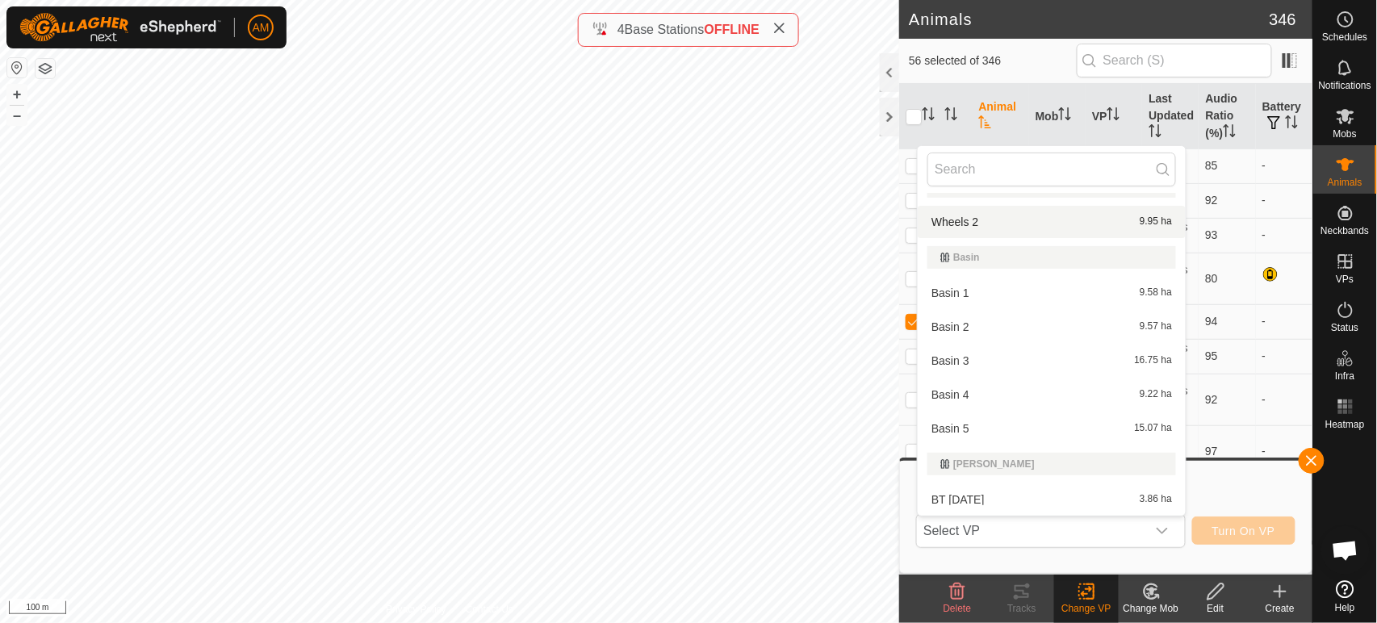
click at [955, 172] on input "text" at bounding box center [1052, 170] width 249 height 34
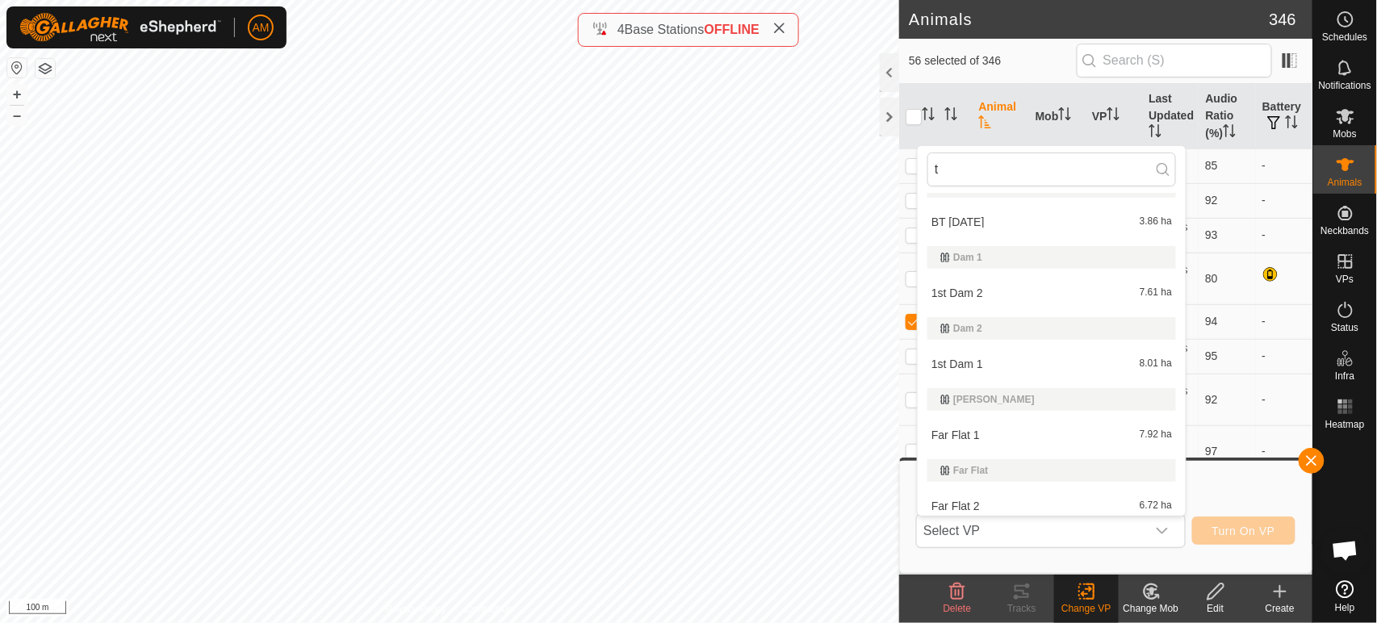
scroll to position [0, 0]
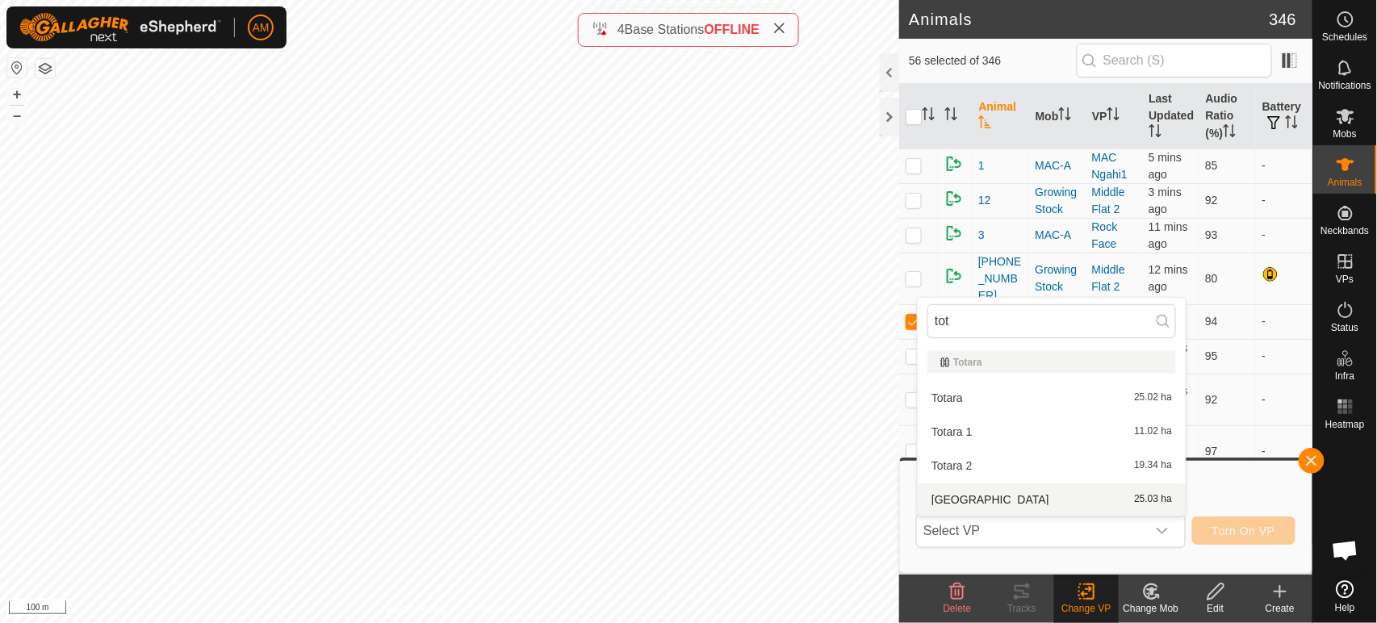
type input "tot"
click at [985, 495] on li "Totara-Centre 25.03 ha" at bounding box center [1052, 500] width 268 height 32
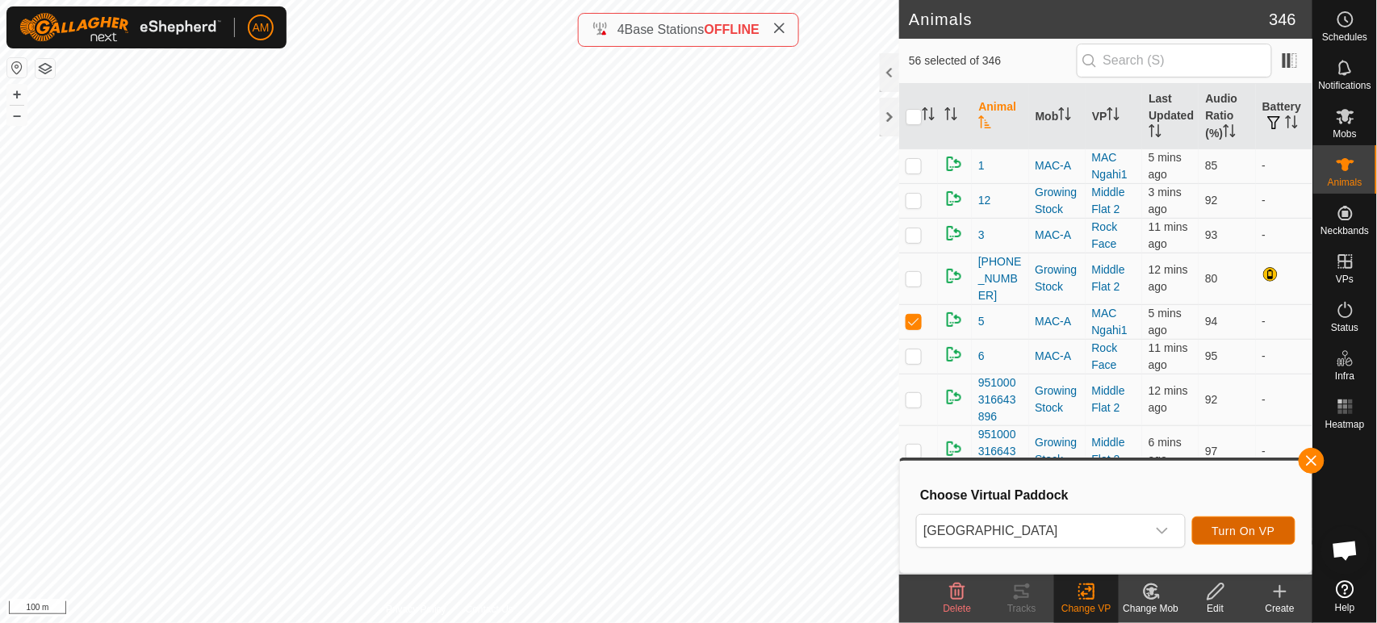
click at [1273, 532] on span "Turn On VP" at bounding box center [1244, 531] width 63 height 13
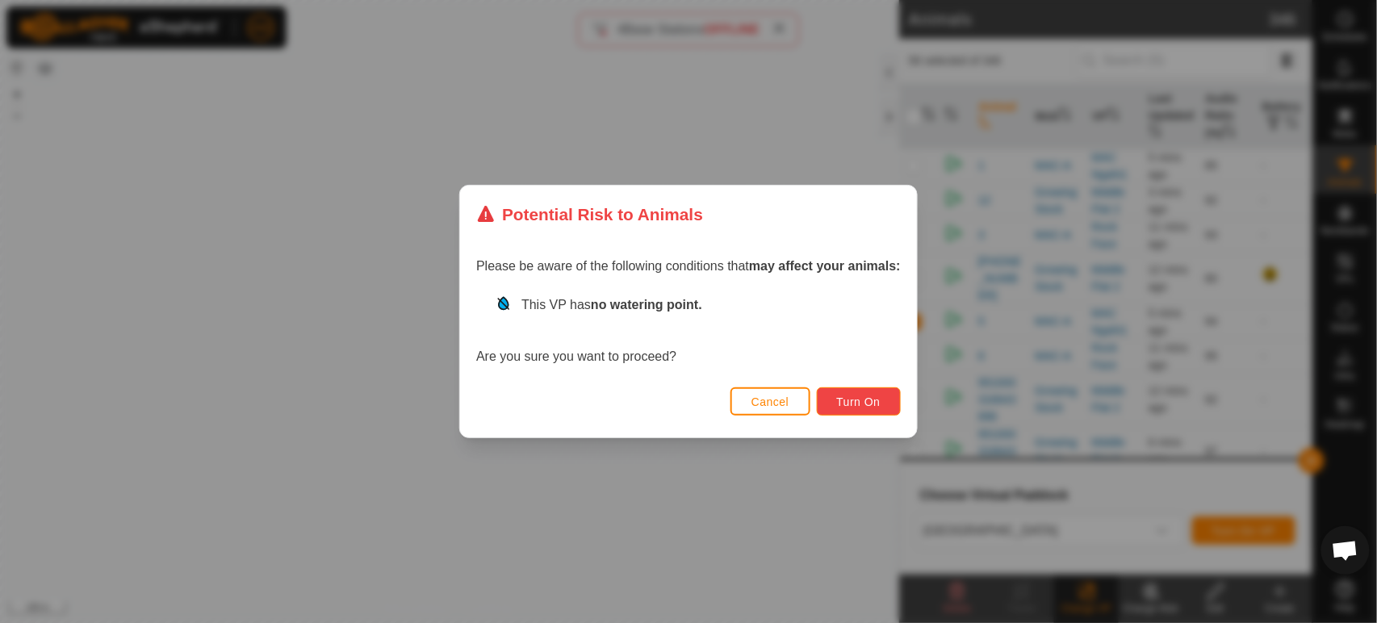
click at [862, 389] on button "Turn On" at bounding box center [859, 402] width 84 height 28
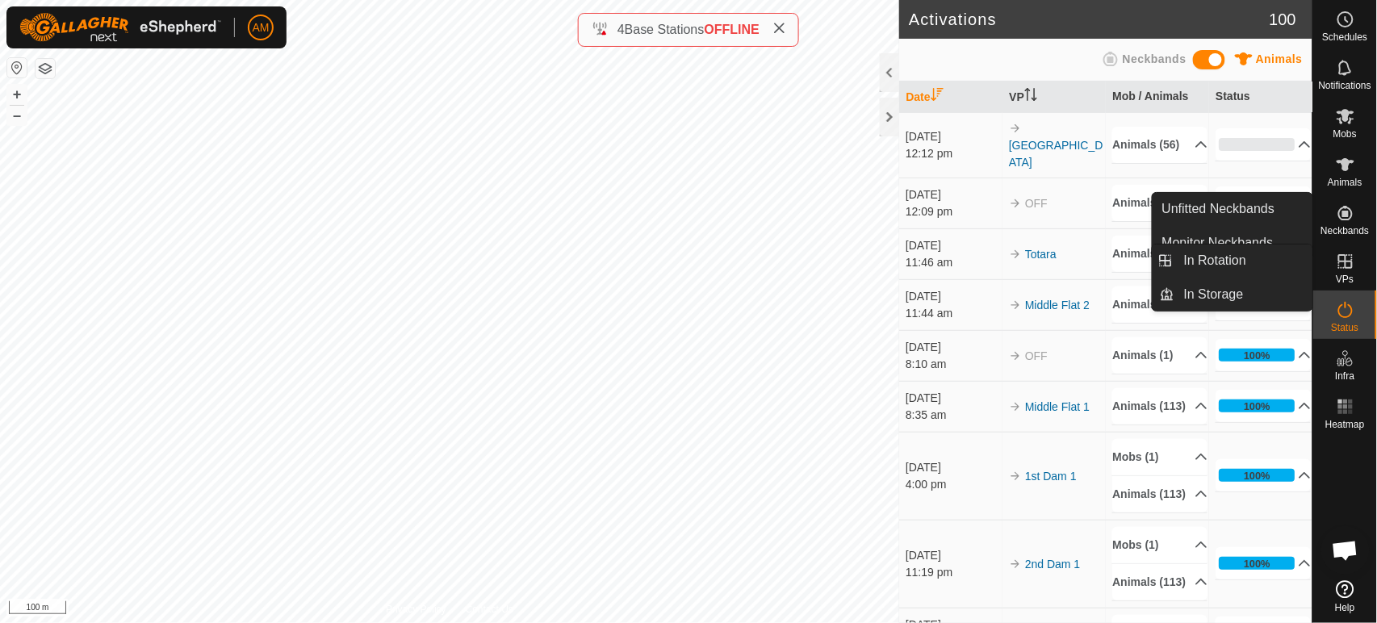
click at [1220, 267] on link "In Rotation" at bounding box center [1244, 261] width 138 height 32
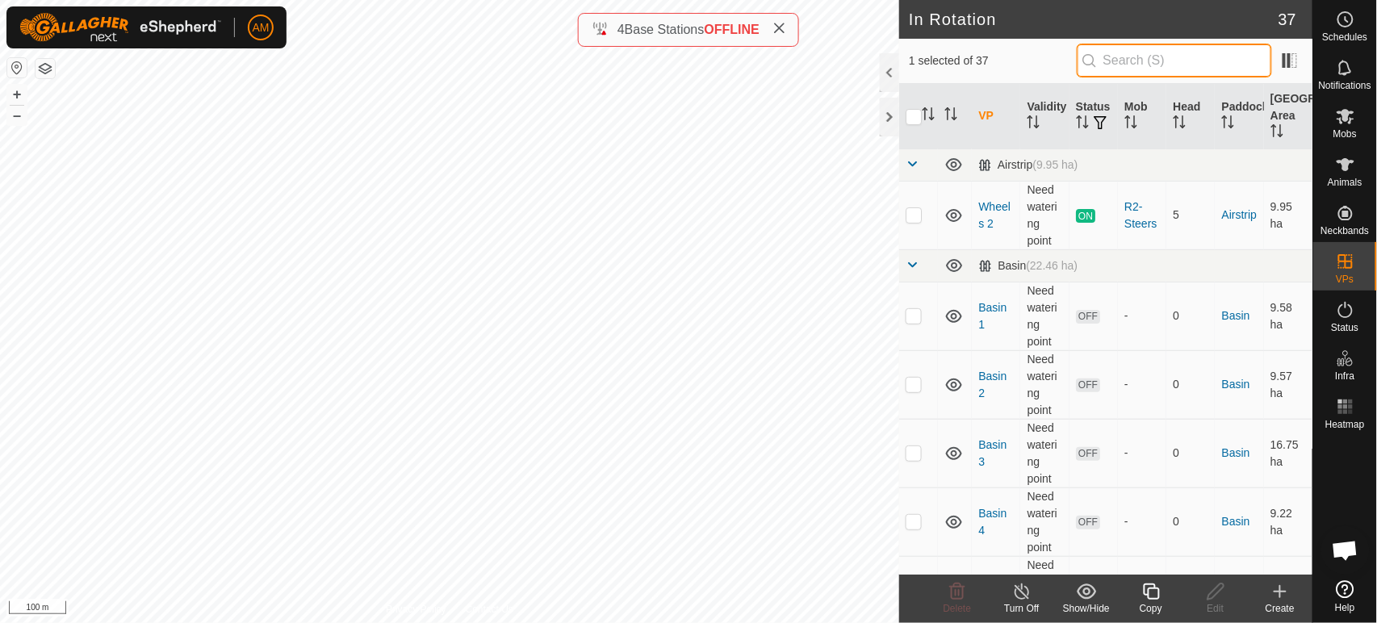
click at [1134, 65] on input "text" at bounding box center [1174, 61] width 195 height 34
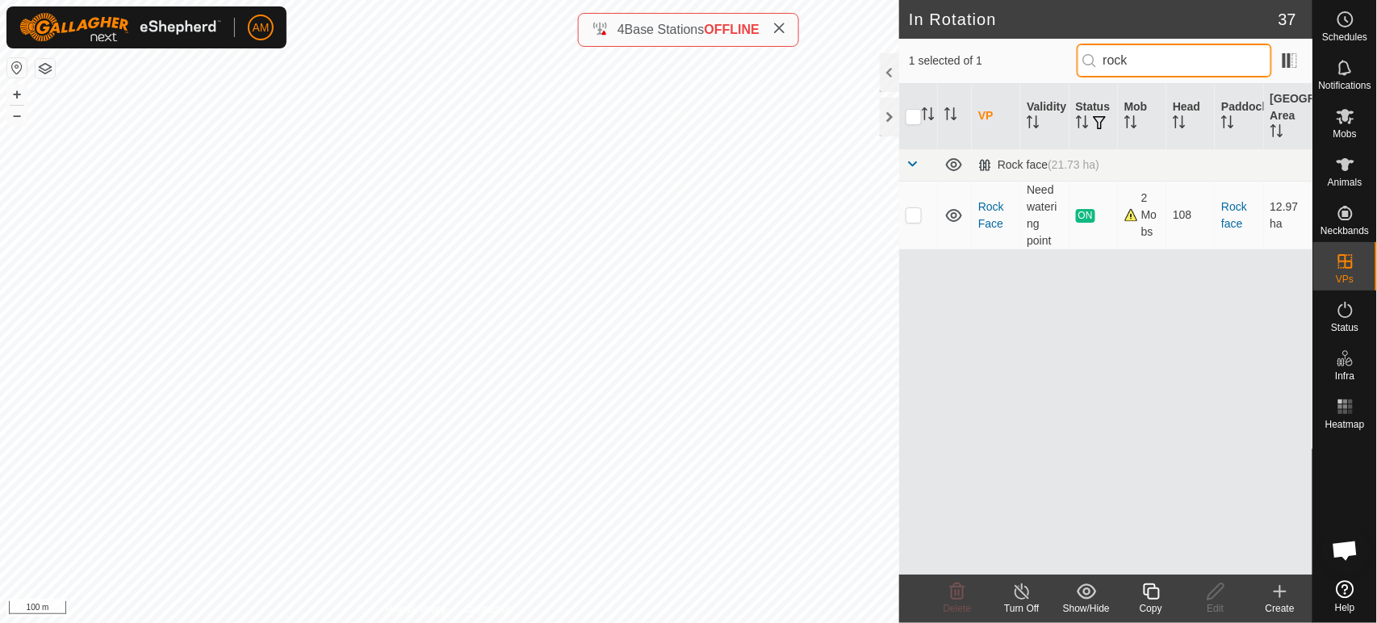
type input "rock"
click at [915, 221] on td at bounding box center [918, 215] width 39 height 69
checkbox input "true"
